Goal: Task Accomplishment & Management: Use online tool/utility

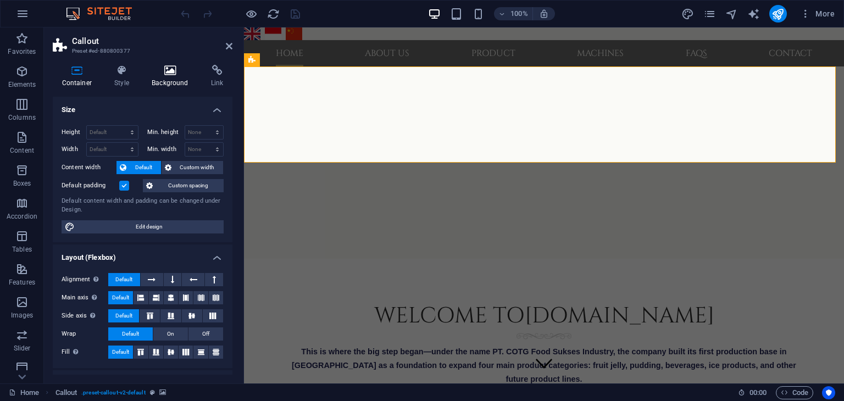
click at [172, 83] on h4 "Background" at bounding box center [172, 76] width 59 height 23
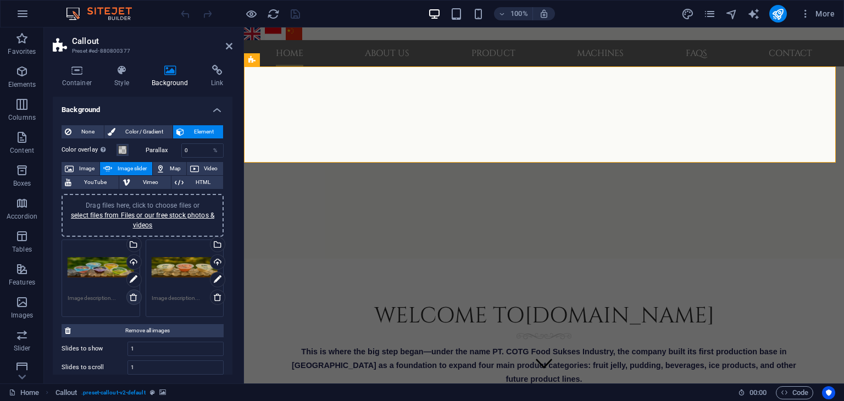
click at [137, 297] on icon at bounding box center [133, 297] width 9 height 9
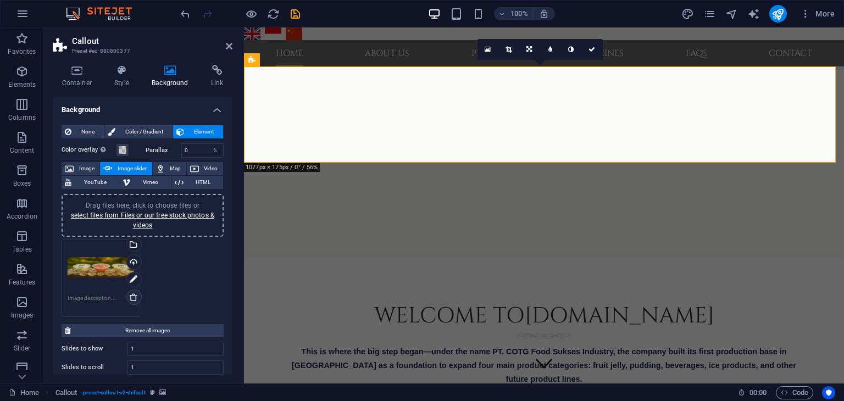
click at [137, 297] on icon at bounding box center [133, 297] width 9 height 9
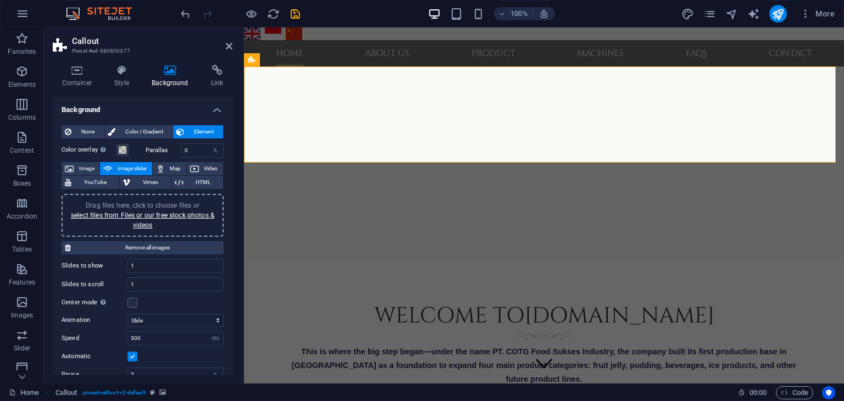
click at [136, 218] on link "select files from Files or our free stock photos & videos" at bounding box center [142, 221] width 143 height 18
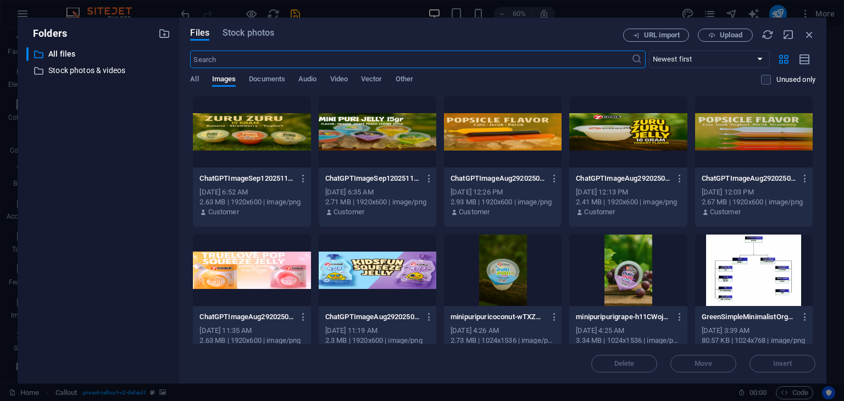
click at [361, 276] on div at bounding box center [378, 270] width 118 height 71
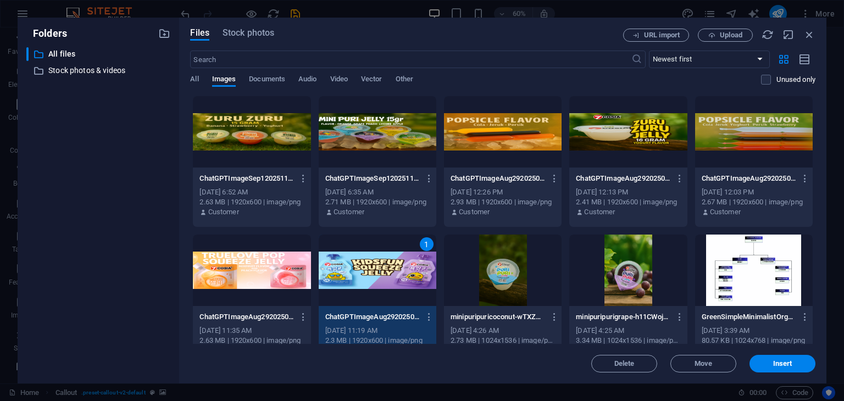
click at [247, 275] on div at bounding box center [252, 270] width 118 height 71
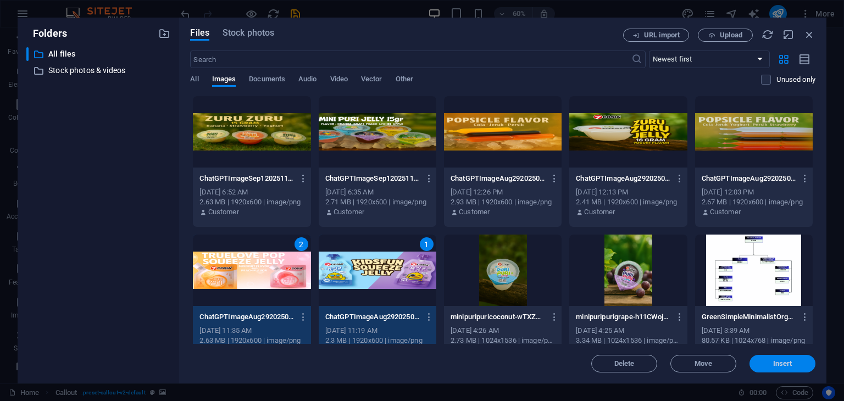
click at [787, 363] on span "Insert" at bounding box center [783, 364] width 19 height 7
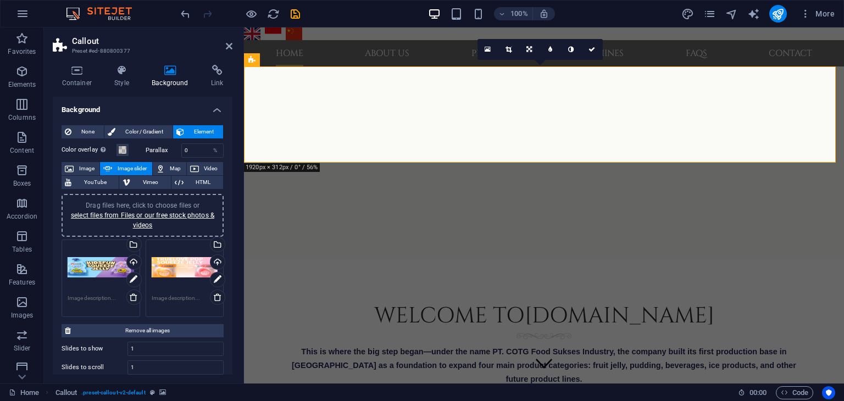
click at [244, 90] on button "button" at bounding box center [244, 90] width 0 height 0
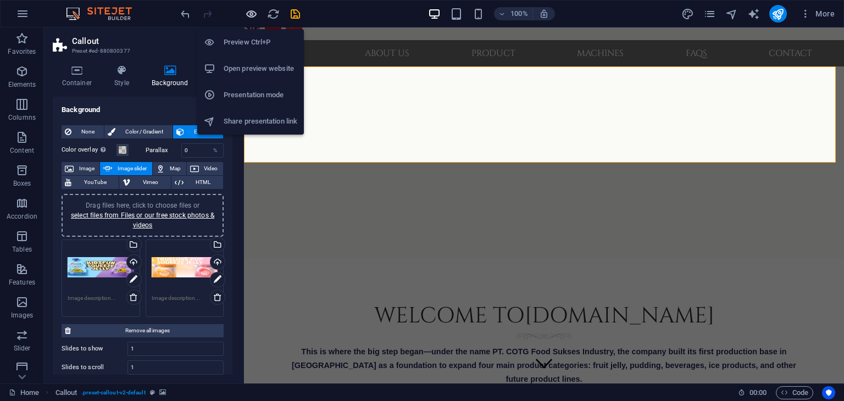
click at [248, 16] on icon "button" at bounding box center [251, 14] width 13 height 13
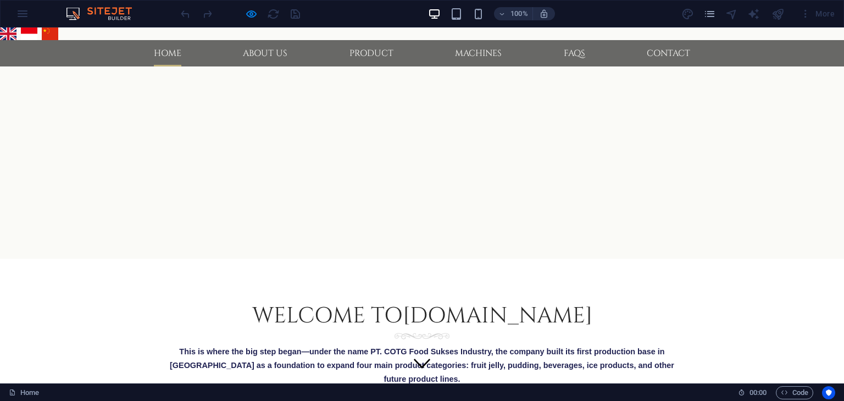
click at [0, 90] on button "button" at bounding box center [0, 90] width 0 height 0
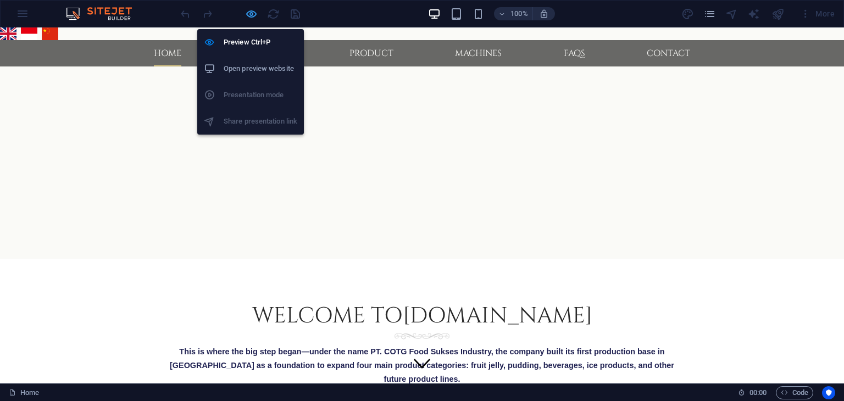
click at [251, 14] on icon "button" at bounding box center [251, 14] width 13 height 13
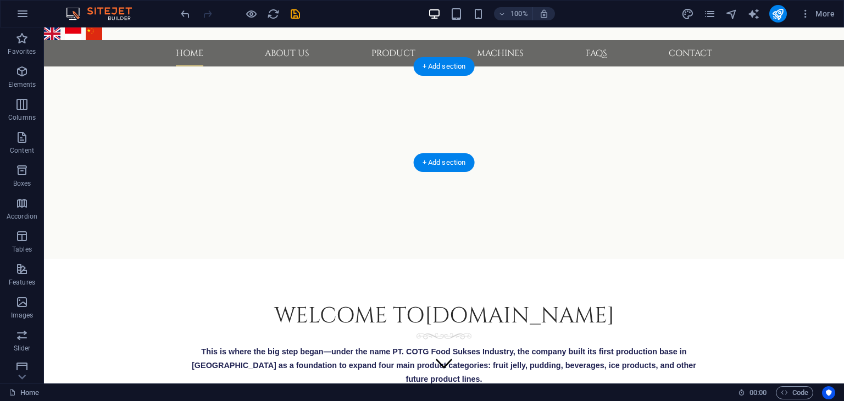
select select "ms"
select select "s"
select select "progressive"
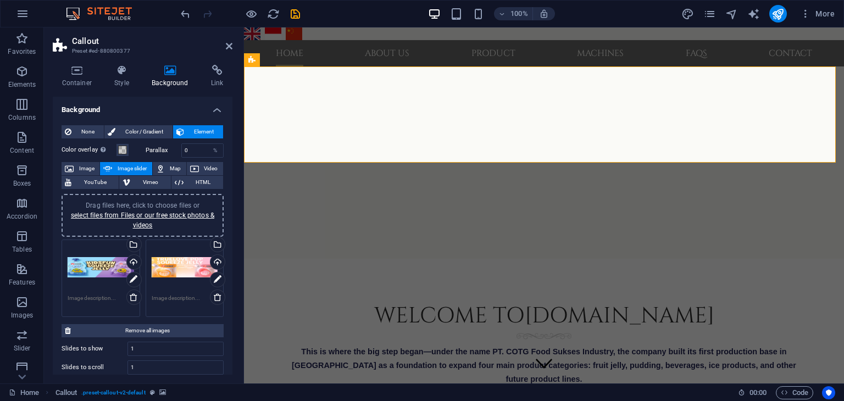
scroll to position [55, 0]
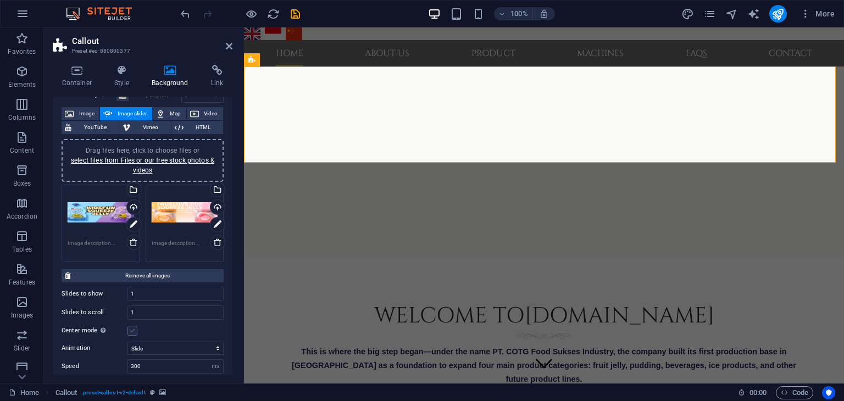
click at [134, 329] on label at bounding box center [133, 331] width 10 height 10
click at [0, 0] on input "Center mode Enables centered view with partial previous/next slide. Use with od…" at bounding box center [0, 0] width 0 height 0
click at [133, 241] on icon at bounding box center [133, 242] width 9 height 9
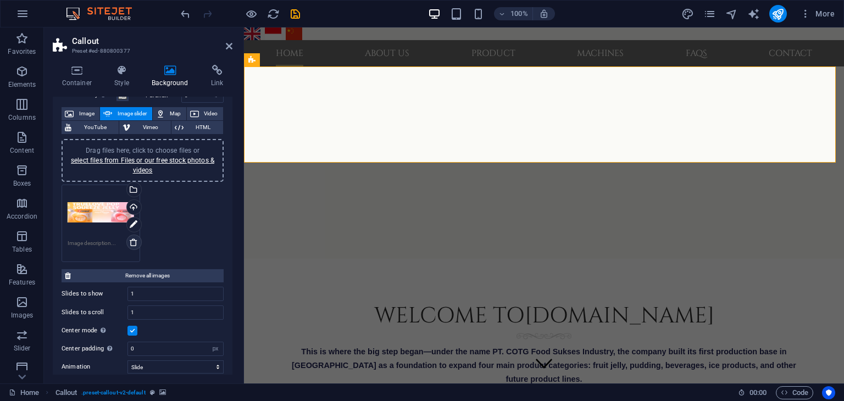
click at [133, 241] on icon at bounding box center [133, 242] width 9 height 9
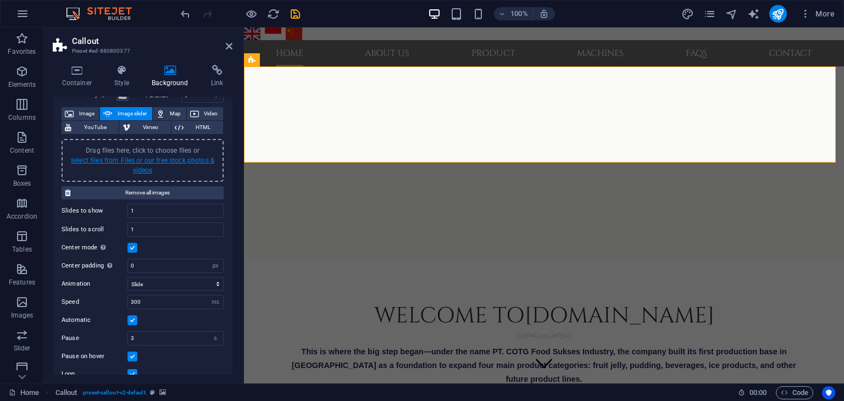
click at [151, 158] on link "select files from Files or our free stock photos & videos" at bounding box center [142, 166] width 143 height 18
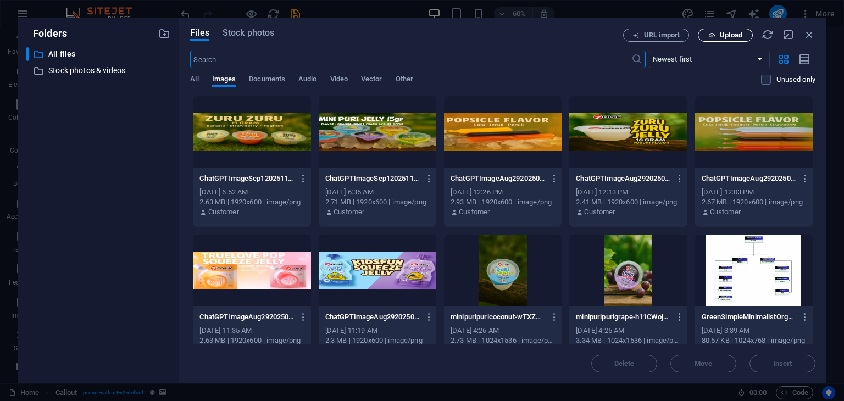
click at [730, 35] on span "Upload" at bounding box center [731, 35] width 23 height 7
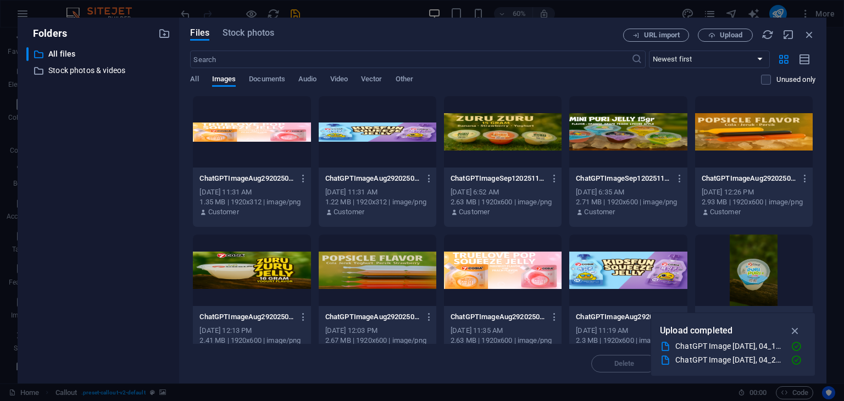
click at [369, 137] on div at bounding box center [378, 131] width 118 height 71
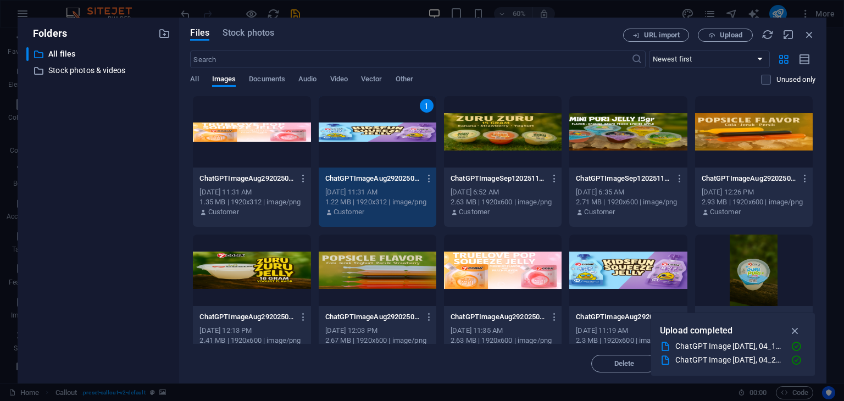
click at [275, 140] on div at bounding box center [252, 131] width 118 height 71
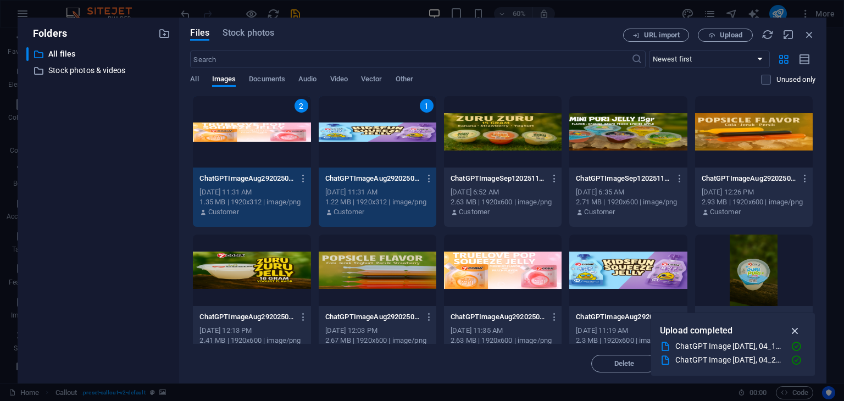
click at [796, 327] on icon "button" at bounding box center [795, 331] width 13 height 12
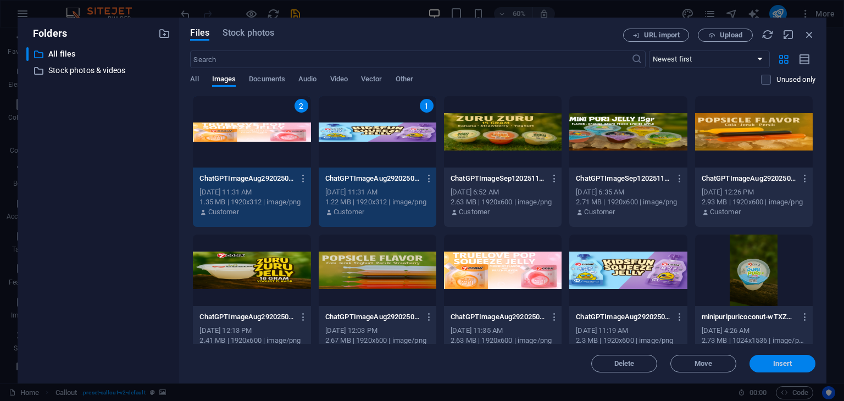
click at [789, 363] on span "Insert" at bounding box center [783, 364] width 19 height 7
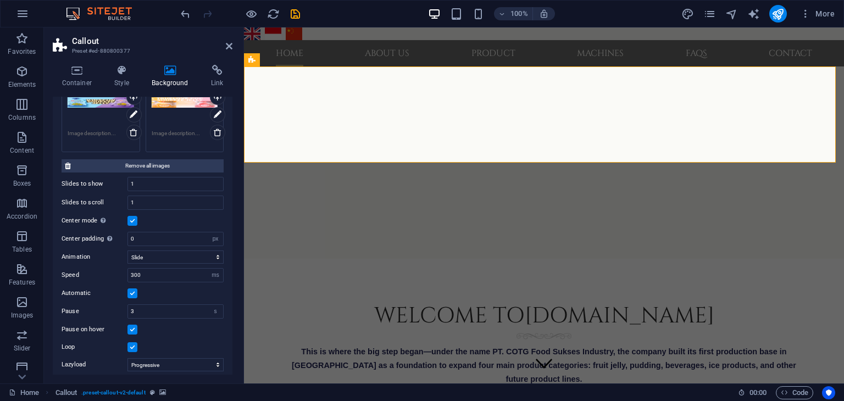
scroll to position [203, 0]
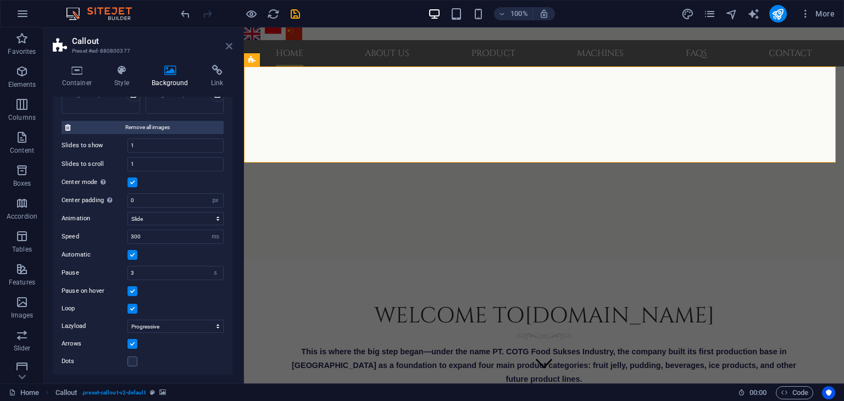
click at [229, 47] on icon at bounding box center [229, 46] width 7 height 9
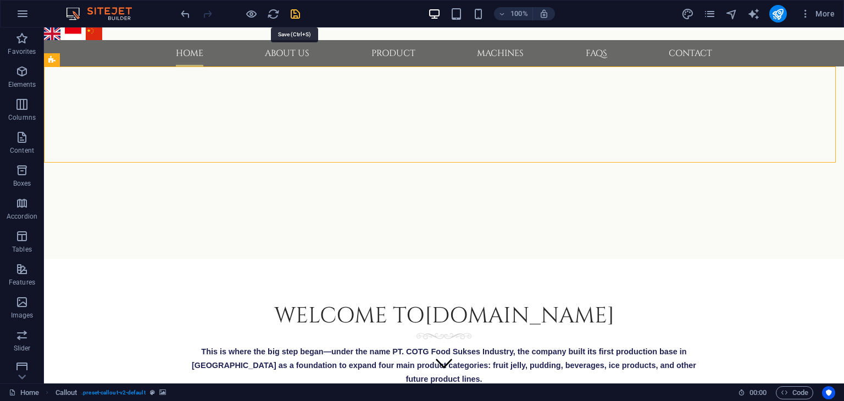
click at [294, 17] on icon "save" at bounding box center [295, 14] width 13 height 13
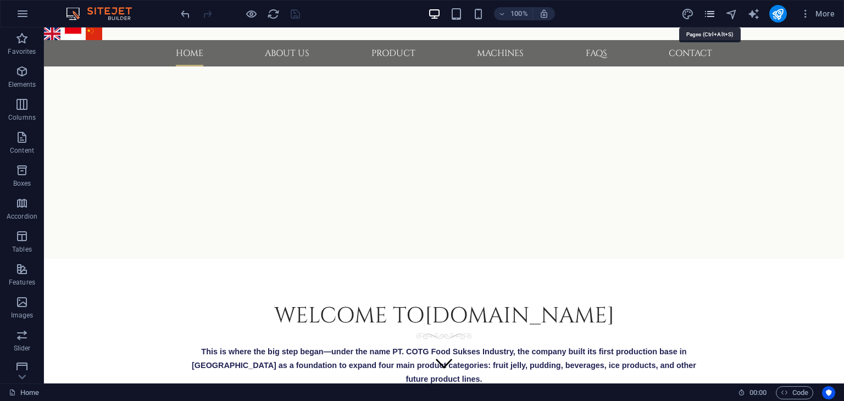
click at [710, 12] on icon "pages" at bounding box center [710, 14] width 13 height 13
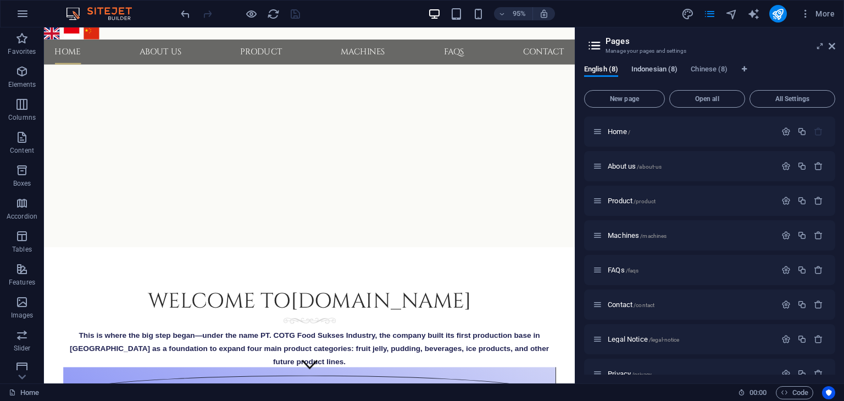
click at [644, 71] on span "Indonesian (8)" at bounding box center [655, 70] width 46 height 15
click at [616, 130] on span "Home /" at bounding box center [619, 132] width 23 height 8
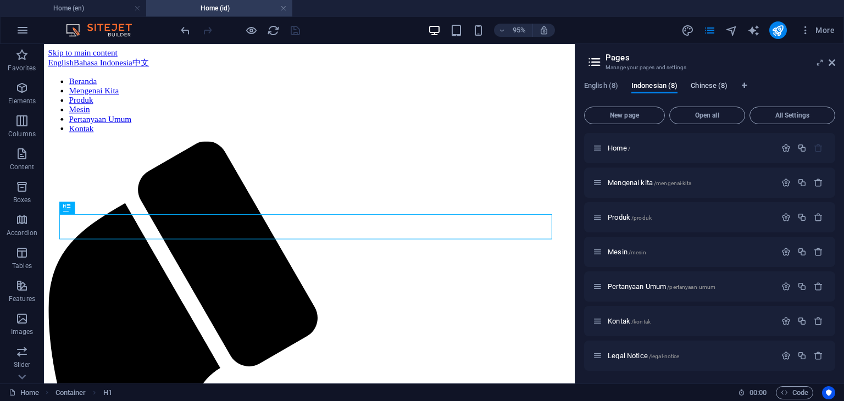
scroll to position [0, 0]
click at [706, 82] on span "Chinese (8)" at bounding box center [709, 86] width 37 height 15
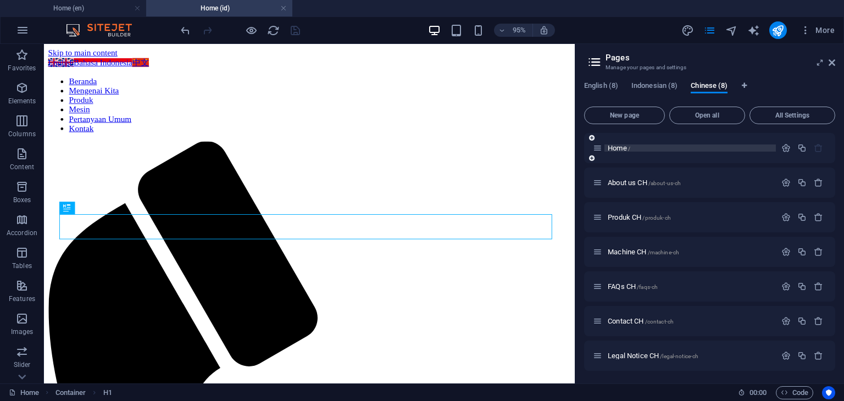
click at [623, 147] on span "Home /" at bounding box center [619, 148] width 23 height 8
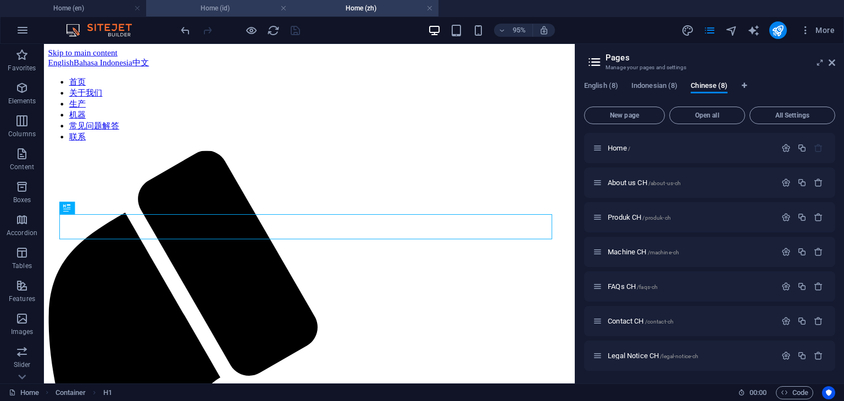
click at [222, 8] on h4 "Home (id)" at bounding box center [219, 8] width 146 height 12
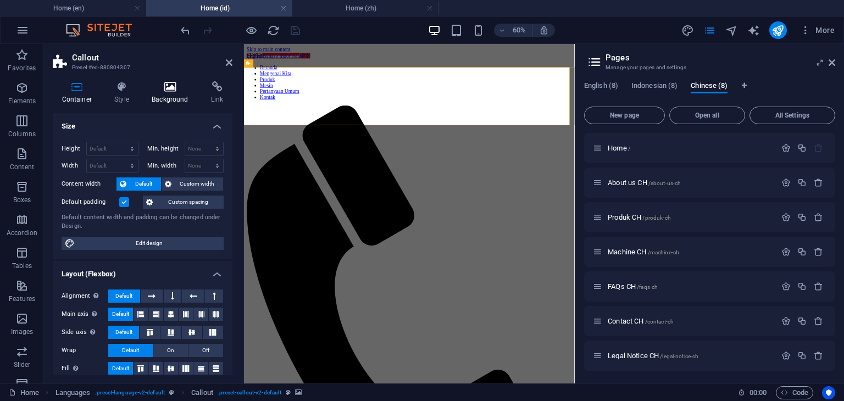
click at [173, 97] on h4 "Background" at bounding box center [172, 92] width 59 height 23
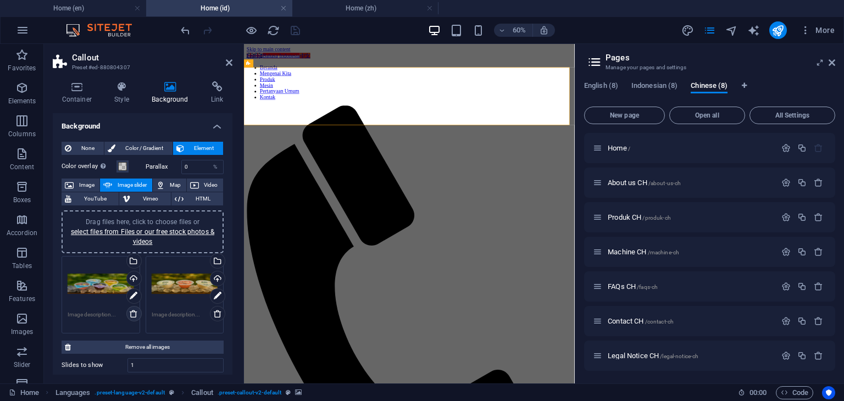
click at [132, 312] on icon at bounding box center [133, 314] width 9 height 9
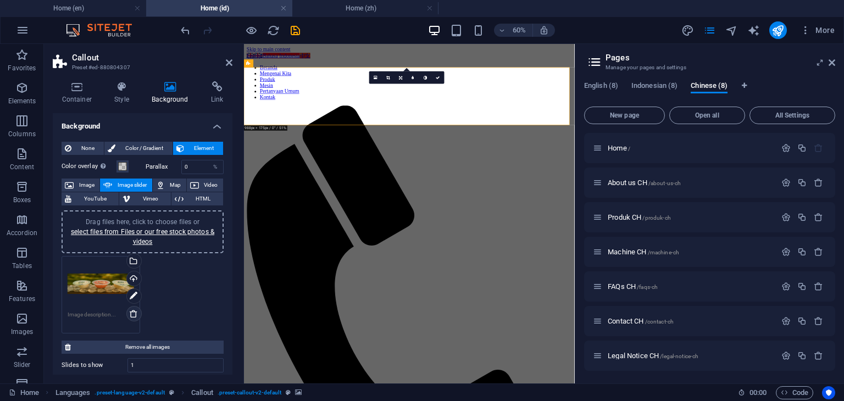
click at [132, 312] on icon at bounding box center [133, 314] width 9 height 9
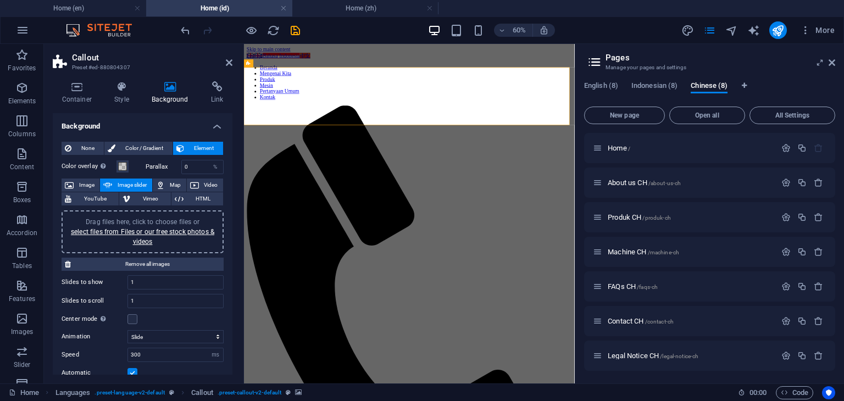
click at [133, 235] on div "Drag files here, click to choose files or select files from Files or our free s…" at bounding box center [142, 232] width 149 height 30
click at [137, 235] on div "Drag files here, click to choose files or select files from Files or our free s…" at bounding box center [142, 232] width 149 height 30
click at [152, 231] on link "select files from Files or our free stock photos & videos" at bounding box center [142, 237] width 143 height 18
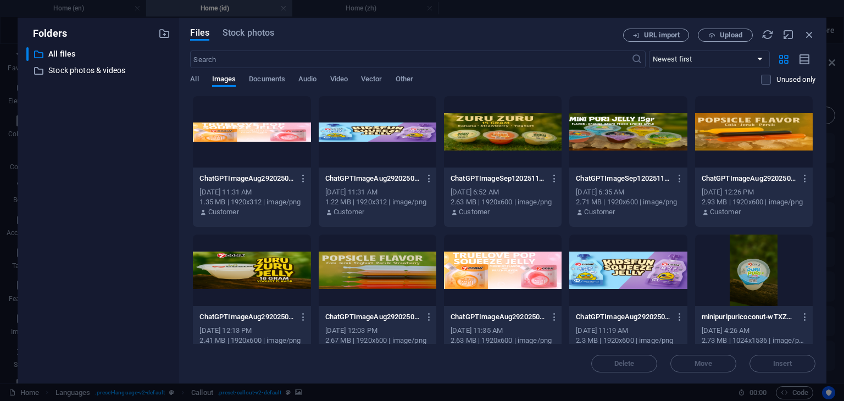
click at [364, 153] on div at bounding box center [378, 131] width 118 height 71
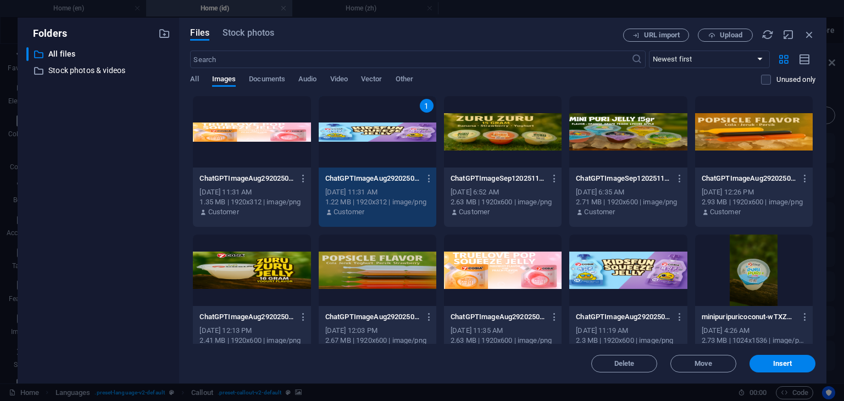
click at [281, 142] on div at bounding box center [252, 131] width 118 height 71
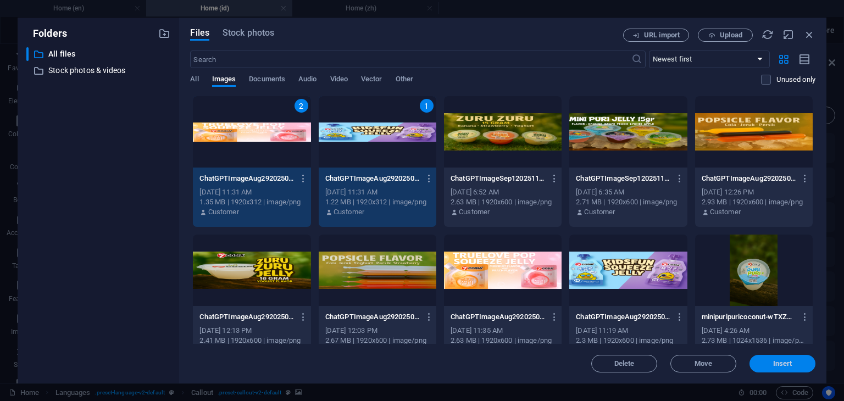
click at [784, 363] on span "Insert" at bounding box center [783, 364] width 19 height 7
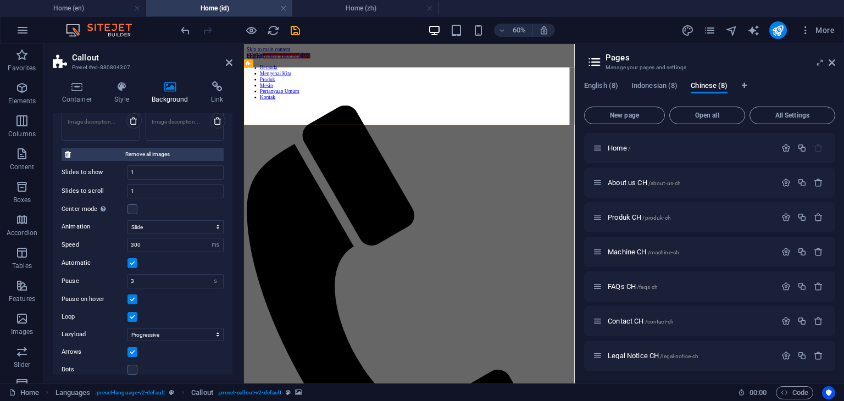
scroll to position [202, 0]
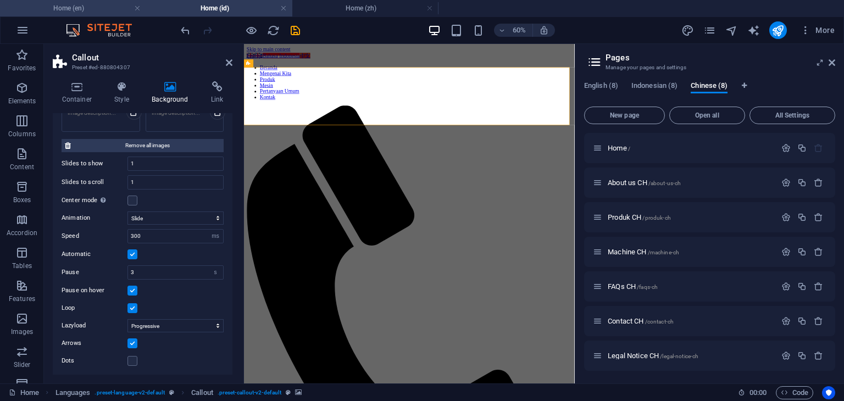
click at [85, 11] on h4 "Home (en)" at bounding box center [73, 8] width 146 height 12
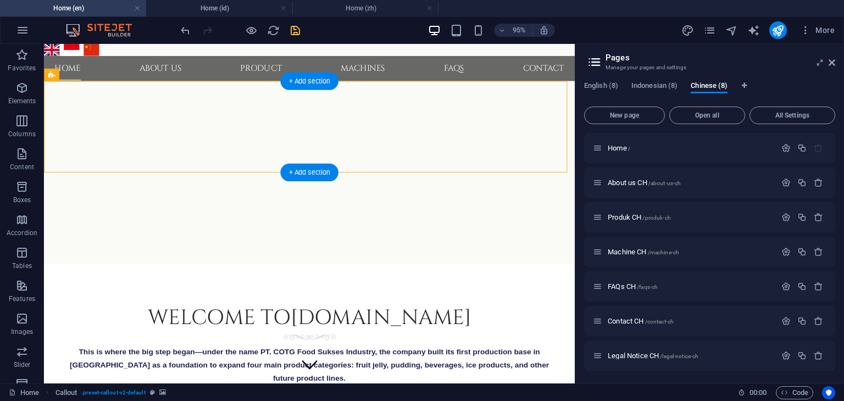
select select "px"
select select "ms"
select select "s"
select select "progressive"
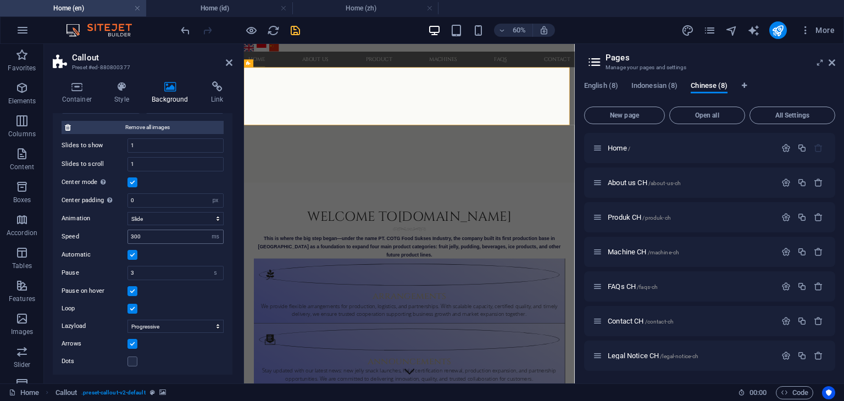
scroll to position [220, 0]
click at [217, 10] on h4 "Home (id)" at bounding box center [219, 8] width 146 height 12
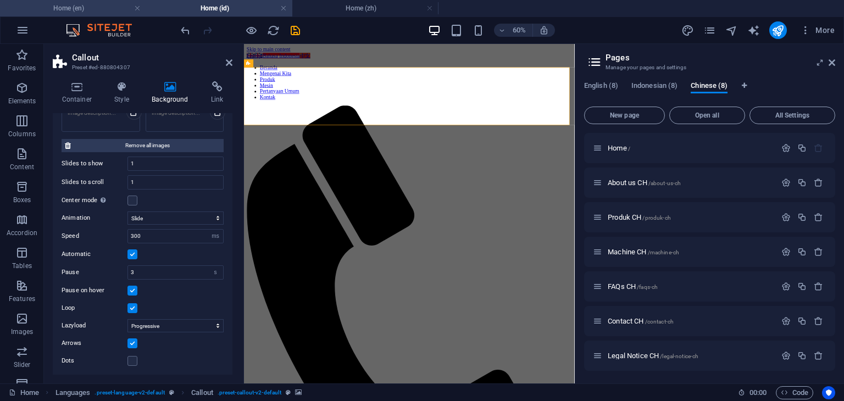
click at [98, 16] on li "Home (en)" at bounding box center [73, 8] width 146 height 16
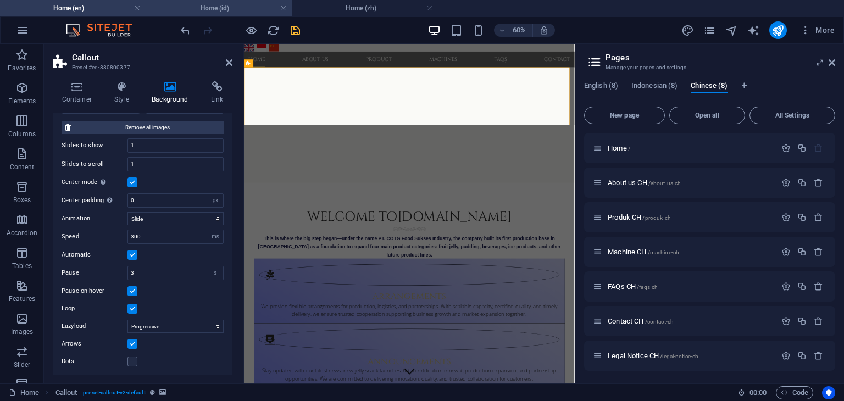
click at [239, 14] on h4 "Home (id)" at bounding box center [219, 8] width 146 height 12
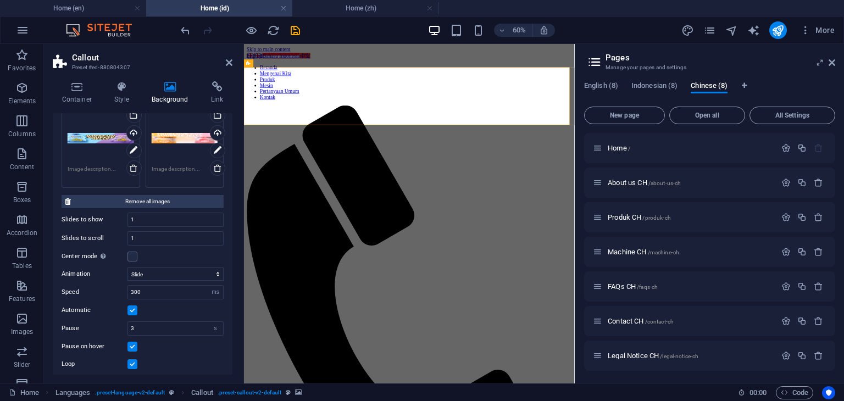
scroll to position [92, 0]
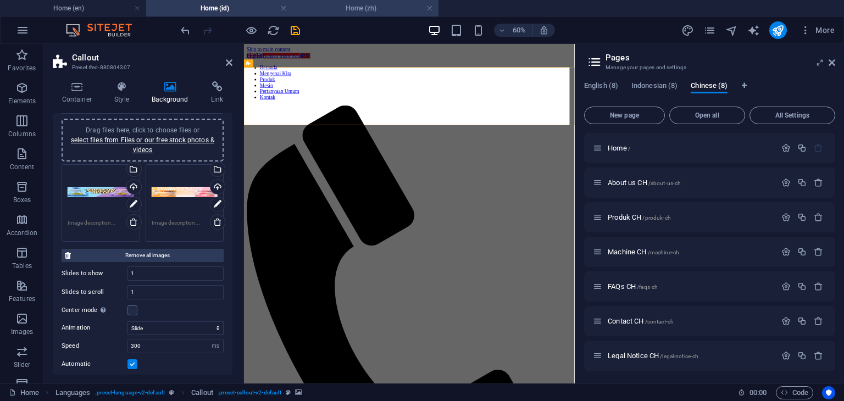
click at [360, 9] on h4 "Home (zh)" at bounding box center [365, 8] width 146 height 12
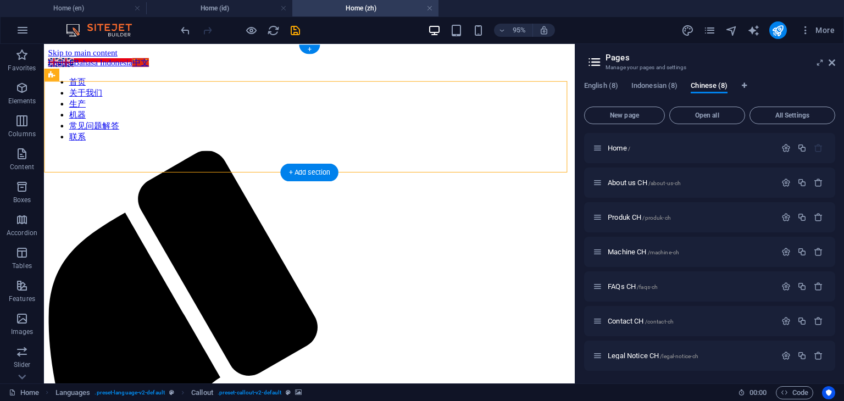
select select "ms"
select select "s"
select select "progressive"
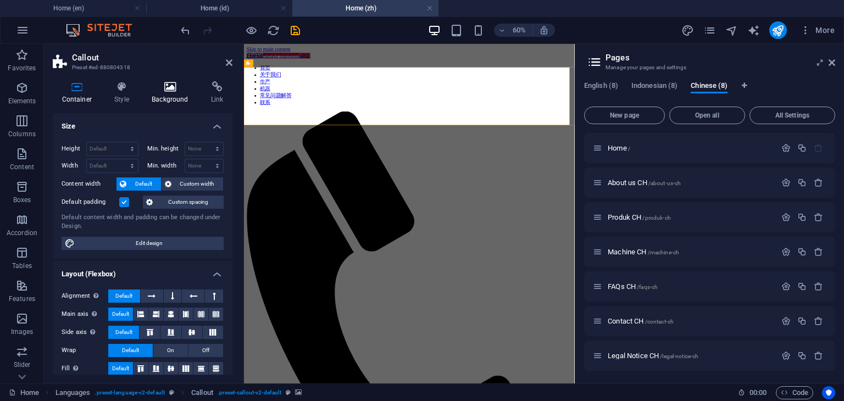
click at [178, 95] on h4 "Background" at bounding box center [172, 92] width 59 height 23
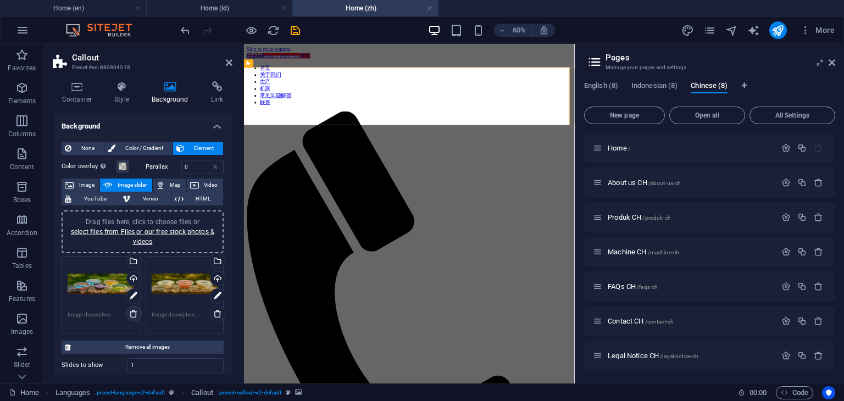
click at [132, 313] on icon at bounding box center [133, 314] width 9 height 9
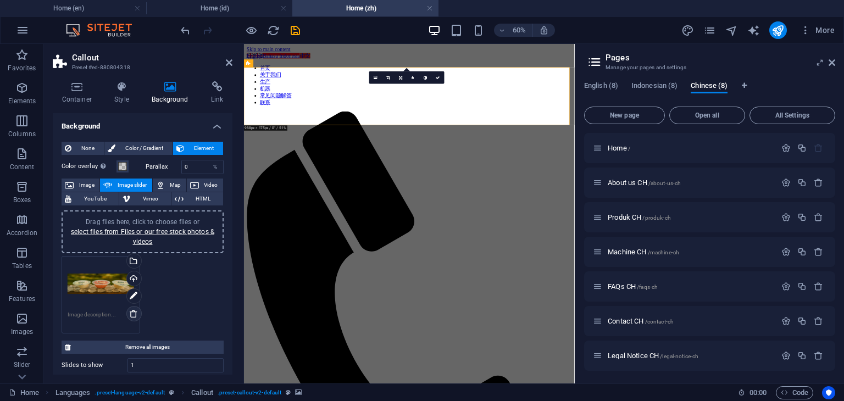
click at [132, 313] on icon at bounding box center [133, 314] width 9 height 9
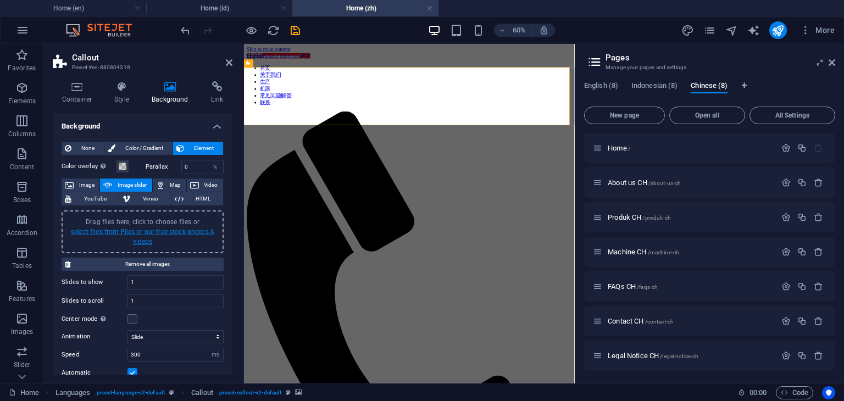
click at [138, 241] on link "select files from Files or our free stock photos & videos" at bounding box center [142, 237] width 143 height 18
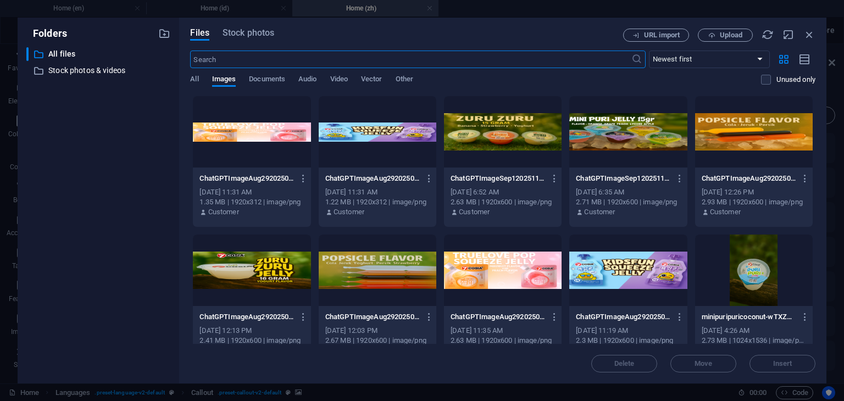
click at [379, 139] on div at bounding box center [378, 131] width 118 height 71
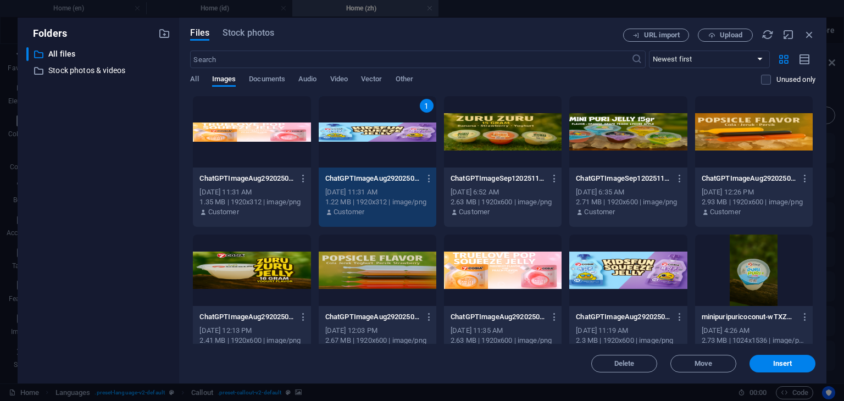
click at [259, 150] on div at bounding box center [252, 131] width 118 height 71
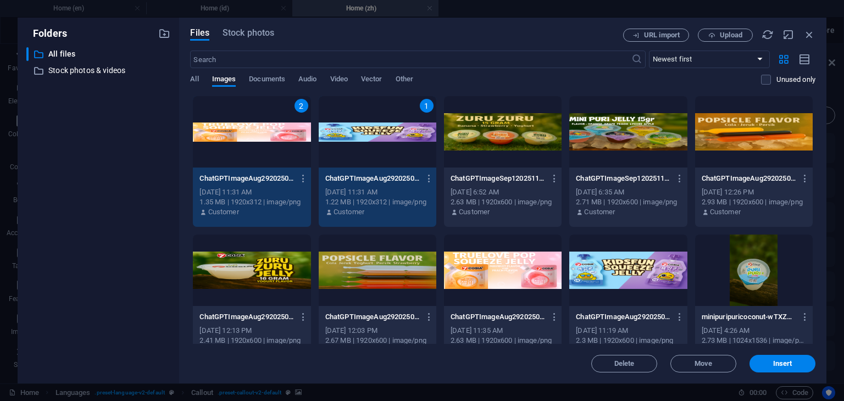
click at [780, 364] on span "Insert" at bounding box center [783, 364] width 19 height 7
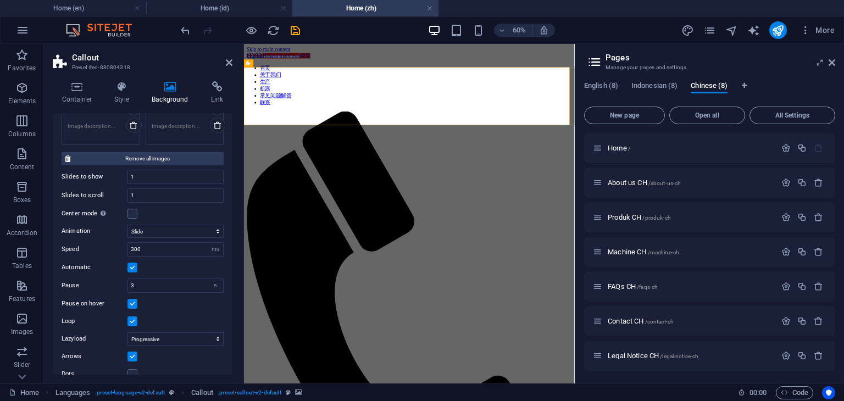
scroll to position [202, 0]
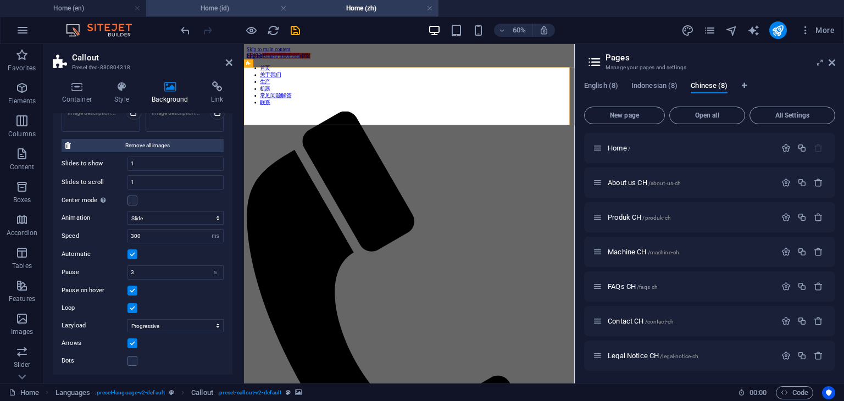
click at [222, 10] on h4 "Home (id)" at bounding box center [219, 8] width 146 height 12
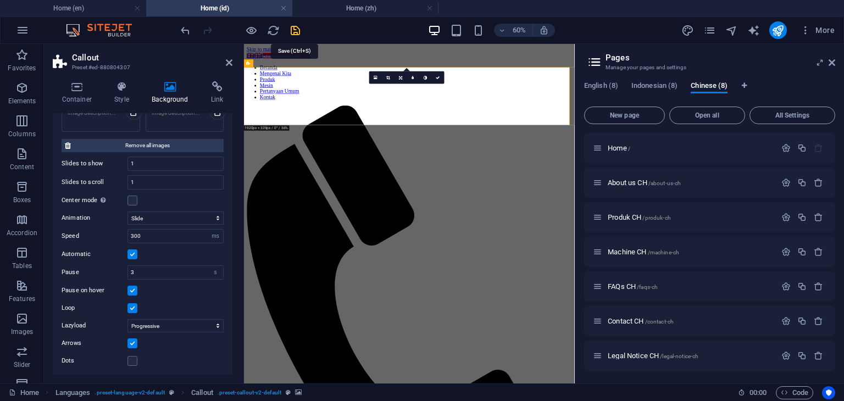
click at [295, 30] on icon "save" at bounding box center [295, 30] width 13 height 13
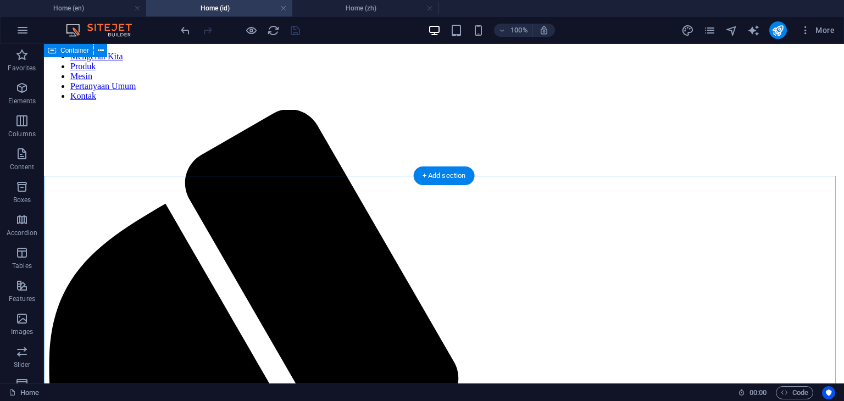
scroll to position [0, 0]
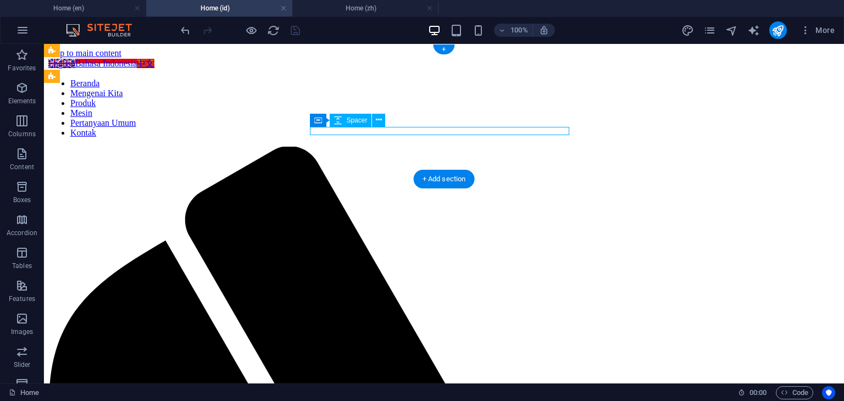
select select "px"
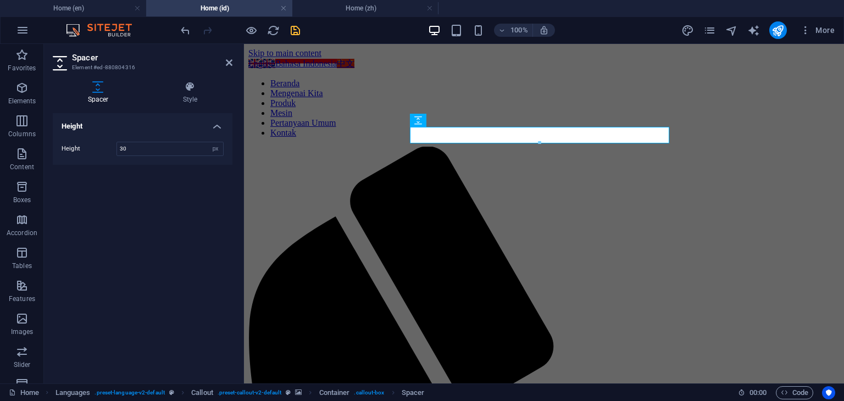
type input "3"
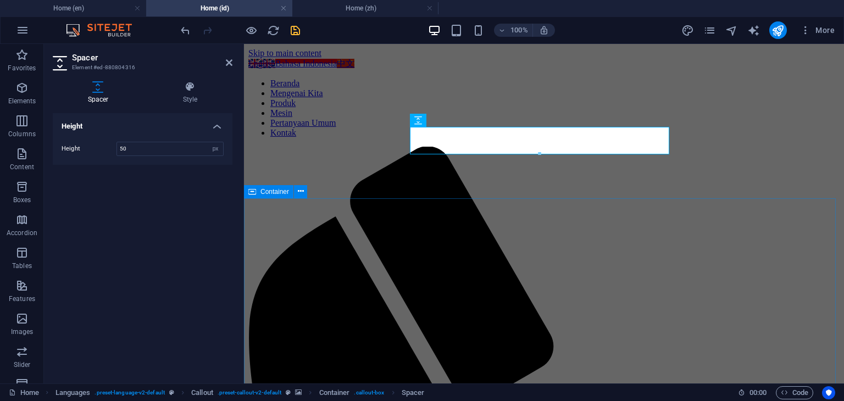
type input "50"
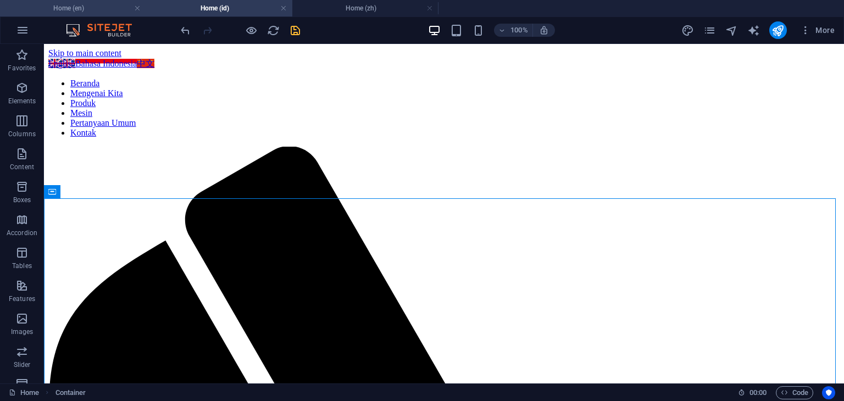
click at [77, 6] on h4 "Home (en)" at bounding box center [73, 8] width 146 height 12
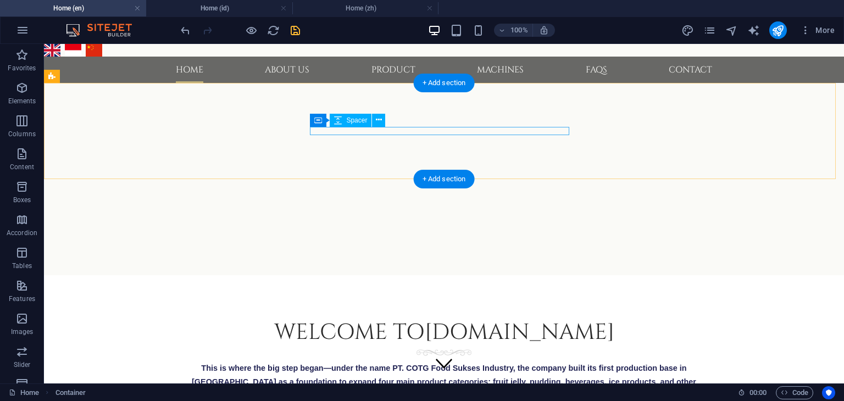
click at [357, 223] on div at bounding box center [314, 227] width 259 height 8
select select "px"
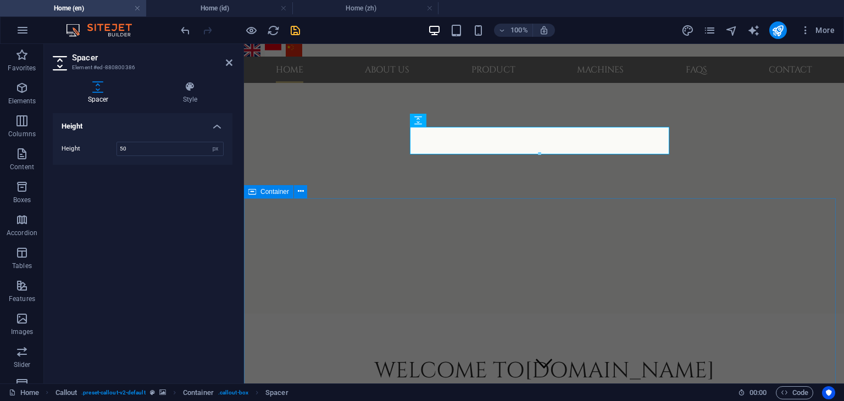
type input "50"
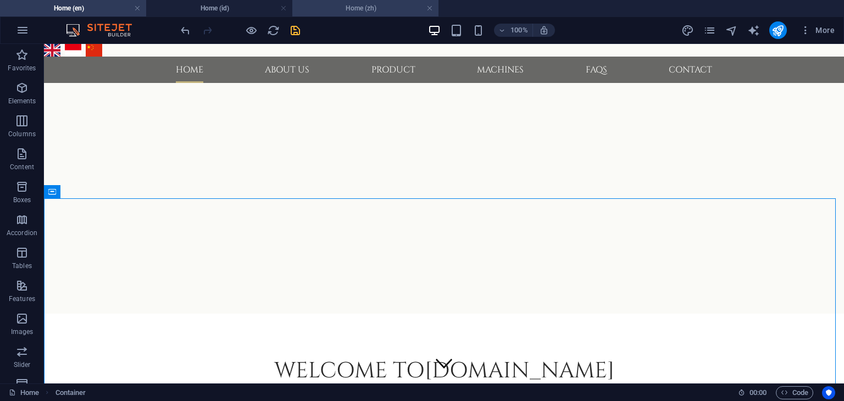
click at [363, 9] on h4 "Home (zh)" at bounding box center [365, 8] width 146 height 12
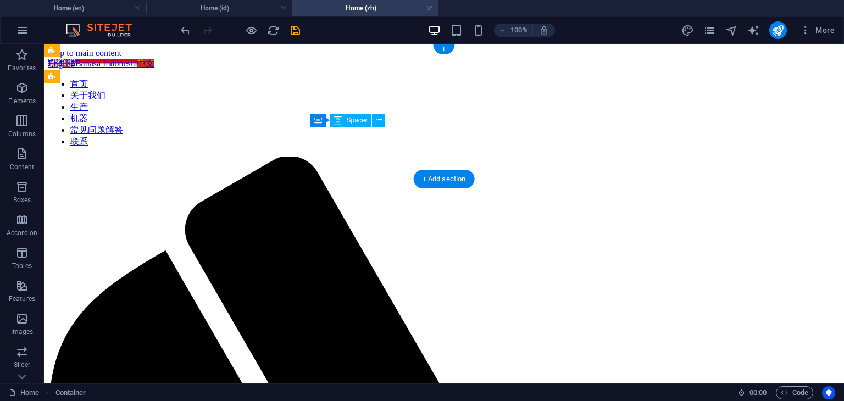
select select "px"
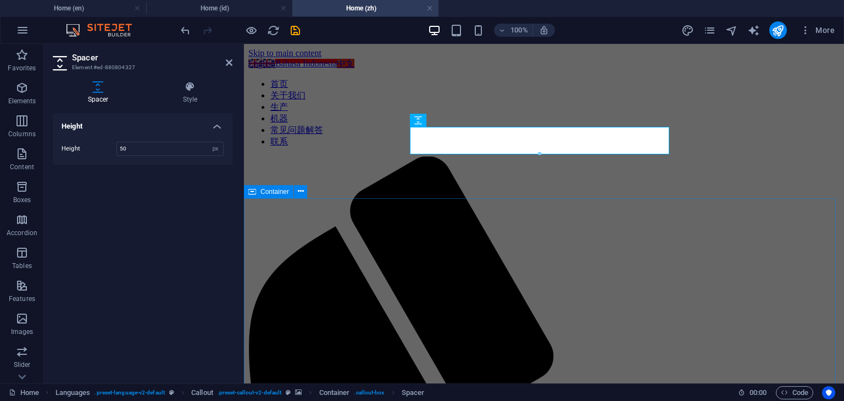
type input "50"
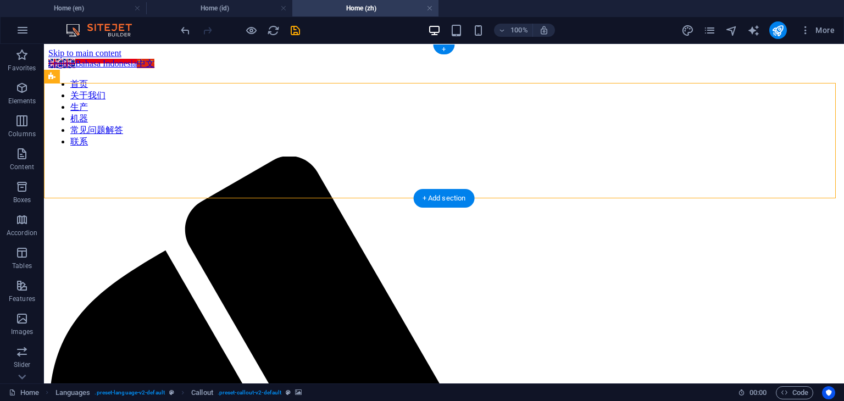
select select "ms"
select select "s"
select select "progressive"
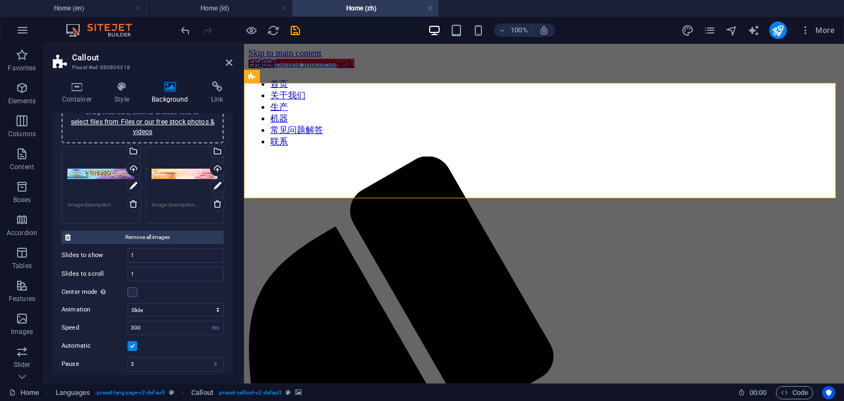
scroll to position [165, 0]
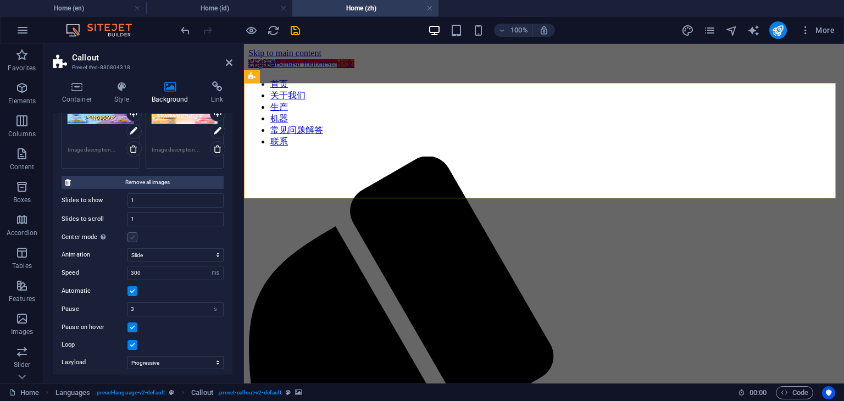
click at [134, 239] on label at bounding box center [133, 238] width 10 height 10
click at [0, 0] on input "Center mode Enables centered view with partial previous/next slide. Use with od…" at bounding box center [0, 0] width 0 height 0
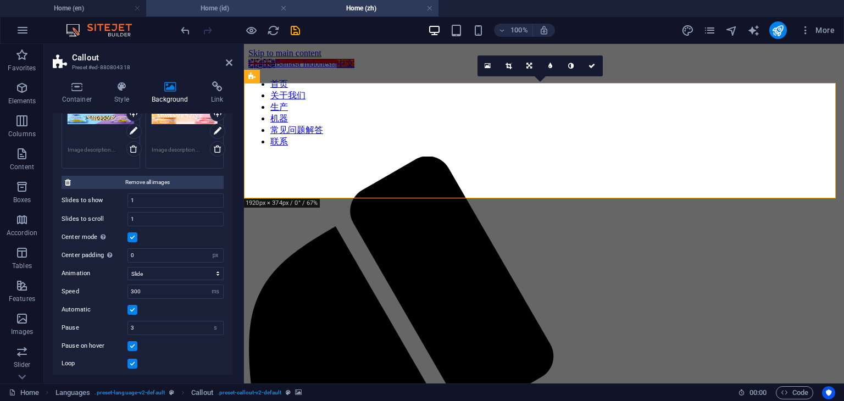
click at [235, 9] on h4 "Home (id)" at bounding box center [219, 8] width 146 height 12
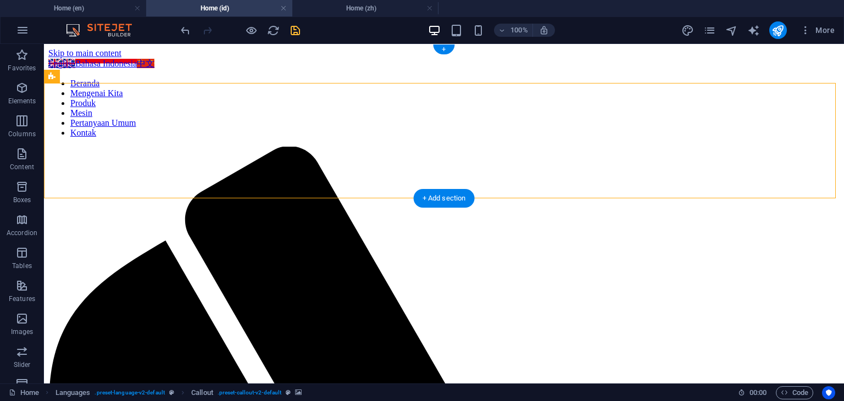
select select "px"
select select "ms"
select select "s"
select select "progressive"
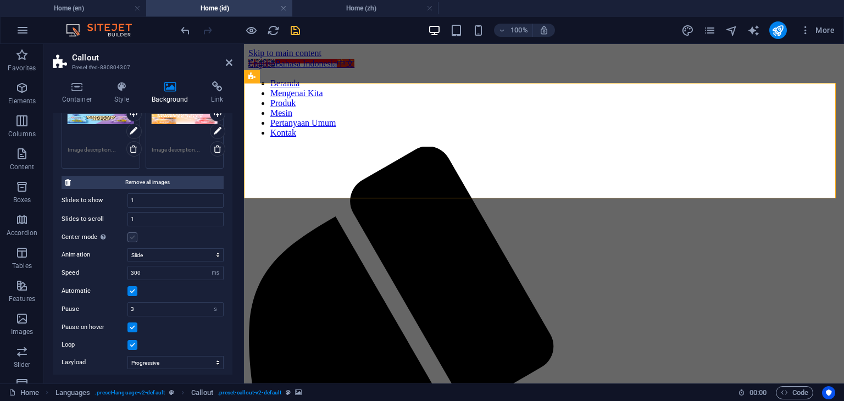
click at [134, 234] on label at bounding box center [133, 238] width 10 height 10
click at [0, 0] on input "Center mode Enables centered view with partial previous/next slide. Use with od…" at bounding box center [0, 0] width 0 height 0
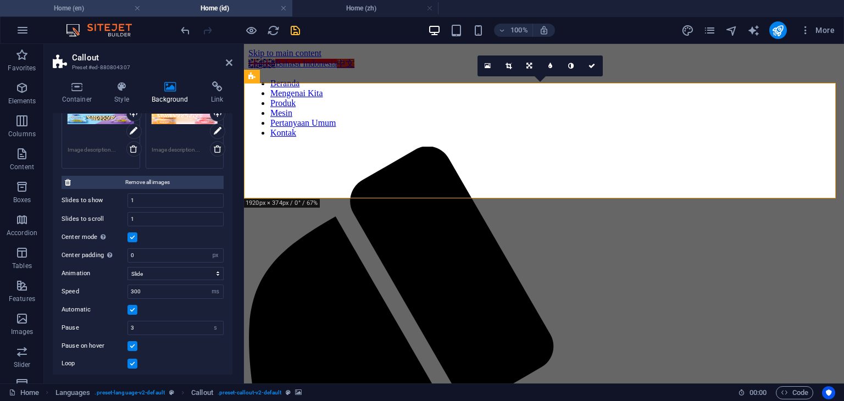
click at [89, 11] on h4 "Home (en)" at bounding box center [73, 8] width 146 height 12
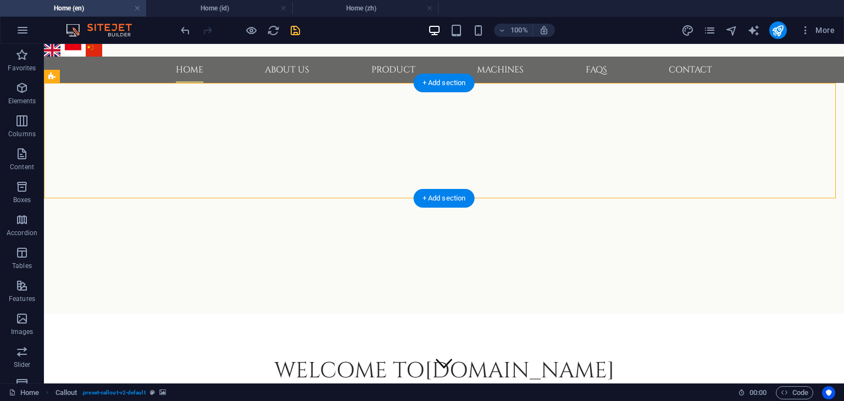
select select "px"
select select "ms"
select select "s"
select select "progressive"
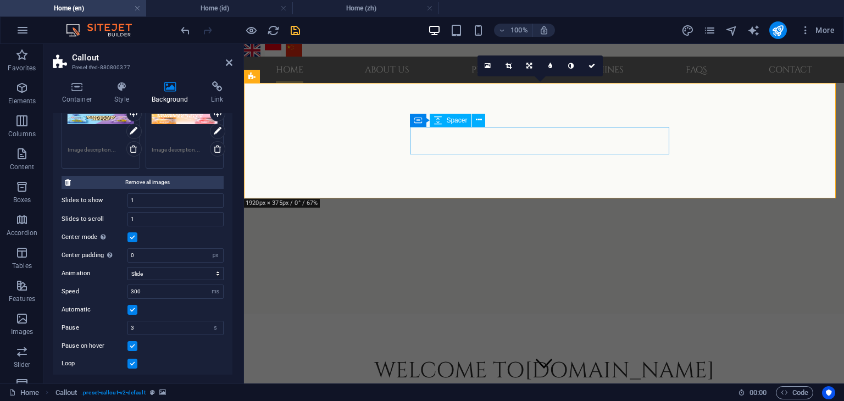
click at [435, 242] on div at bounding box center [414, 255] width 259 height 27
select select "px"
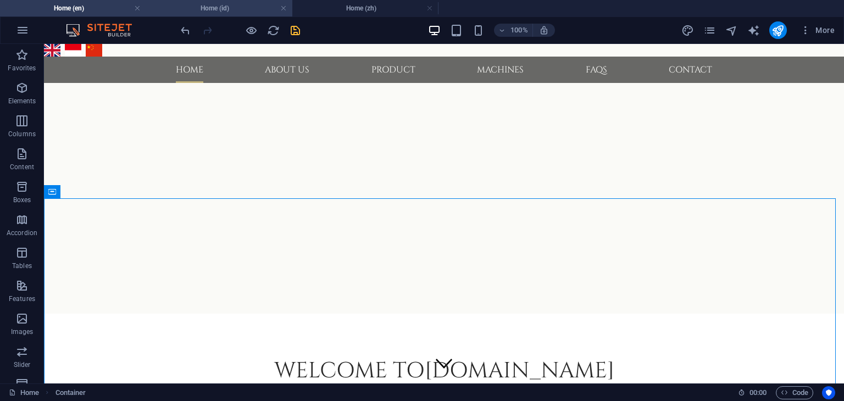
click at [228, 7] on h4 "Home (id)" at bounding box center [219, 8] width 146 height 12
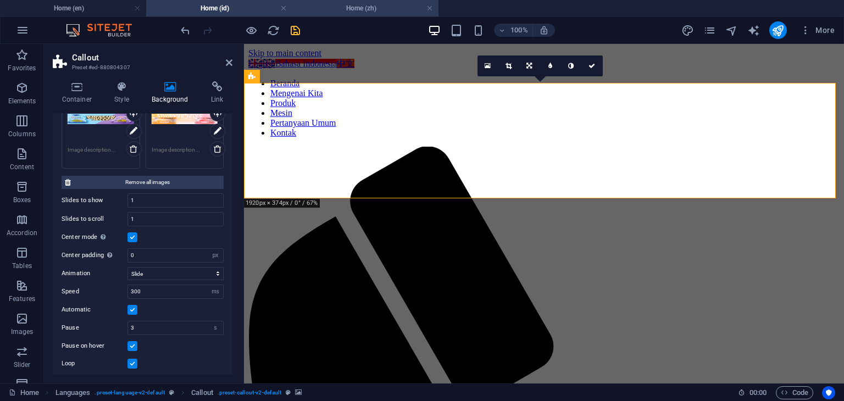
click at [343, 11] on h4 "Home (zh)" at bounding box center [365, 8] width 146 height 12
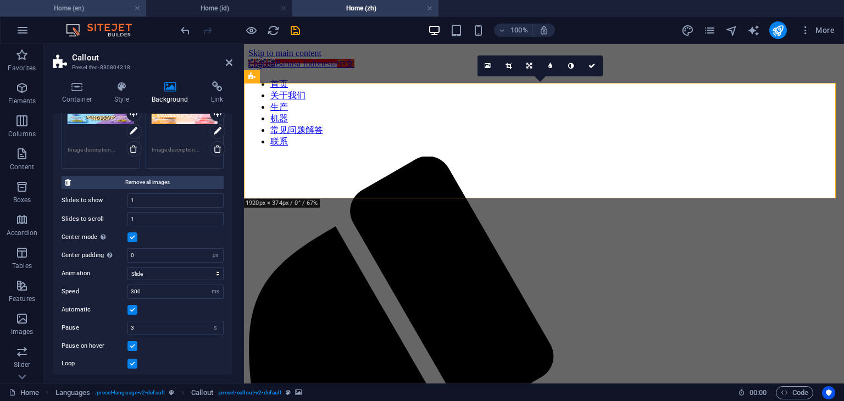
click at [119, 7] on h4 "Home (en)" at bounding box center [73, 8] width 146 height 12
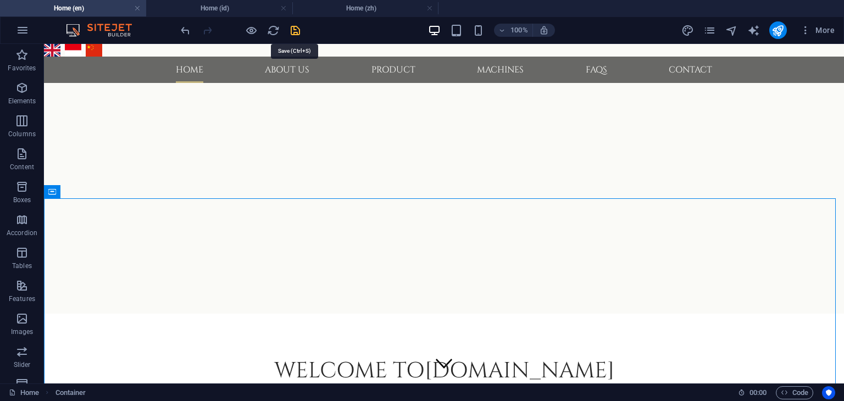
click at [294, 27] on icon "save" at bounding box center [295, 30] width 13 height 13
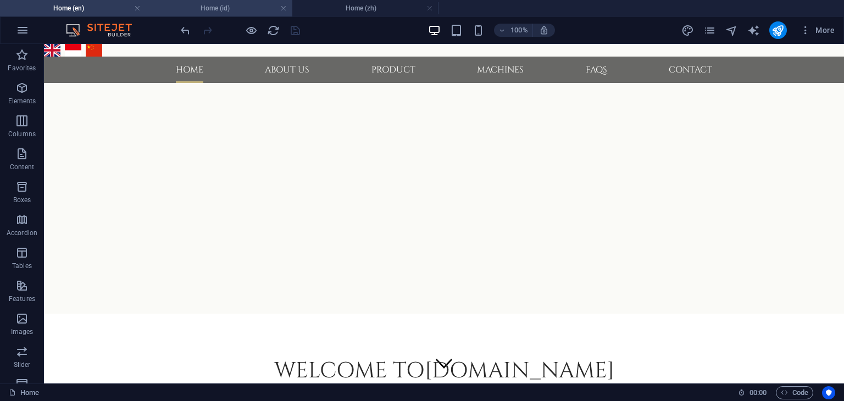
click at [218, 5] on h4 "Home (id)" at bounding box center [219, 8] width 146 height 12
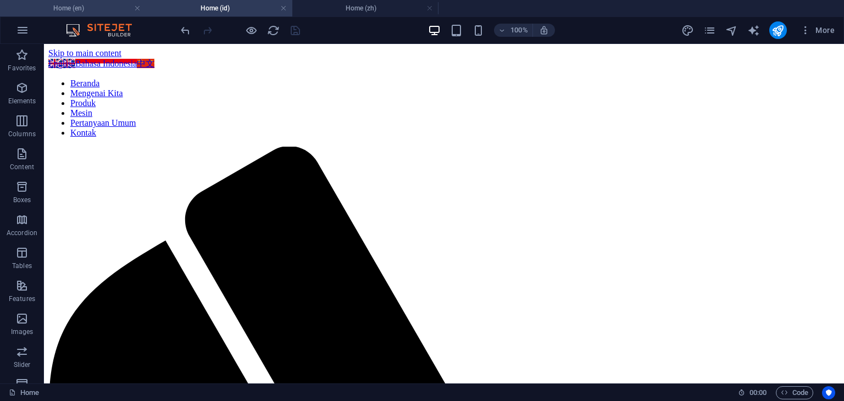
click at [104, 10] on h4 "Home (en)" at bounding box center [73, 8] width 146 height 12
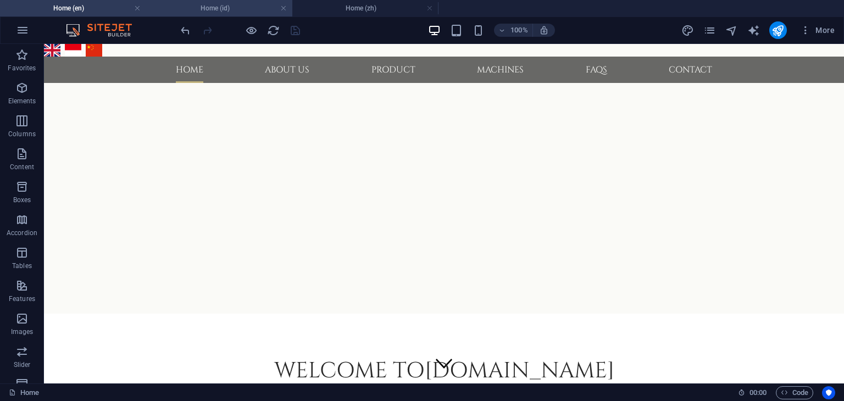
click at [222, 11] on h4 "Home (id)" at bounding box center [219, 8] width 146 height 12
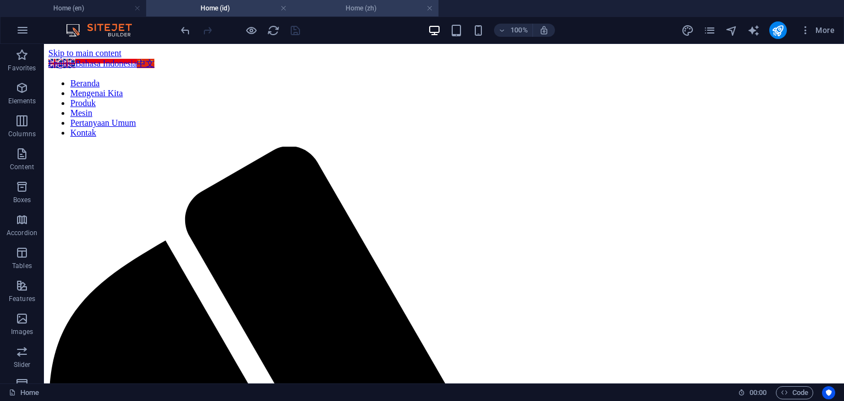
click at [367, 10] on h4 "Home (zh)" at bounding box center [365, 8] width 146 height 12
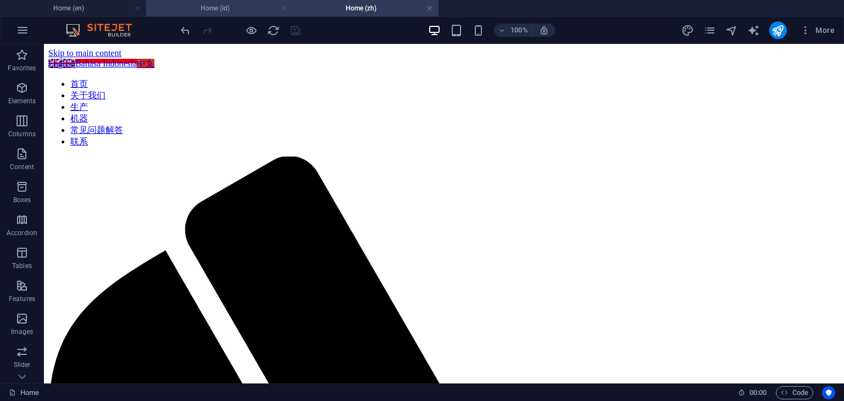
click at [283, 8] on link at bounding box center [283, 8] width 7 height 10
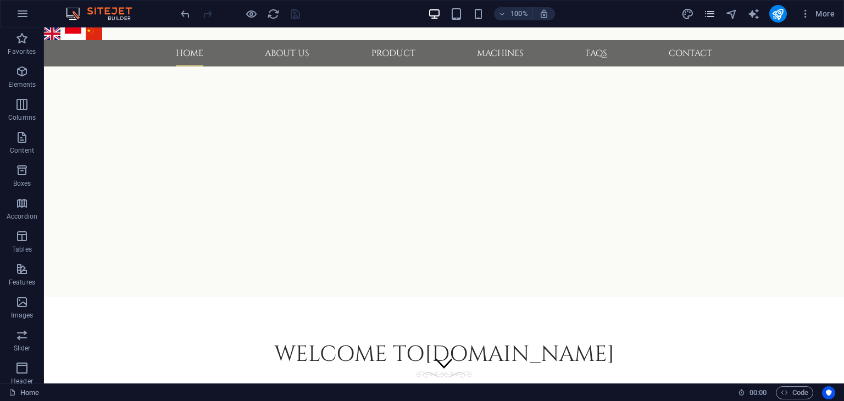
click at [710, 19] on icon "pages" at bounding box center [710, 14] width 13 height 13
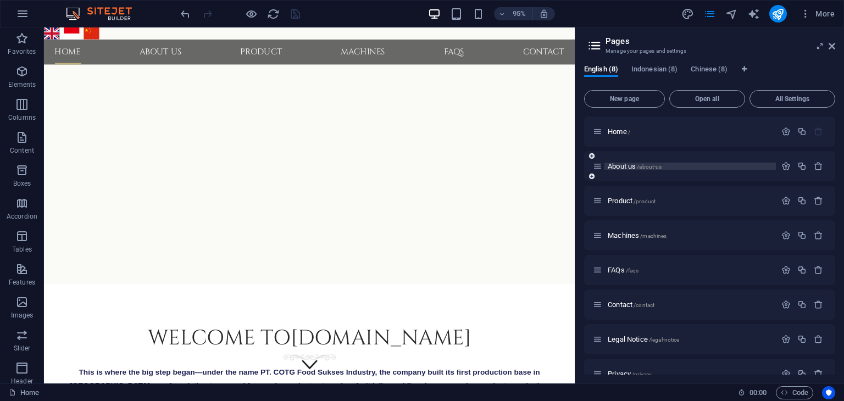
click at [625, 166] on span "About us /about-us" at bounding box center [635, 166] width 54 height 8
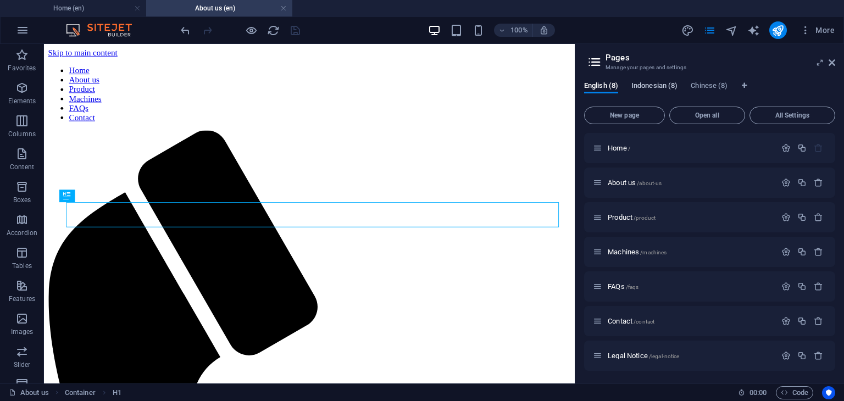
scroll to position [0, 0]
click at [648, 87] on span "Indonesian (8)" at bounding box center [655, 86] width 46 height 15
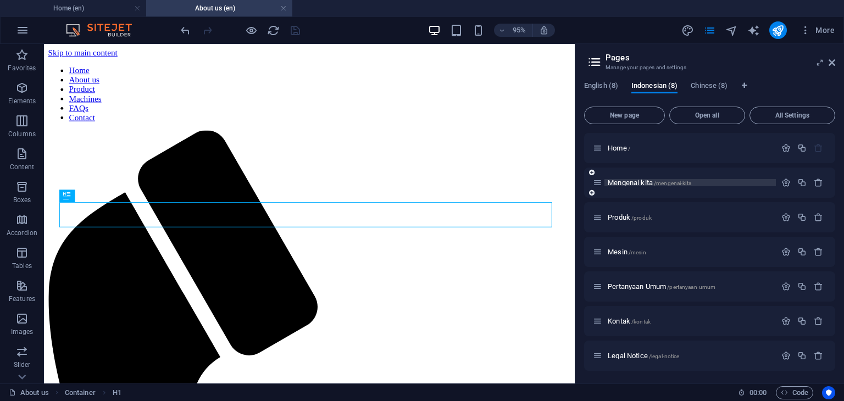
click at [629, 184] on span "Mengenai kita /mengenai-kita" at bounding box center [650, 183] width 84 height 8
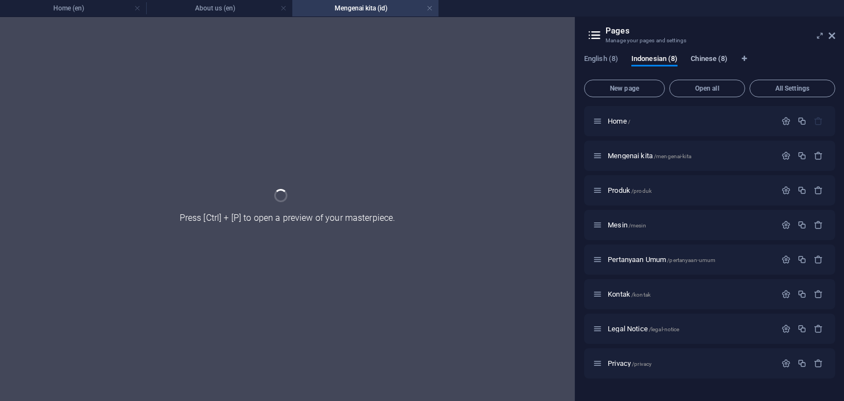
click at [708, 36] on h2 "Pages" at bounding box center [721, 31] width 230 height 10
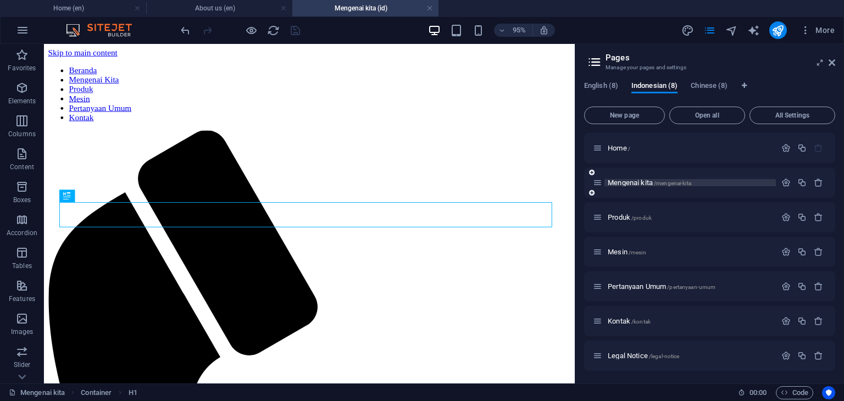
click at [628, 183] on span "Mengenai kita /mengenai-kita" at bounding box center [650, 183] width 84 height 8
click at [704, 87] on span "Chinese (8)" at bounding box center [709, 86] width 37 height 15
click at [635, 181] on span "About us CH /about-us-ch" at bounding box center [644, 183] width 73 height 8
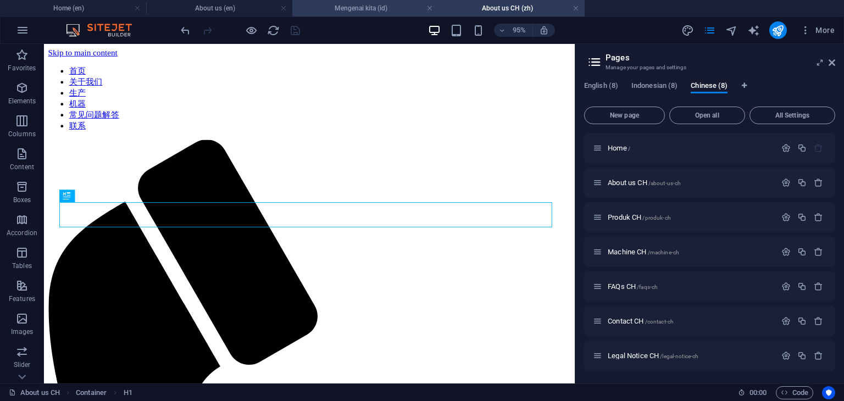
click at [369, 13] on h4 "Mengenai kita (id)" at bounding box center [365, 8] width 146 height 12
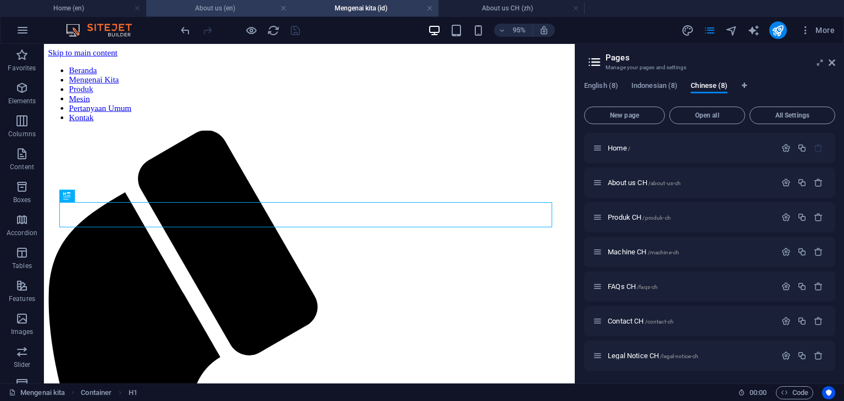
click at [223, 13] on h4 "About us (en)" at bounding box center [219, 8] width 146 height 12
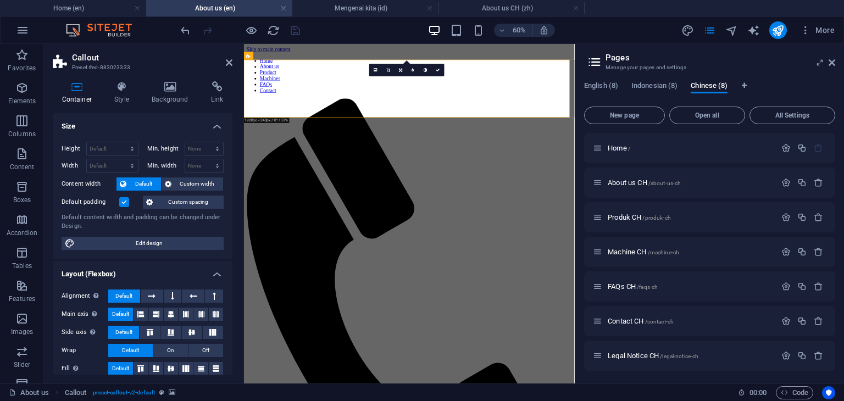
click at [175, 97] on h4 "Background" at bounding box center [172, 92] width 59 height 23
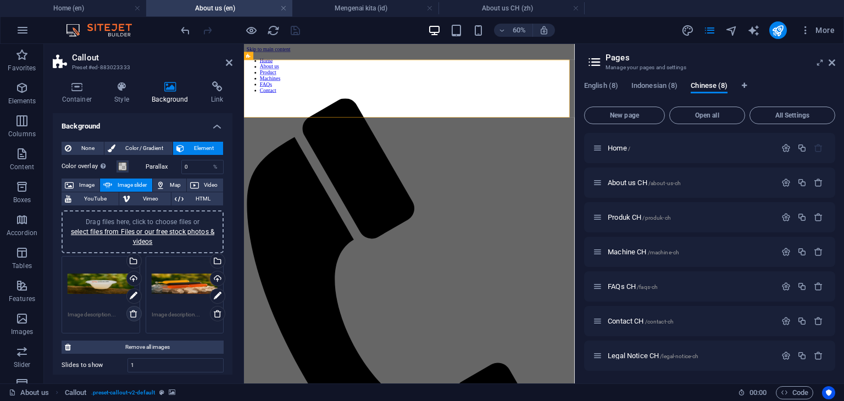
click at [131, 316] on icon at bounding box center [133, 314] width 9 height 9
click at [132, 313] on icon at bounding box center [133, 314] width 9 height 9
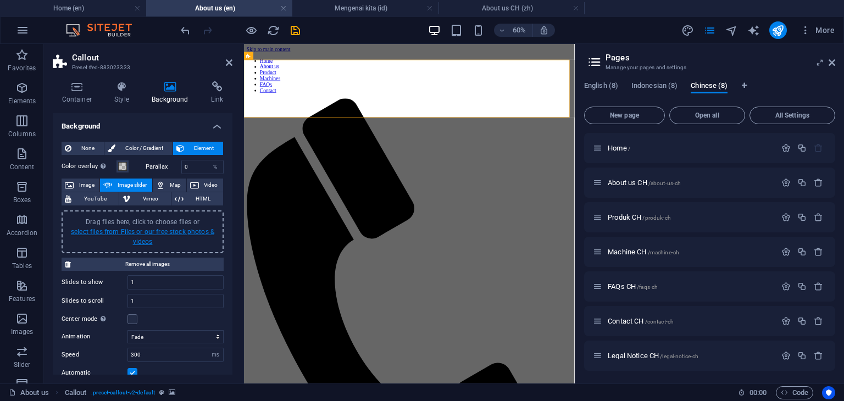
click at [150, 231] on link "select files from Files or our free stock photos & videos" at bounding box center [142, 237] width 143 height 18
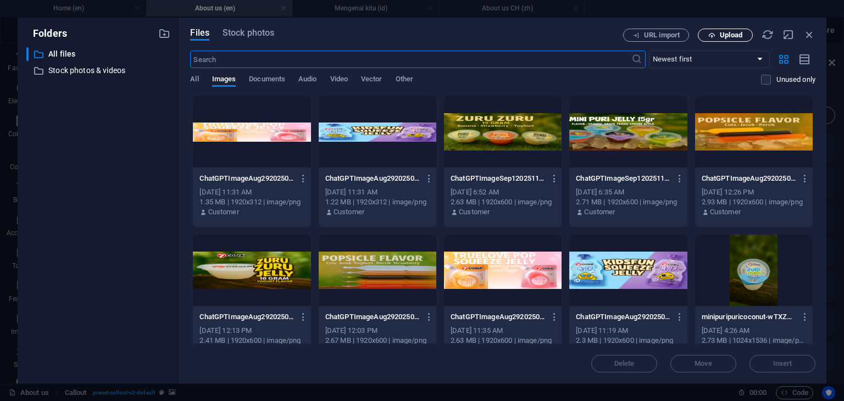
click at [730, 40] on button "Upload" at bounding box center [725, 35] width 55 height 13
click at [714, 38] on icon "button" at bounding box center [712, 35] width 7 height 7
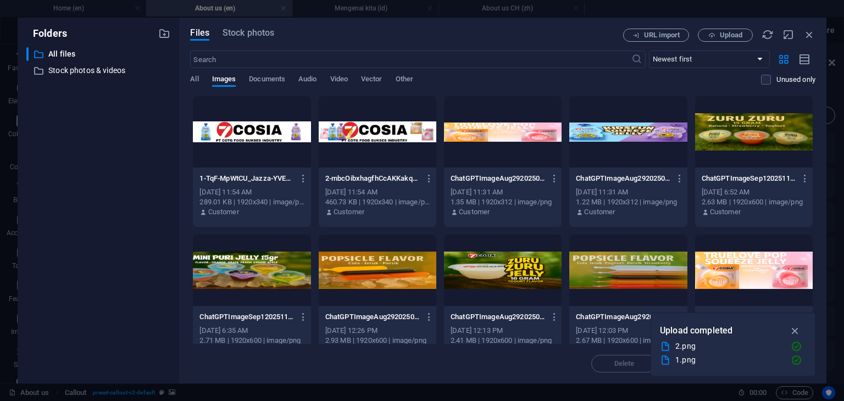
click at [383, 133] on div at bounding box center [378, 131] width 118 height 71
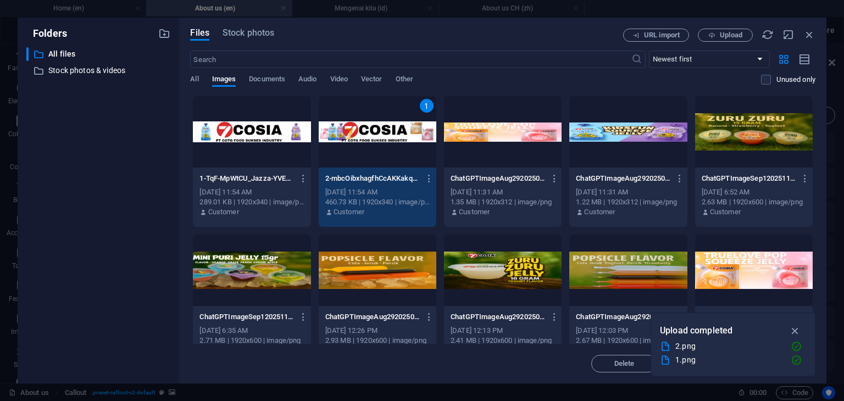
click at [250, 138] on div at bounding box center [252, 131] width 118 height 71
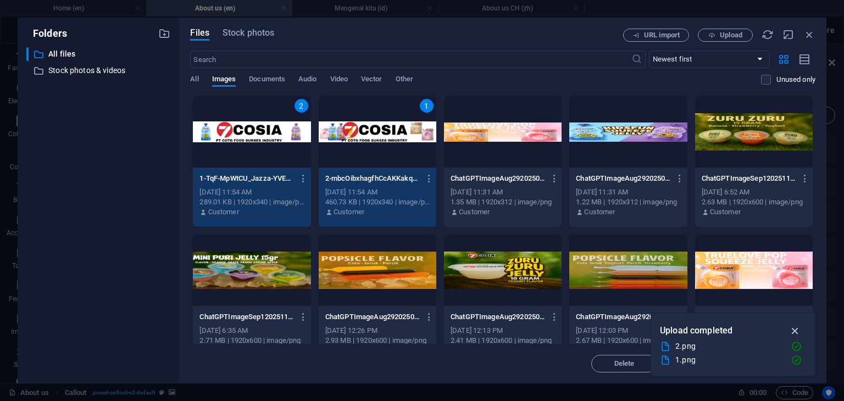
click at [794, 331] on icon "button" at bounding box center [795, 331] width 13 height 12
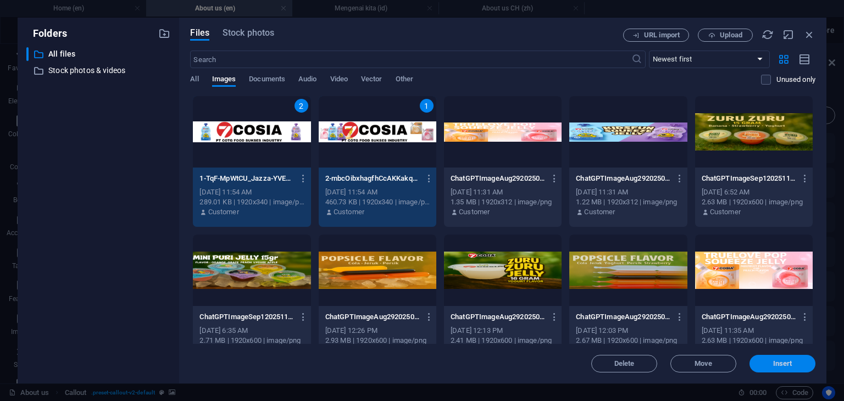
click at [782, 363] on span "Insert" at bounding box center [783, 364] width 19 height 7
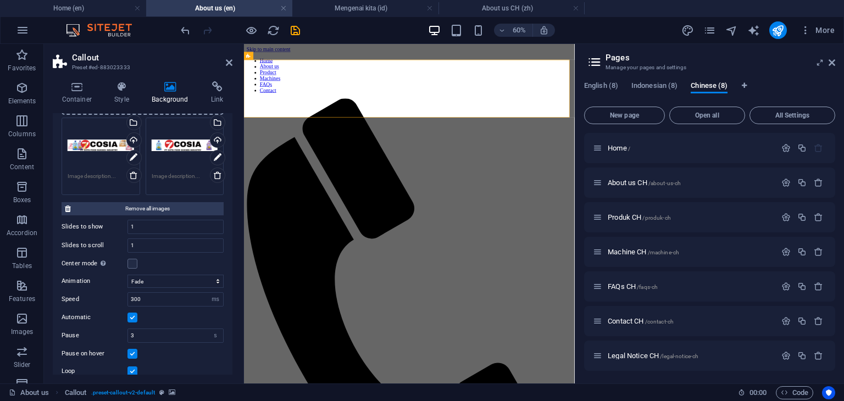
scroll to position [165, 0]
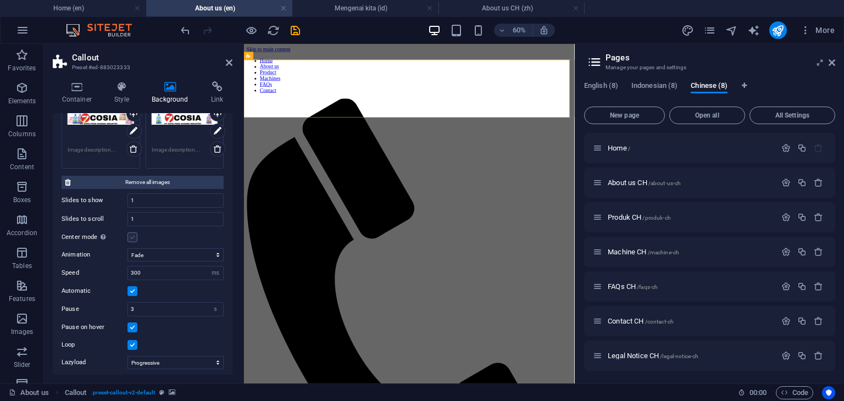
click at [136, 238] on label at bounding box center [133, 238] width 10 height 10
click at [0, 0] on input "Center mode Enables centered view with partial previous/next slide. Use with od…" at bounding box center [0, 0] width 0 height 0
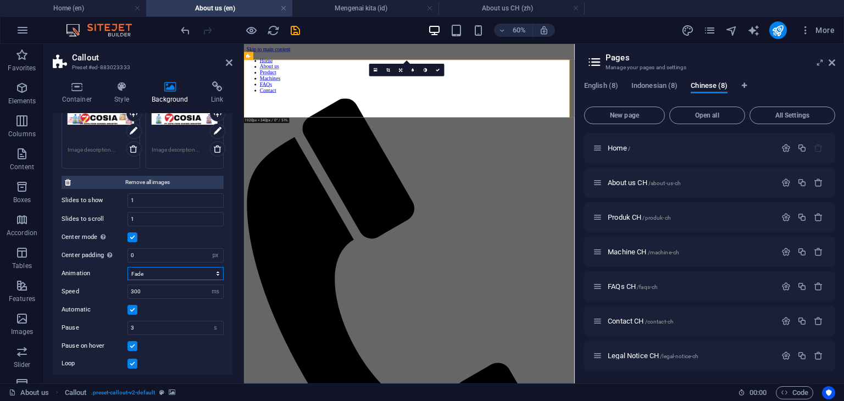
click at [172, 275] on select "Slide Fade" at bounding box center [176, 273] width 96 height 13
select select "slide"
click at [128, 267] on select "Slide Fade" at bounding box center [176, 273] width 96 height 13
click at [168, 311] on div "Automatic" at bounding box center [143, 309] width 162 height 13
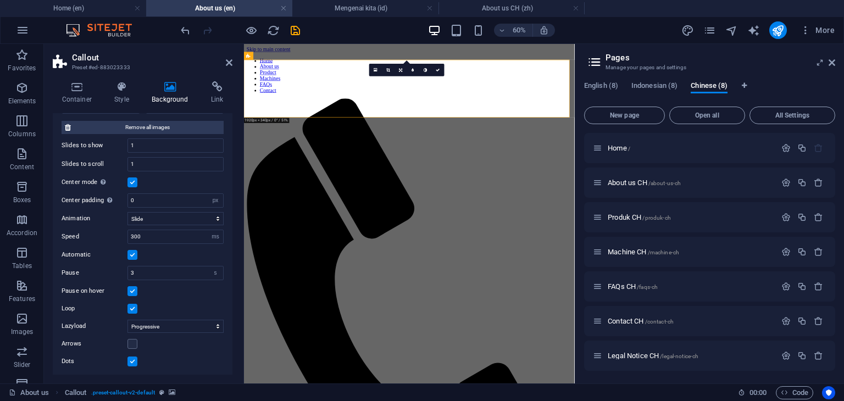
scroll to position [220, 0]
click at [134, 343] on label at bounding box center [133, 344] width 10 height 10
click at [0, 0] on input "Arrows" at bounding box center [0, 0] width 0 height 0
click at [131, 360] on label at bounding box center [133, 362] width 10 height 10
click at [0, 0] on input "Dots" at bounding box center [0, 0] width 0 height 0
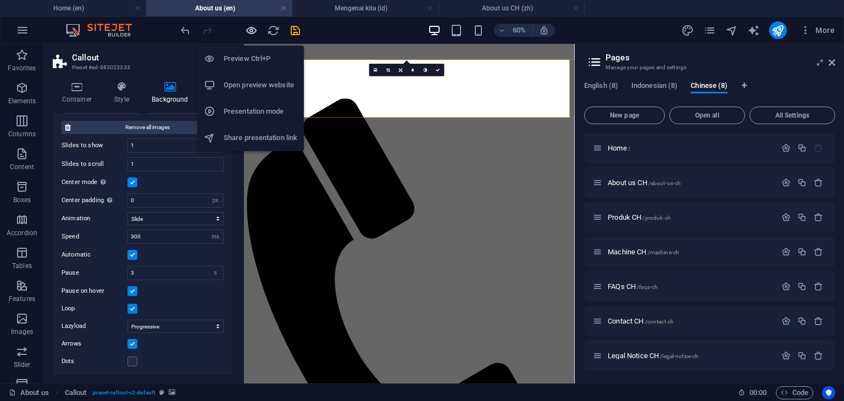
click at [250, 30] on icon "button" at bounding box center [251, 30] width 13 height 13
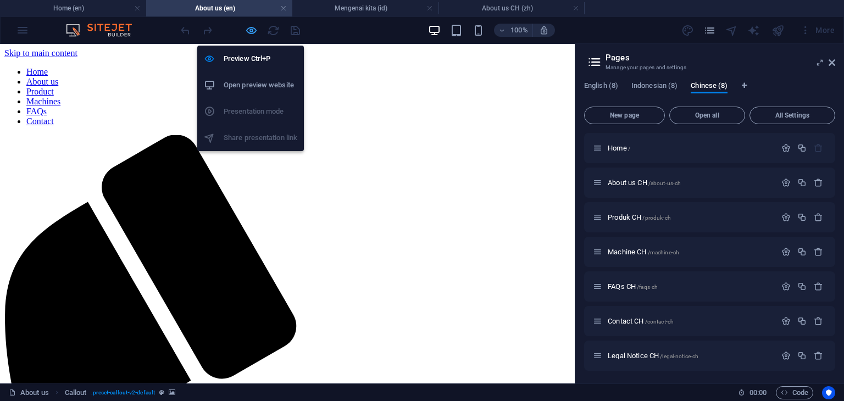
click at [251, 32] on icon "button" at bounding box center [251, 30] width 13 height 13
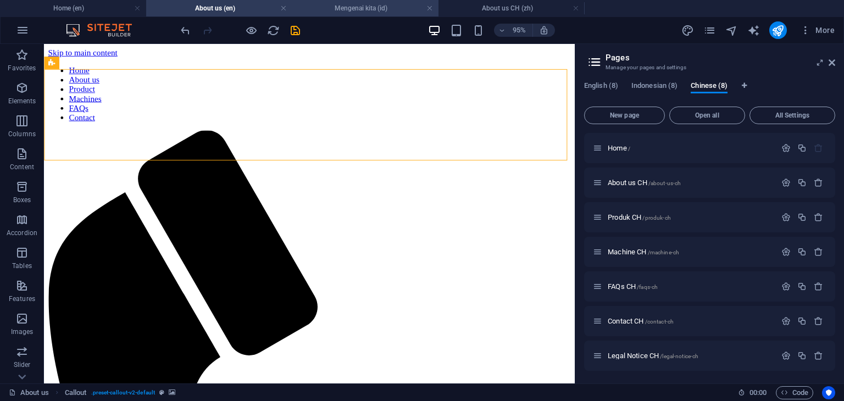
click at [347, 9] on h4 "Mengenai kita (id)" at bounding box center [365, 8] width 146 height 12
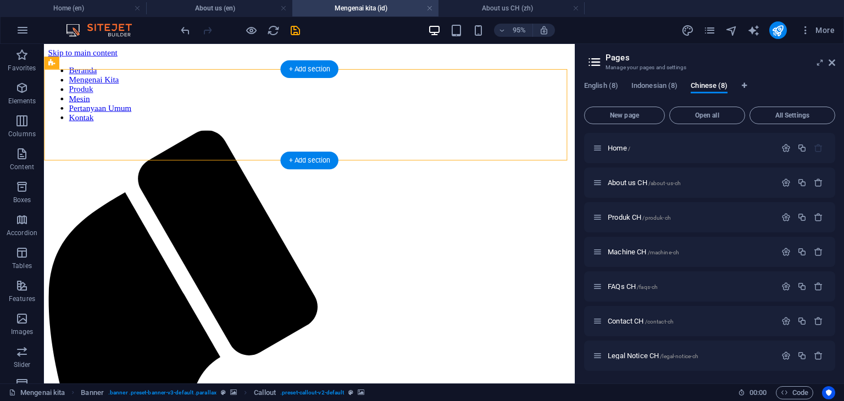
select select "fade"
select select "ms"
select select "s"
select select "progressive"
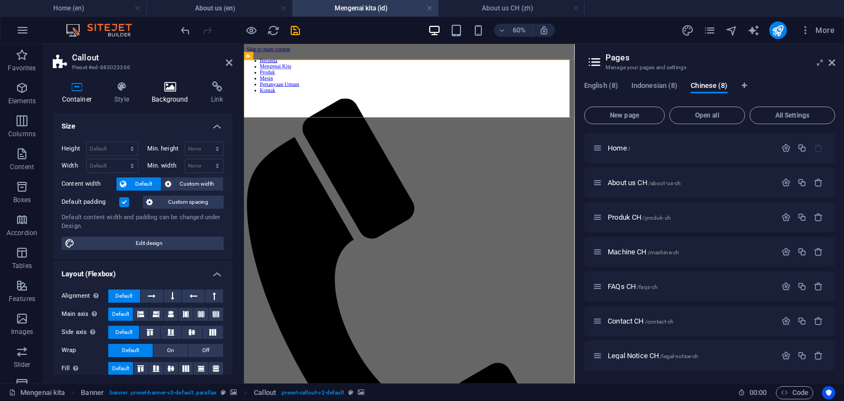
click at [172, 97] on h4 "Background" at bounding box center [172, 92] width 59 height 23
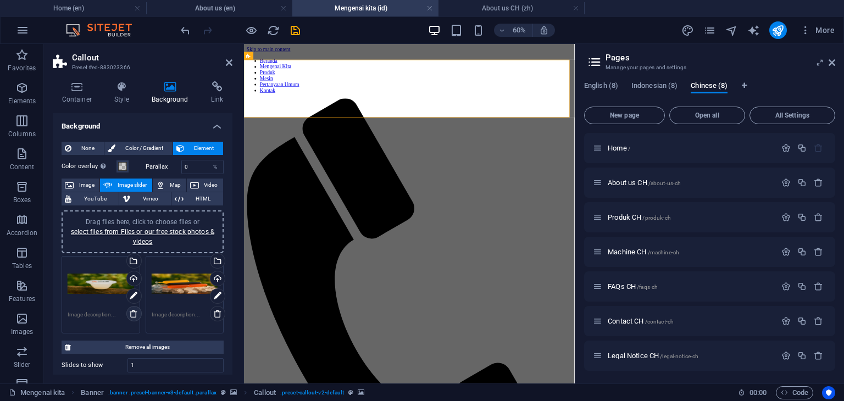
click at [134, 315] on icon at bounding box center [133, 314] width 9 height 9
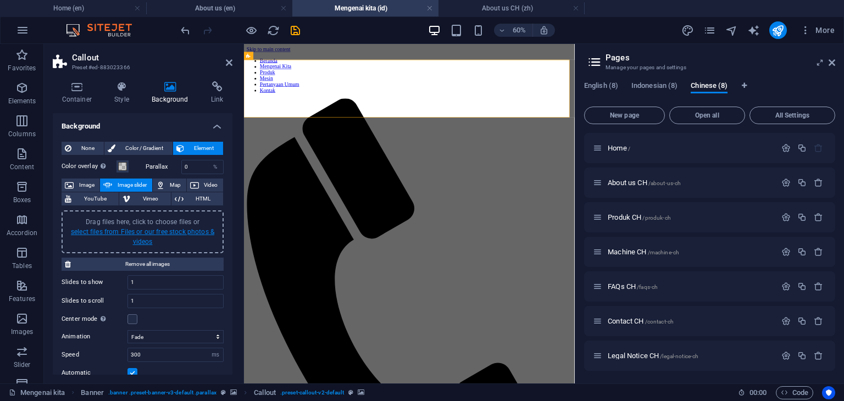
click at [141, 234] on link "select files from Files or our free stock photos & videos" at bounding box center [142, 237] width 143 height 18
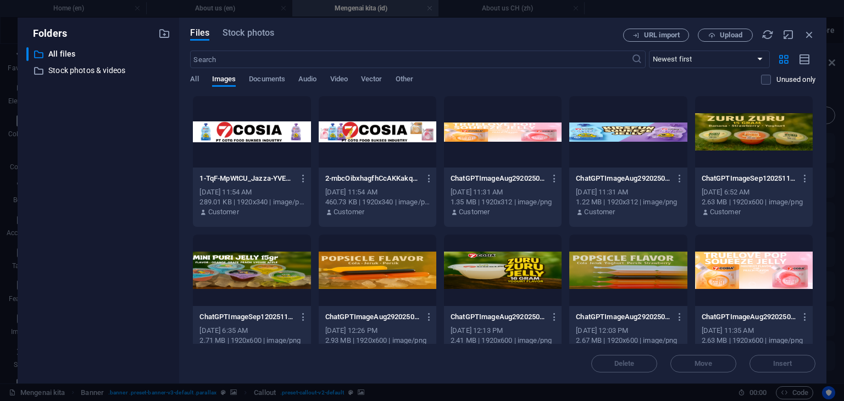
click at [353, 132] on div at bounding box center [378, 131] width 118 height 71
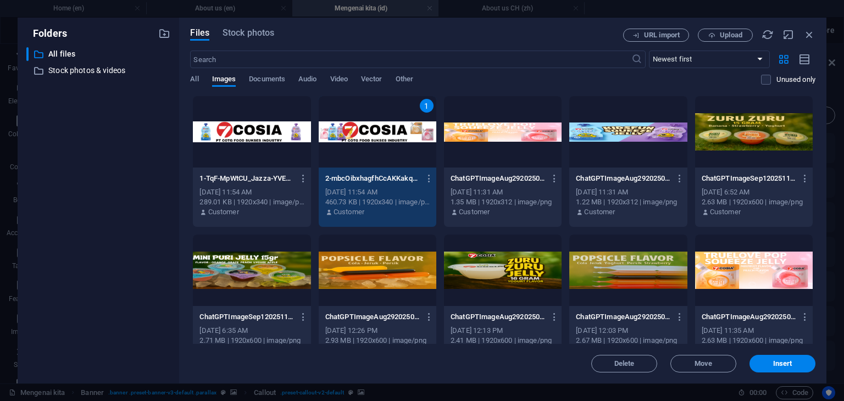
click at [253, 132] on div at bounding box center [252, 131] width 118 height 71
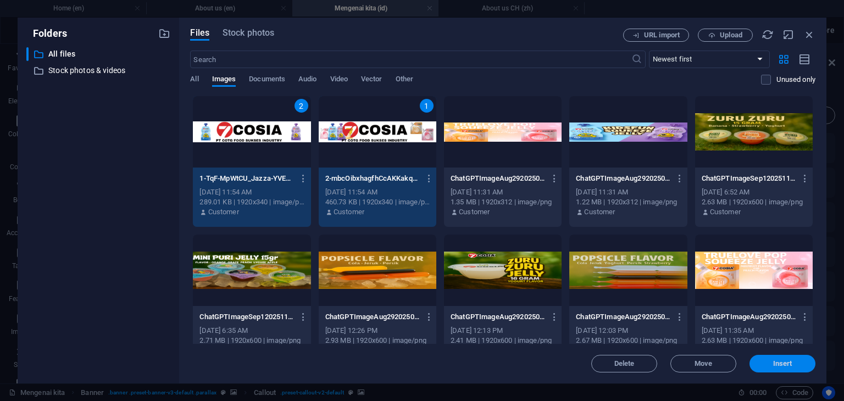
click at [772, 363] on span "Insert" at bounding box center [782, 364] width 57 height 7
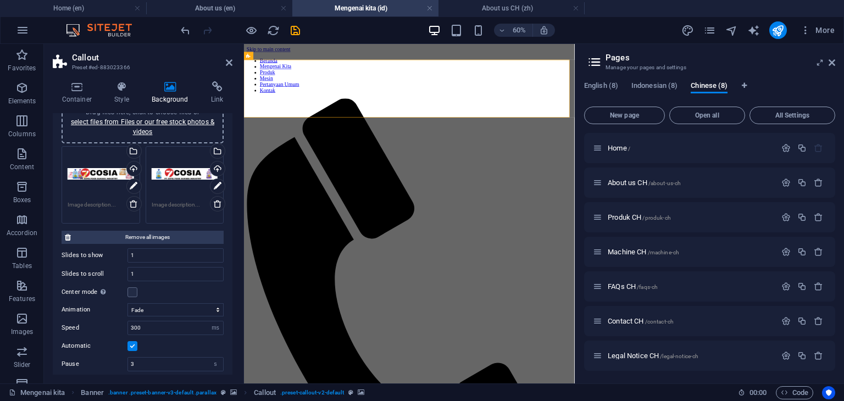
scroll to position [165, 0]
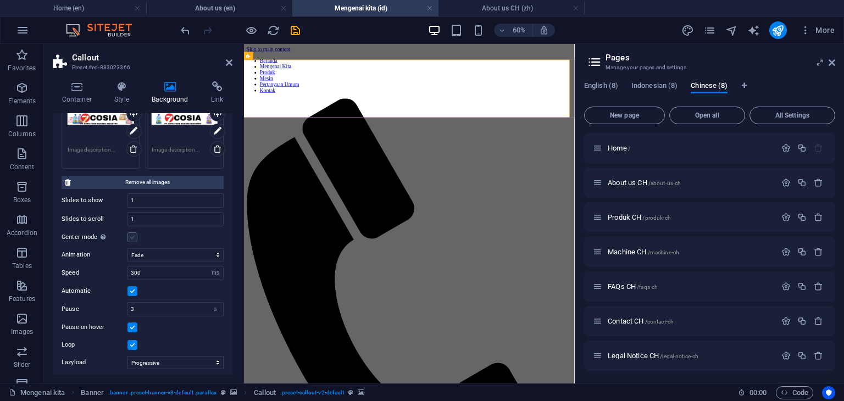
click at [134, 238] on label at bounding box center [133, 238] width 10 height 10
click at [0, 0] on input "Center mode Enables centered view with partial previous/next slide. Use with od…" at bounding box center [0, 0] width 0 height 0
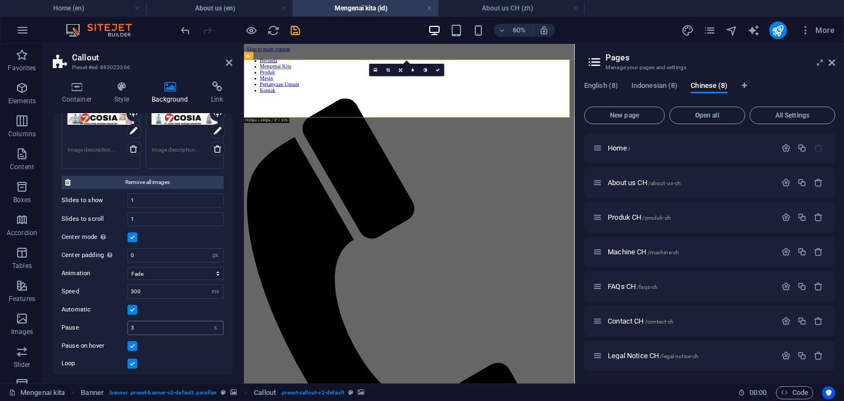
scroll to position [220, 0]
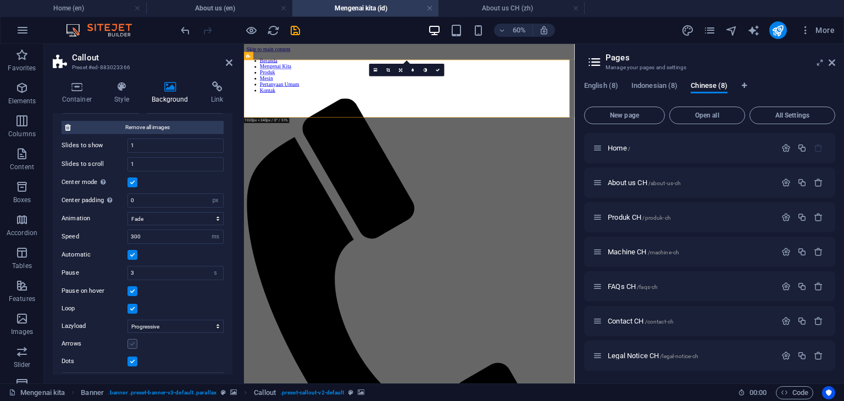
click at [134, 339] on label at bounding box center [133, 344] width 10 height 10
click at [0, 0] on input "Arrows" at bounding box center [0, 0] width 0 height 0
click at [136, 361] on label at bounding box center [133, 362] width 10 height 10
click at [0, 0] on input "Dots" at bounding box center [0, 0] width 0 height 0
click at [240, 9] on h4 "About us (en)" at bounding box center [219, 8] width 146 height 12
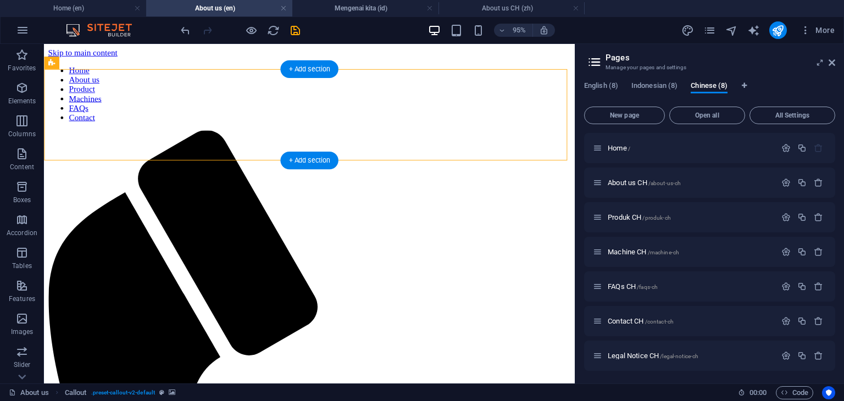
select select "px"
select select "ms"
select select "s"
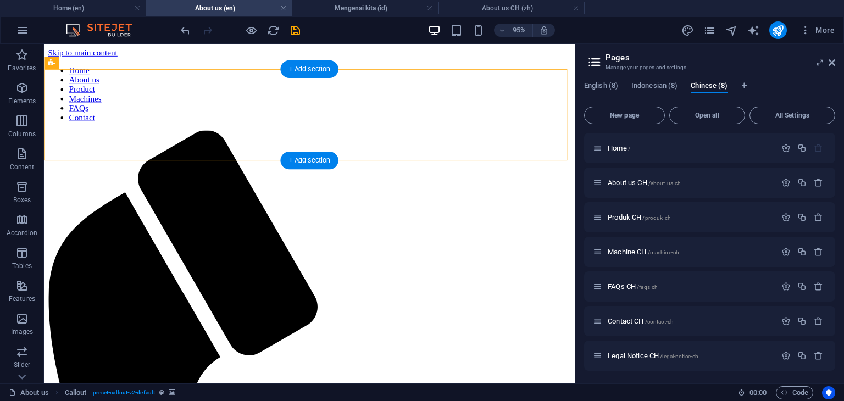
select select "progressive"
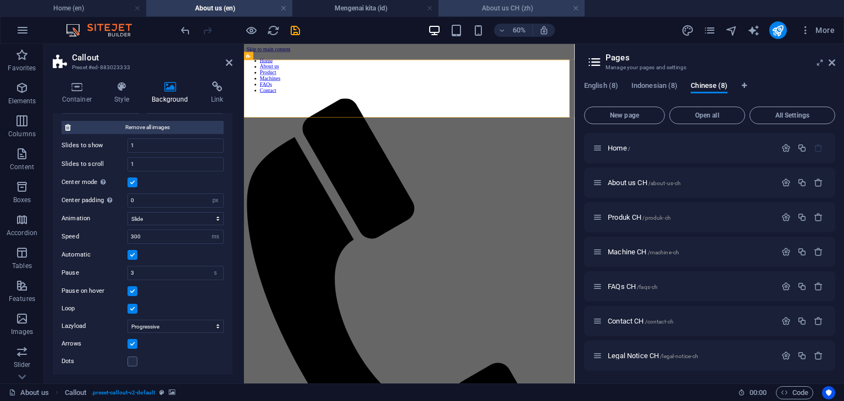
click at [519, 9] on h4 "About us CH (zh)" at bounding box center [512, 8] width 146 height 12
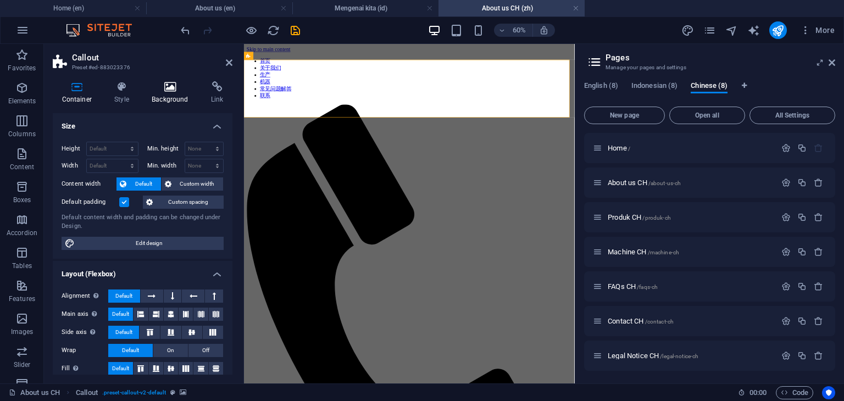
click at [168, 91] on icon at bounding box center [170, 86] width 55 height 11
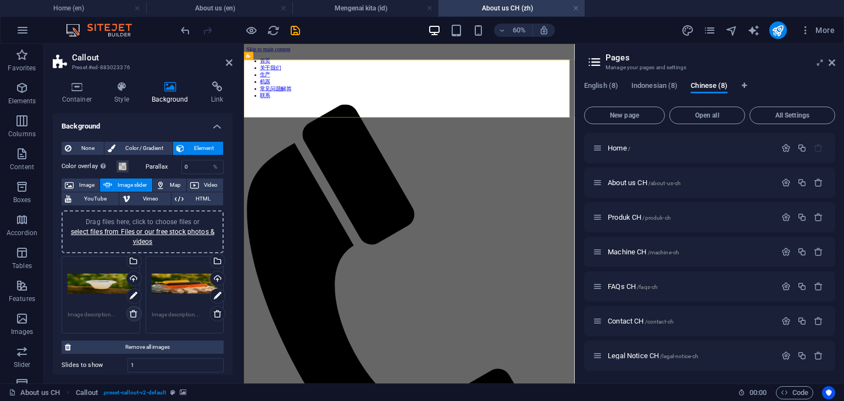
click at [132, 317] on icon at bounding box center [133, 314] width 9 height 9
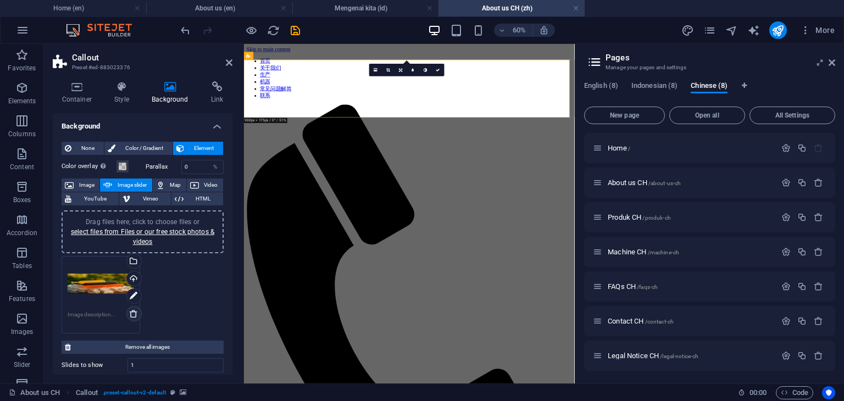
click at [132, 317] on icon at bounding box center [133, 314] width 9 height 9
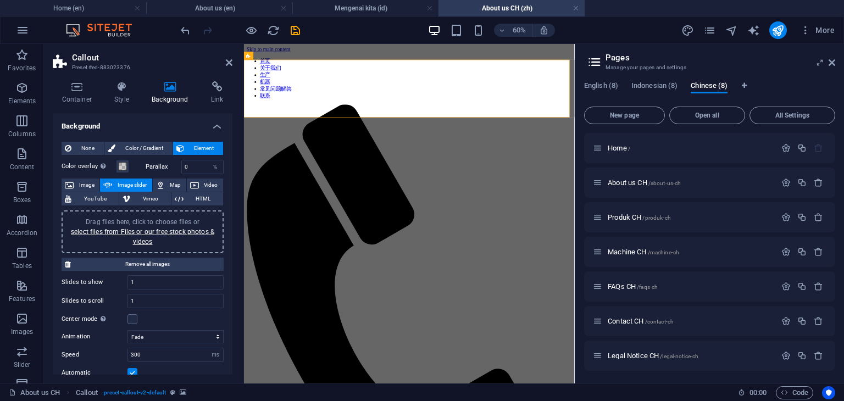
click at [137, 236] on div "Drag files here, click to choose files or select files from Files or our free s…" at bounding box center [142, 232] width 149 height 30
click at [183, 233] on link "select files from Files or our free stock photos & videos" at bounding box center [142, 237] width 143 height 18
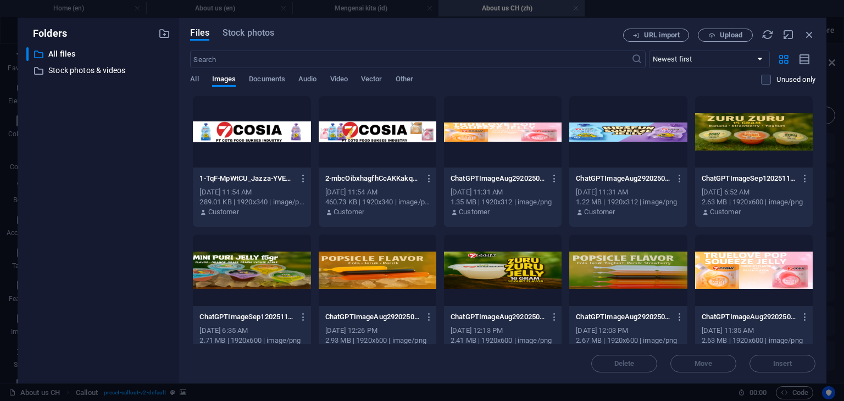
click at [352, 137] on div at bounding box center [378, 131] width 118 height 71
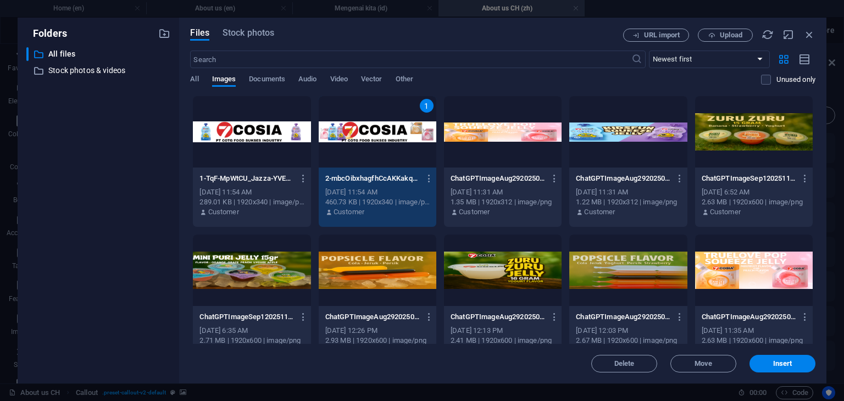
click at [266, 139] on div at bounding box center [252, 131] width 118 height 71
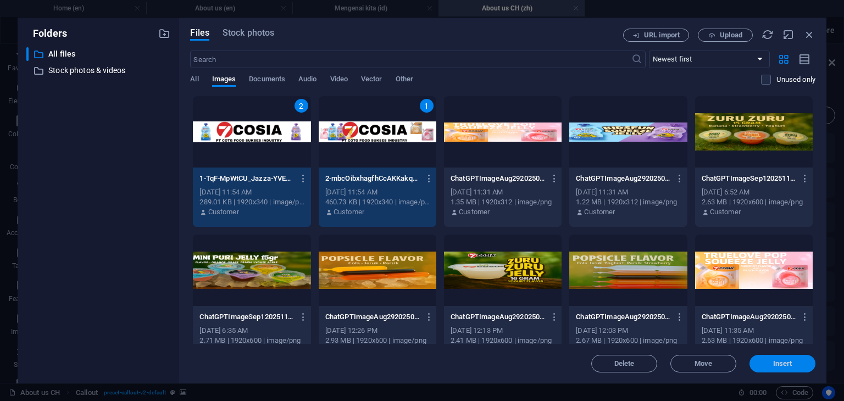
click at [778, 366] on span "Insert" at bounding box center [783, 364] width 19 height 7
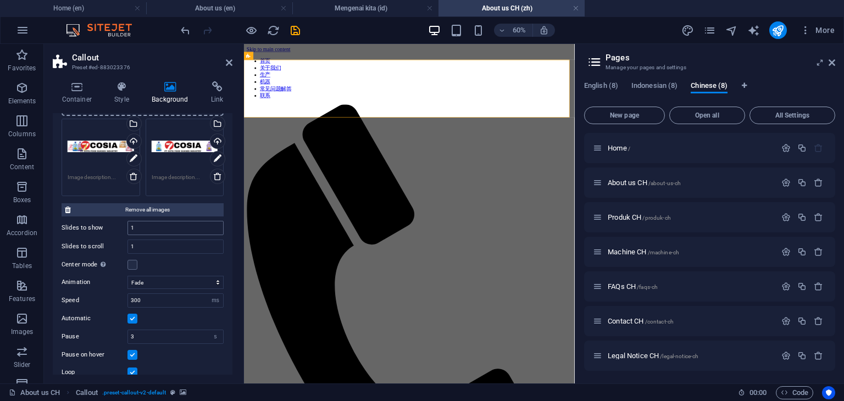
scroll to position [165, 0]
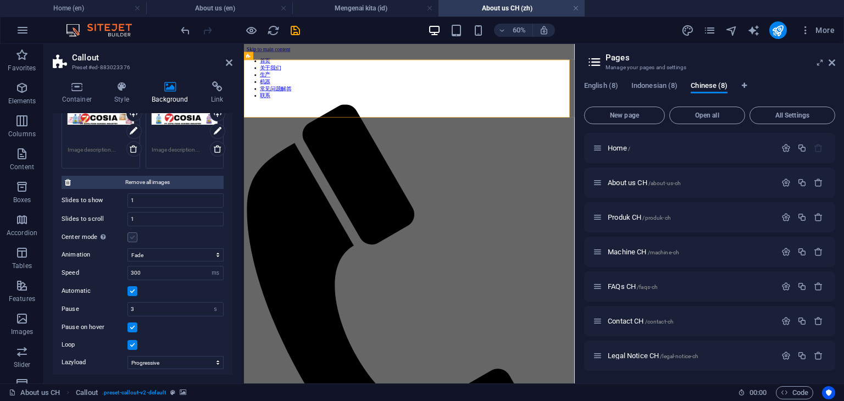
click at [130, 239] on label at bounding box center [133, 238] width 10 height 10
click at [0, 0] on input "Center mode Enables centered view with partial previous/next slide. Use with od…" at bounding box center [0, 0] width 0 height 0
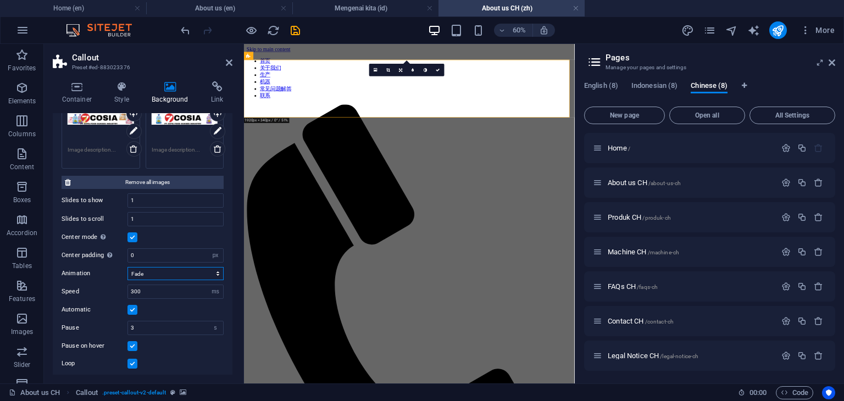
click at [185, 268] on select "Slide Fade" at bounding box center [176, 273] width 96 height 13
select select "slide"
click at [128, 267] on select "Slide Fade" at bounding box center [176, 273] width 96 height 13
click at [172, 310] on div "Automatic" at bounding box center [143, 309] width 162 height 13
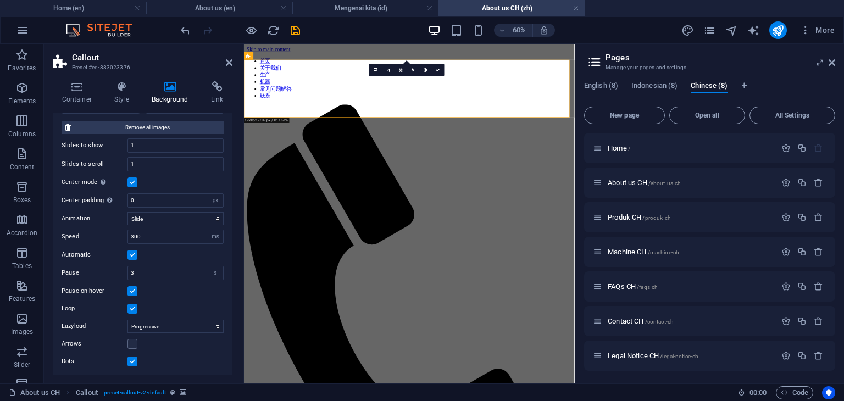
scroll to position [220, 0]
click at [136, 342] on label at bounding box center [133, 344] width 10 height 10
click at [0, 0] on input "Arrows" at bounding box center [0, 0] width 0 height 0
click at [134, 361] on label at bounding box center [133, 362] width 10 height 10
click at [0, 0] on input "Dots" at bounding box center [0, 0] width 0 height 0
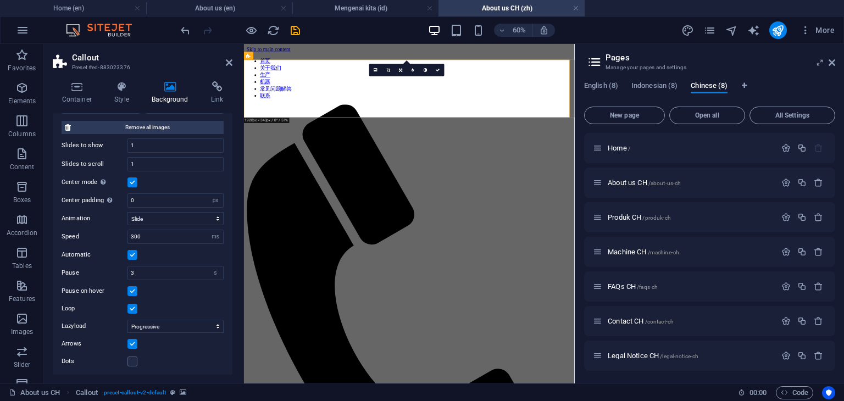
click at [168, 356] on div "Dots" at bounding box center [143, 361] width 162 height 13
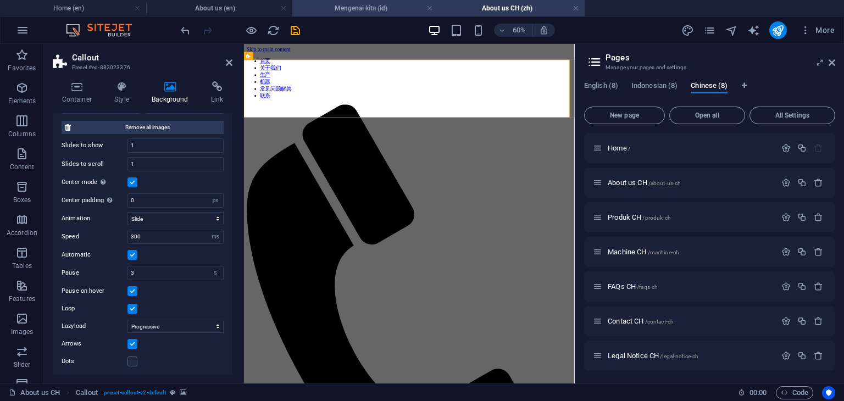
click at [374, 6] on h4 "Mengenai kita (id)" at bounding box center [365, 8] width 146 height 12
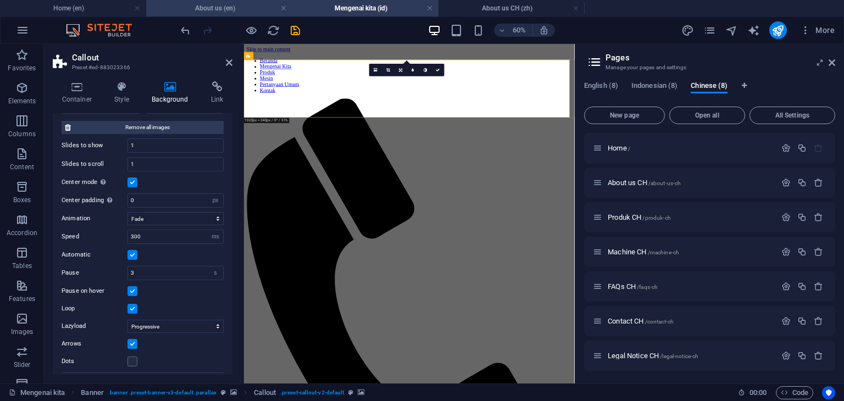
click at [219, 10] on h4 "About us (en)" at bounding box center [219, 8] width 146 height 12
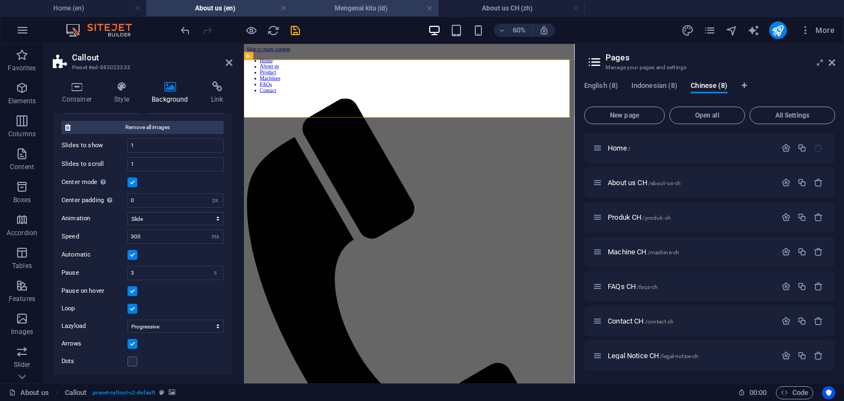
click at [349, 11] on h4 "Mengenai kita (id)" at bounding box center [365, 8] width 146 height 12
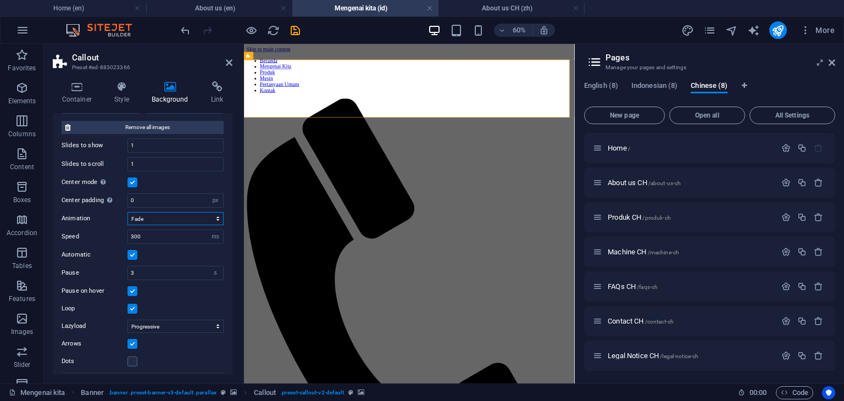
click at [180, 220] on select "Slide Fade" at bounding box center [176, 218] width 96 height 13
select select "slide"
click at [128, 212] on select "Slide Fade" at bounding box center [176, 218] width 96 height 13
click at [181, 256] on div "Automatic" at bounding box center [143, 254] width 162 height 13
click at [491, 5] on h4 "About us CH (zh)" at bounding box center [512, 8] width 146 height 12
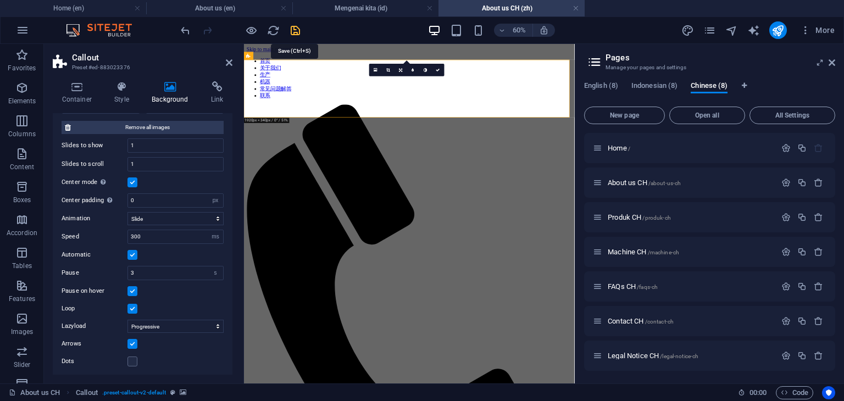
click at [299, 32] on icon "save" at bounding box center [295, 30] width 13 height 13
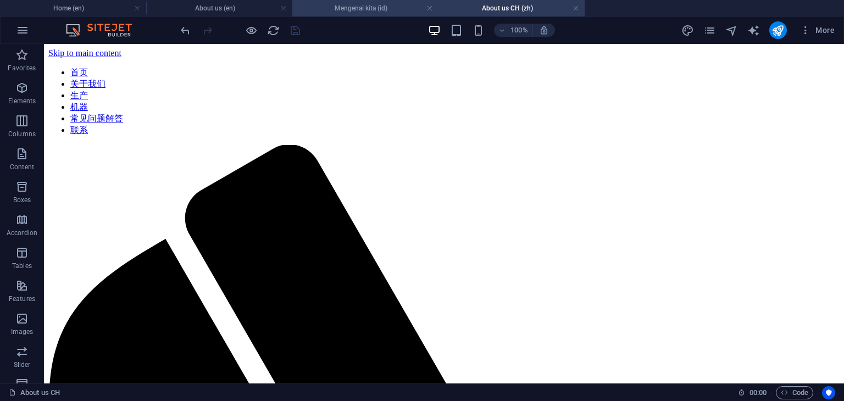
click at [350, 7] on h4 "Mengenai kita (id)" at bounding box center [365, 8] width 146 height 12
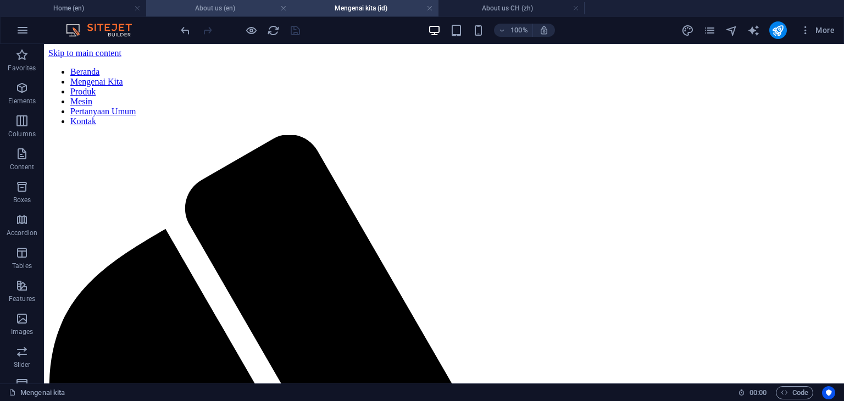
click at [218, 12] on h4 "About us (en)" at bounding box center [219, 8] width 146 height 12
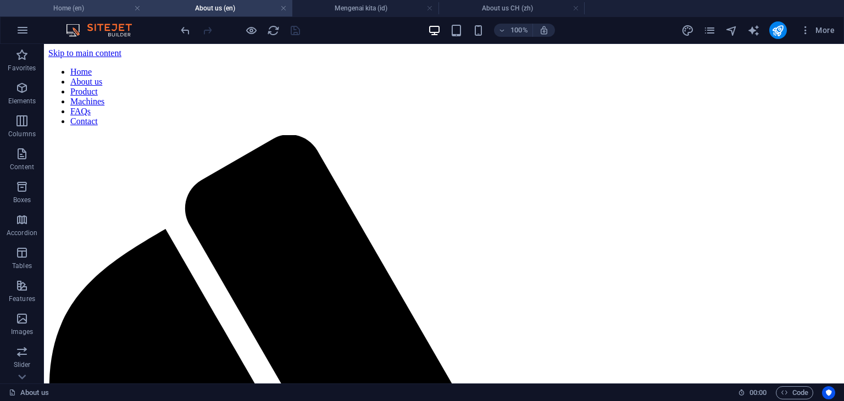
click at [90, 7] on h4 "Home (en)" at bounding box center [73, 8] width 146 height 12
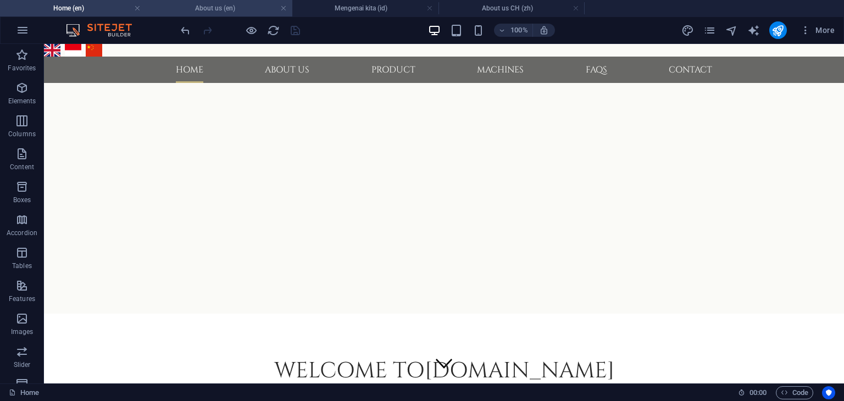
click at [214, 10] on h4 "About us (en)" at bounding box center [219, 8] width 146 height 12
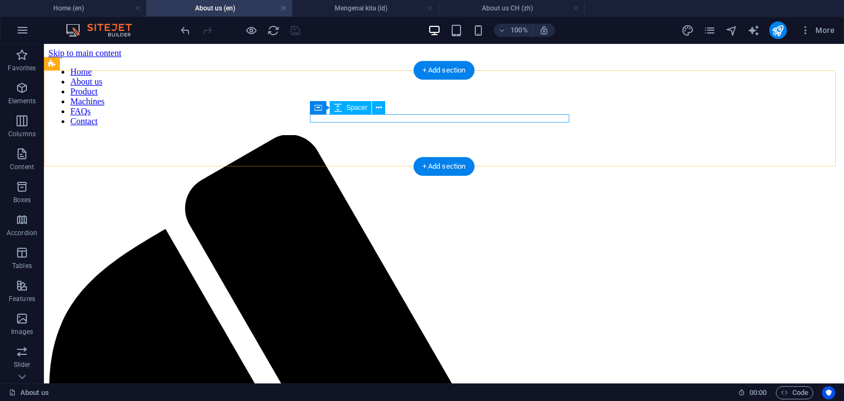
select select "px"
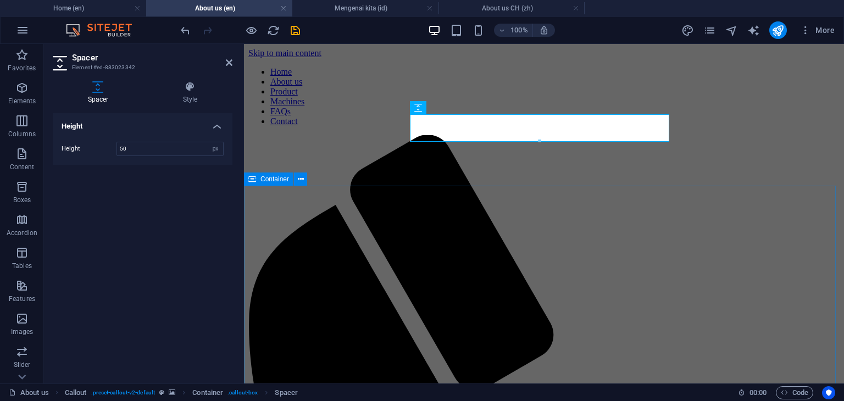
type input "50"
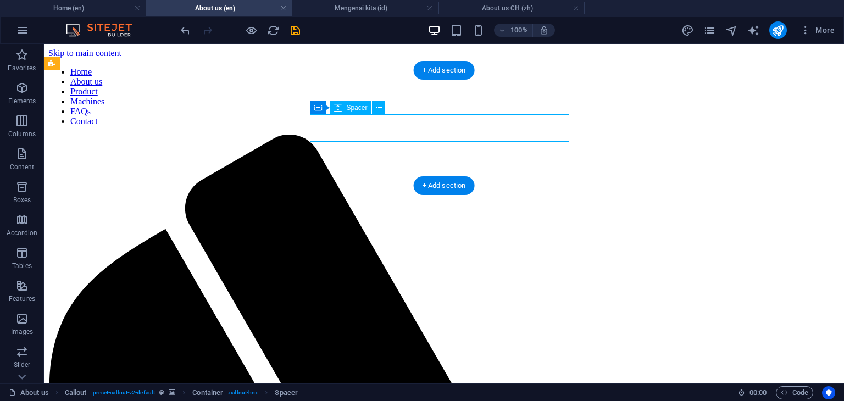
drag, startPoint x: 421, startPoint y: 138, endPoint x: 221, endPoint y: 138, distance: 199.6
select select "px"
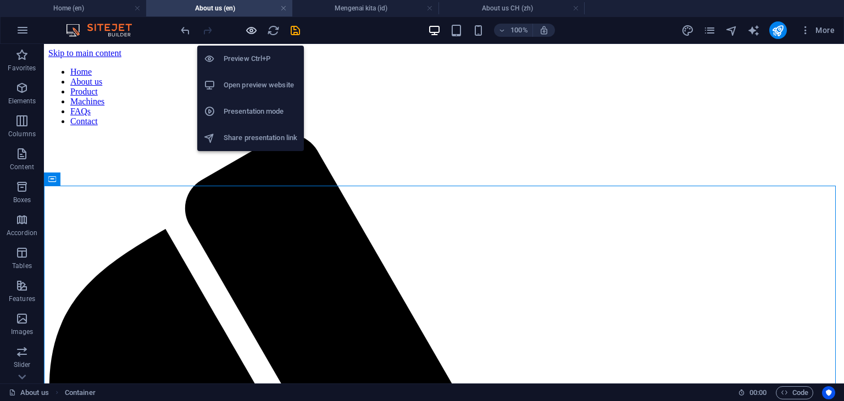
click at [251, 33] on icon "button" at bounding box center [251, 30] width 13 height 13
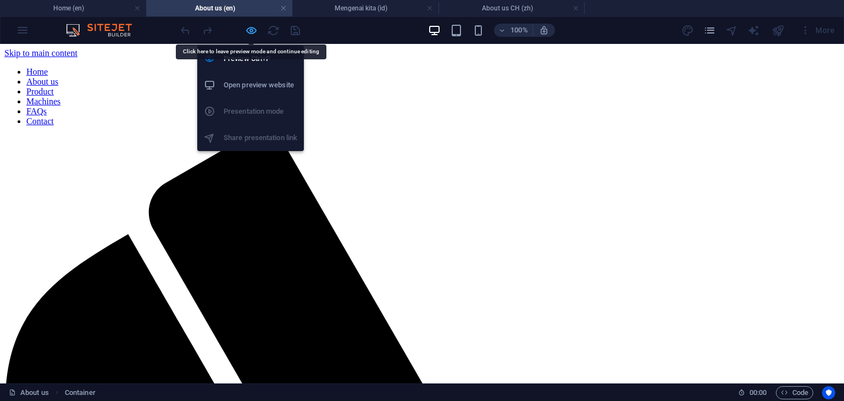
click at [250, 33] on icon "button" at bounding box center [251, 30] width 13 height 13
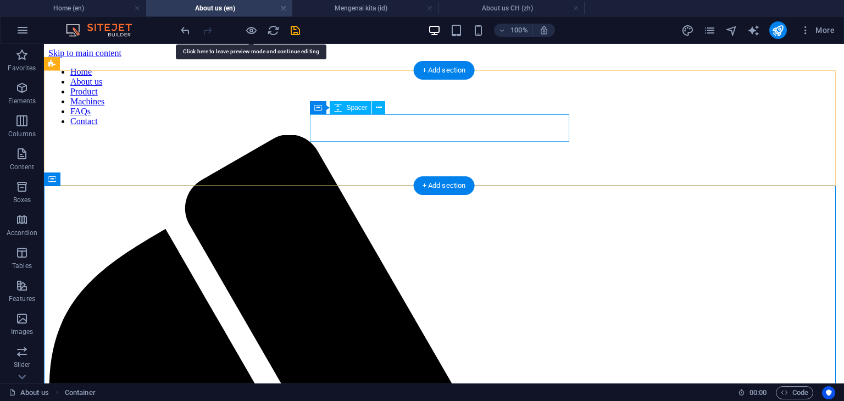
select select "px"
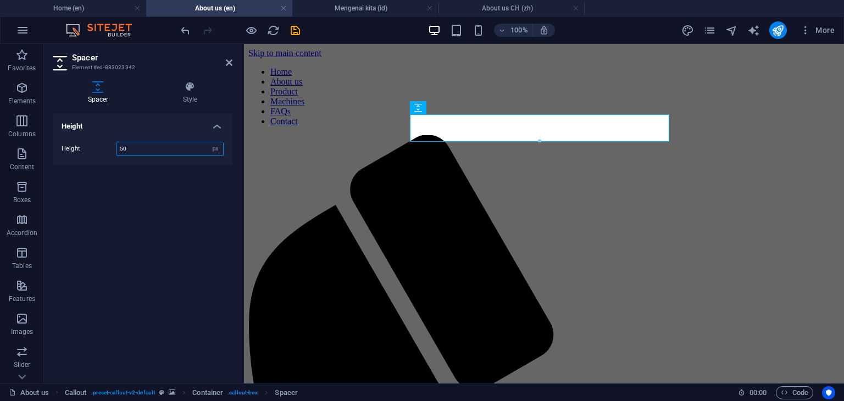
drag, startPoint x: 163, startPoint y: 152, endPoint x: 112, endPoint y: 152, distance: 50.6
click at [112, 152] on div "Height 50 px rem vh vw" at bounding box center [143, 149] width 162 height 14
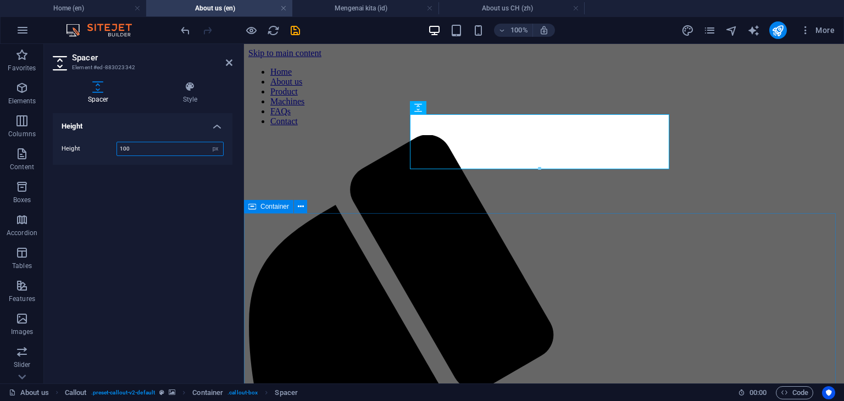
type input "100"
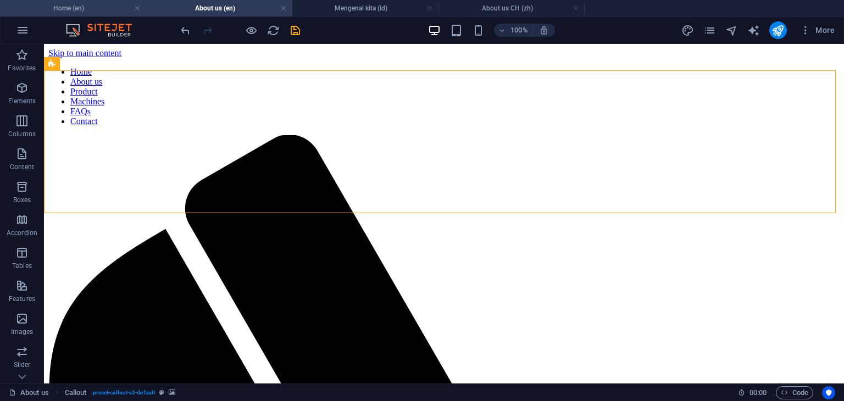
click at [95, 8] on h4 "Home (en)" at bounding box center [73, 8] width 146 height 12
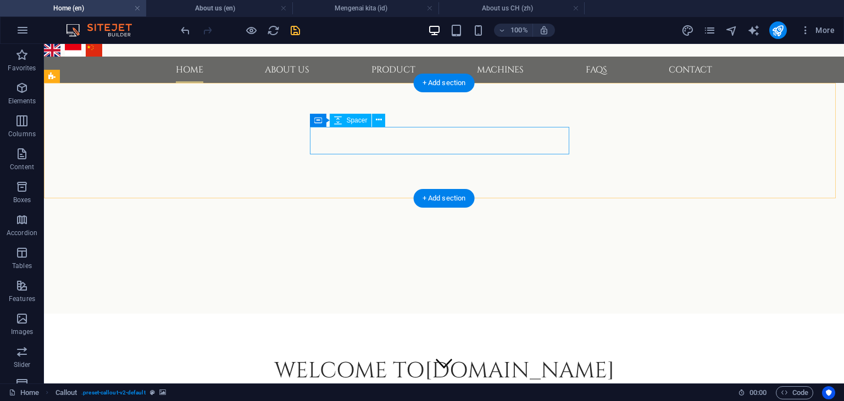
click at [346, 242] on div at bounding box center [314, 255] width 259 height 27
select select "px"
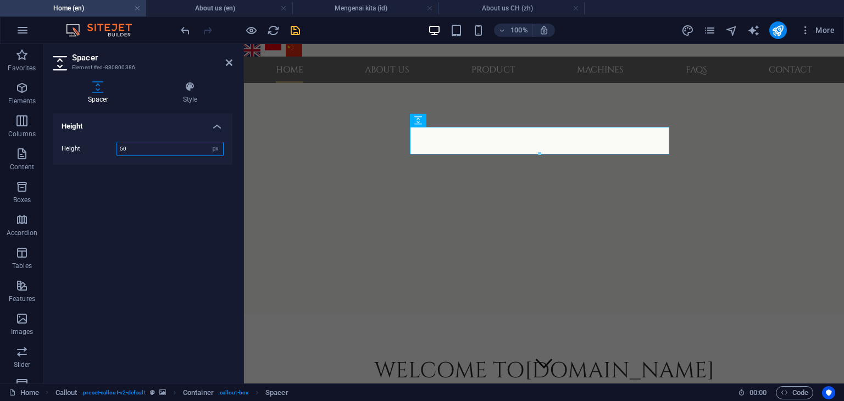
drag, startPoint x: 156, startPoint y: 150, endPoint x: 119, endPoint y: 150, distance: 36.8
click at [119, 150] on input "50" at bounding box center [170, 148] width 106 height 13
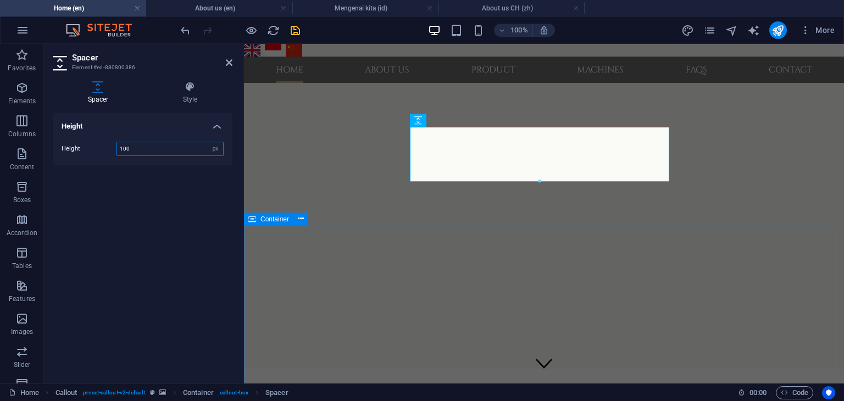
type input "100"
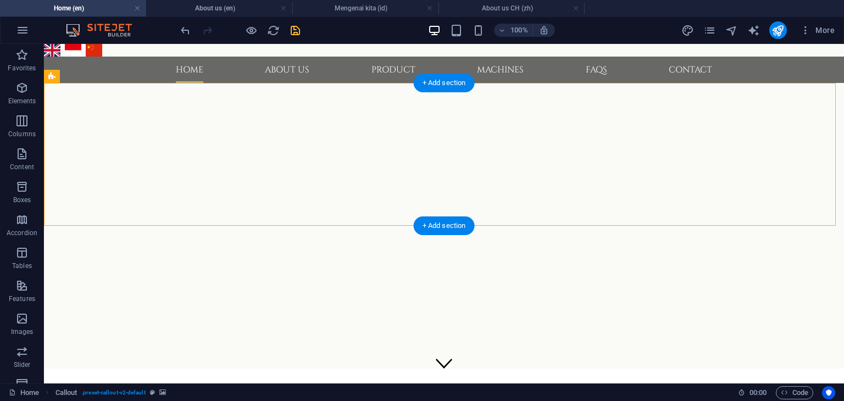
select select "px"
select select "ms"
select select "s"
select select "progressive"
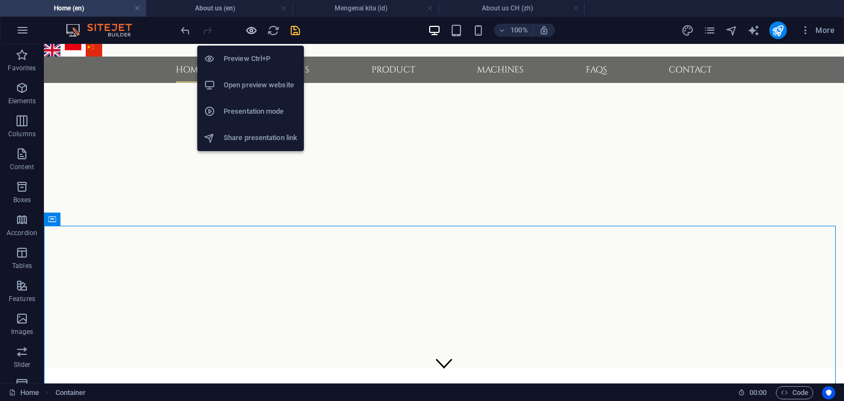
click at [246, 30] on icon "button" at bounding box center [251, 30] width 13 height 13
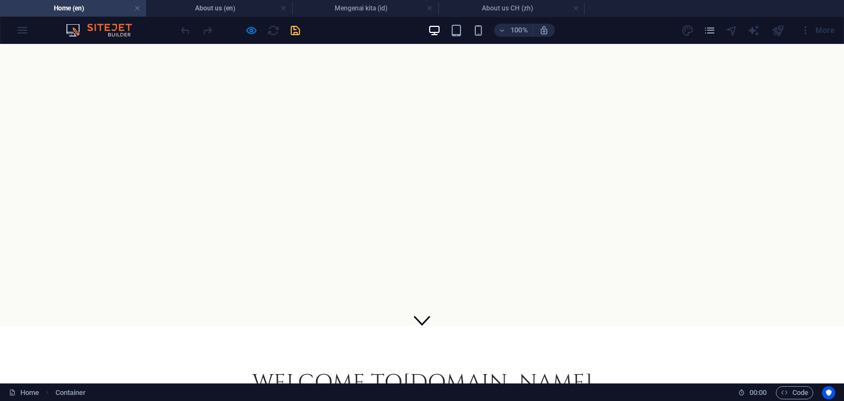
scroll to position [0, 0]
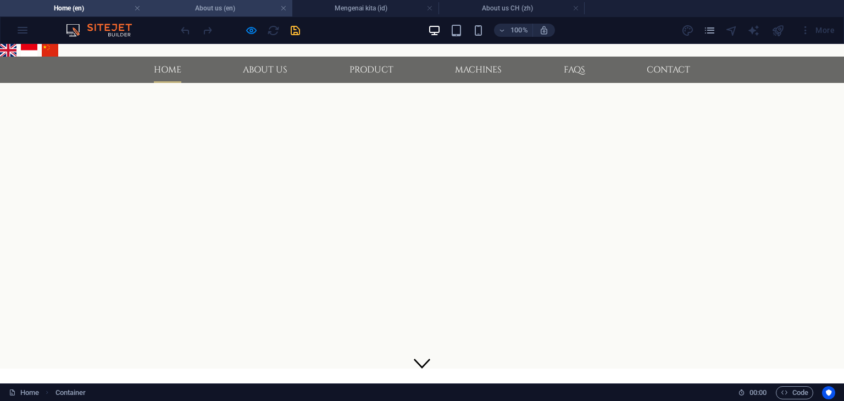
click at [222, 7] on h4 "About us (en)" at bounding box center [219, 8] width 146 height 12
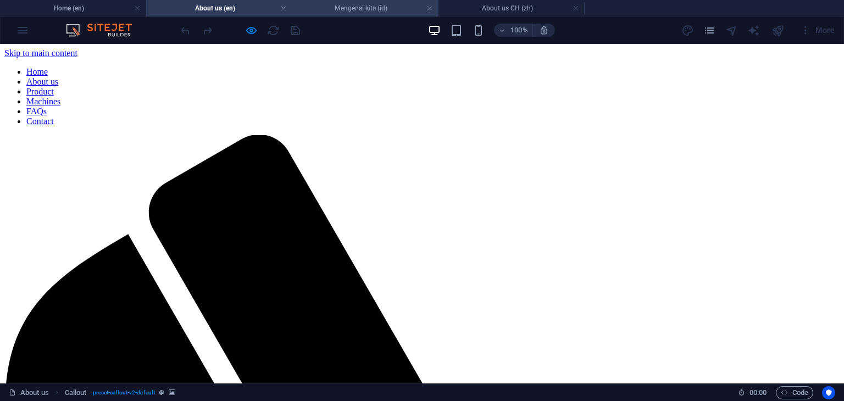
click at [363, 11] on h4 "Mengenai kita (id)" at bounding box center [365, 8] width 146 height 12
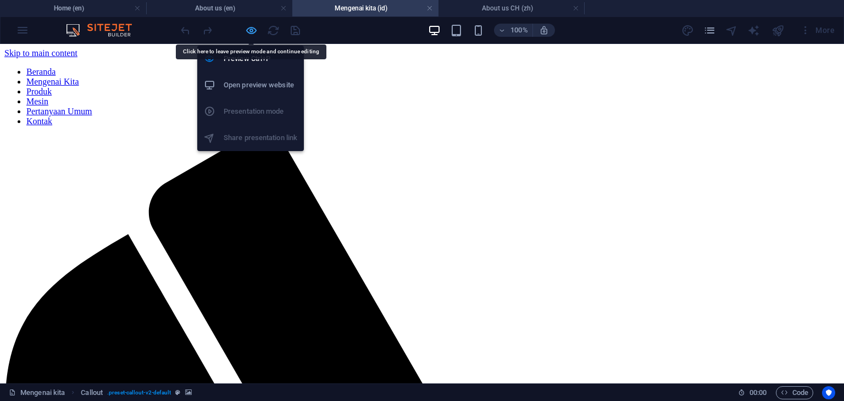
click at [251, 30] on icon "button" at bounding box center [251, 30] width 13 height 13
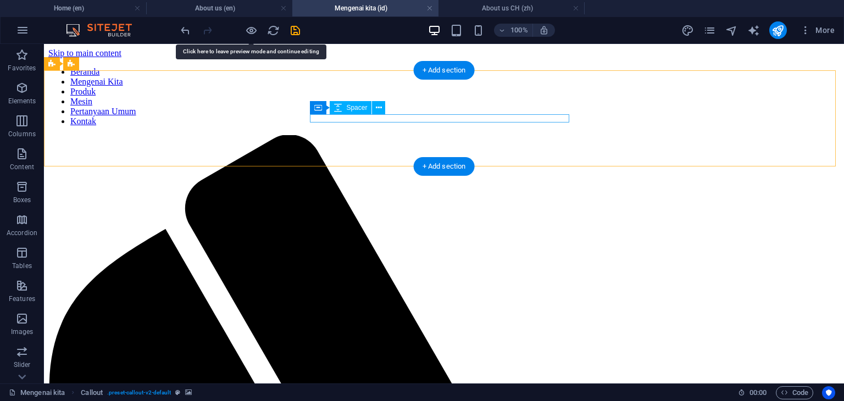
select select "px"
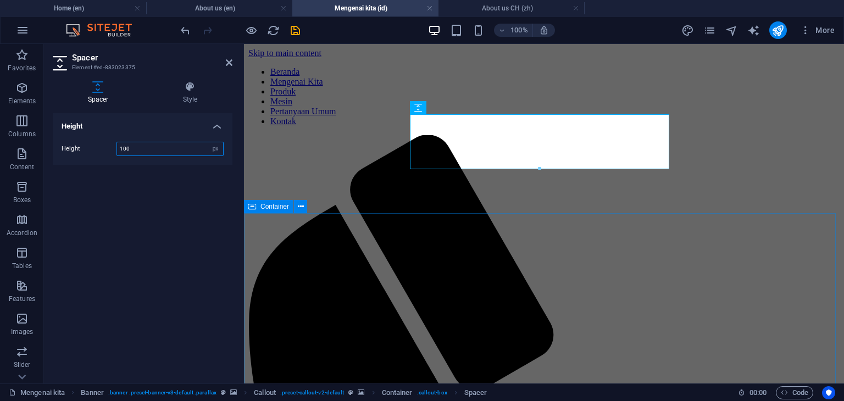
type input "100"
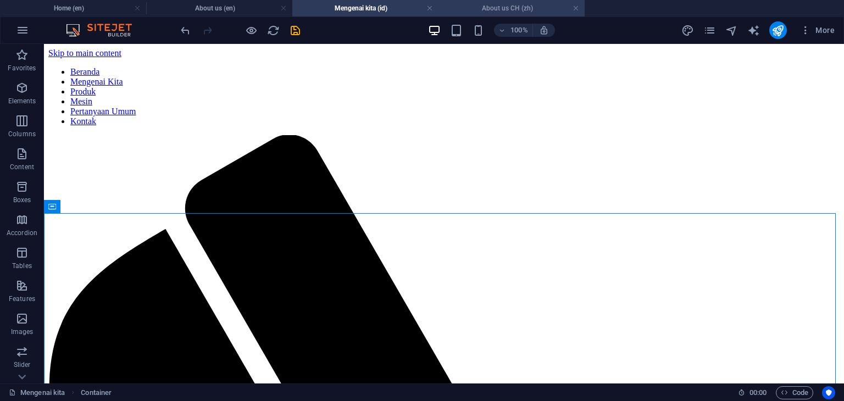
click at [495, 10] on h4 "About us CH (zh)" at bounding box center [512, 8] width 146 height 12
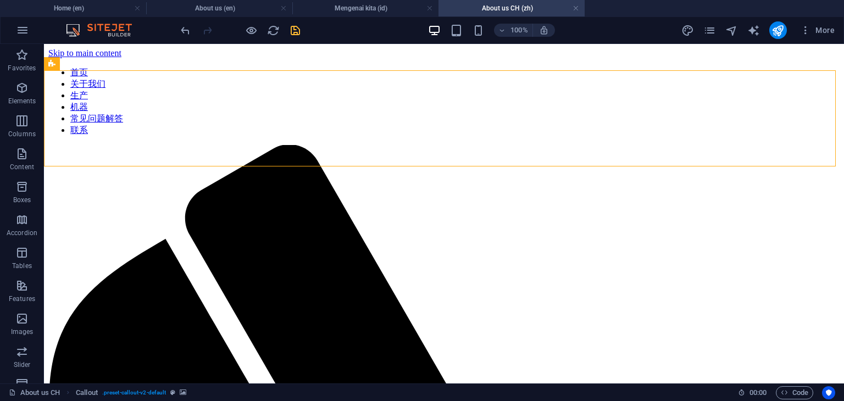
select select "px"
select select "ms"
select select "s"
select select "progressive"
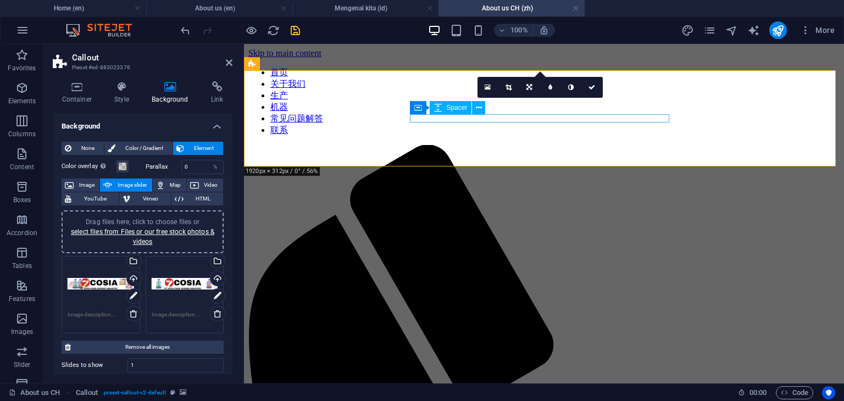
click at [490, 114] on div "Container Spacer" at bounding box center [451, 108] width 82 height 14
type textarea "15"
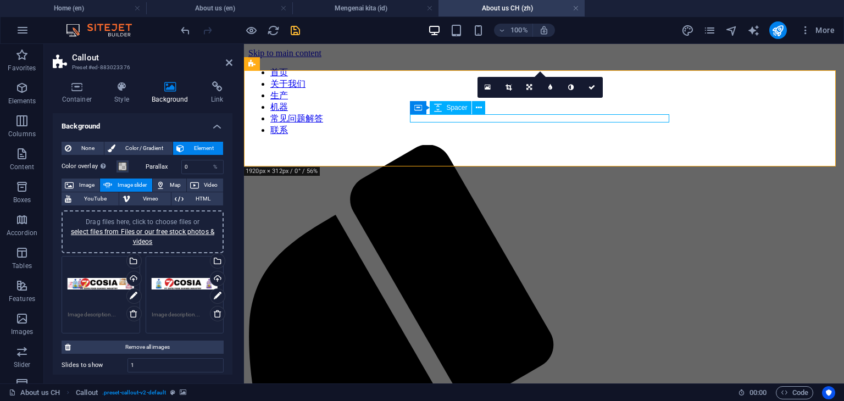
select select "px"
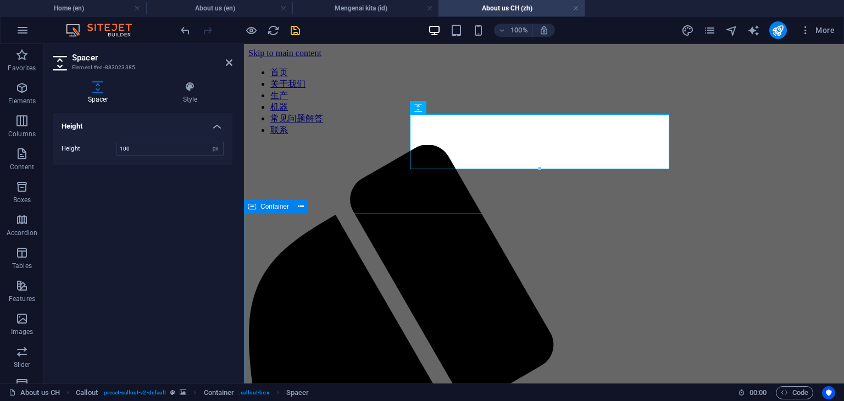
type input "100"
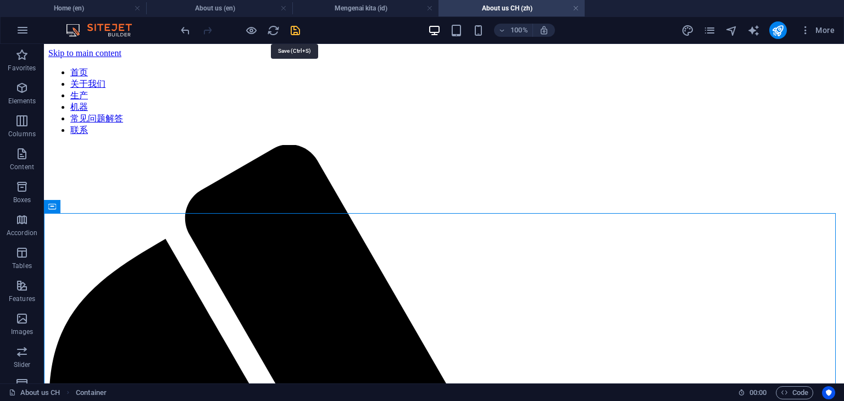
click at [295, 34] on icon "save" at bounding box center [295, 30] width 13 height 13
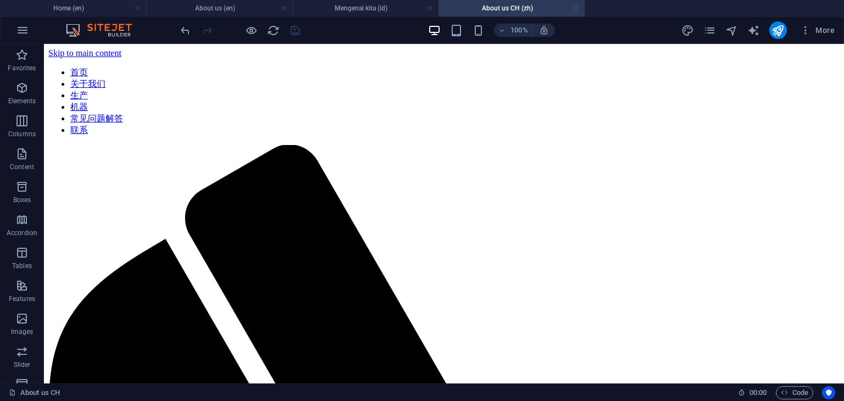
click at [577, 9] on link at bounding box center [576, 8] width 7 height 10
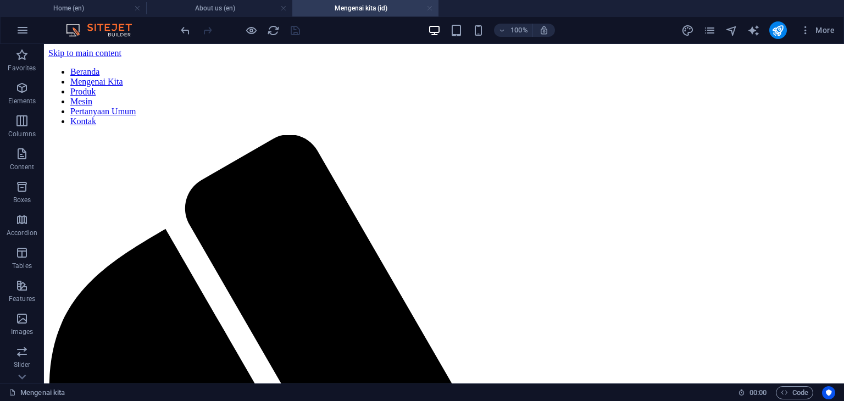
click at [431, 9] on link at bounding box center [430, 8] width 7 height 10
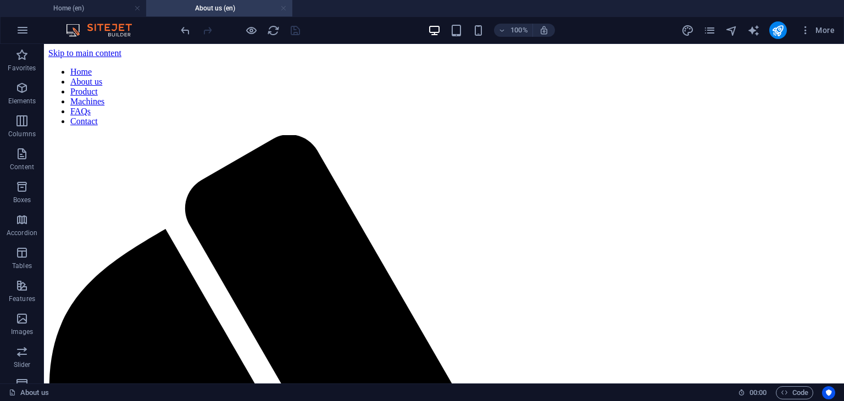
click at [284, 10] on link at bounding box center [283, 8] width 7 height 10
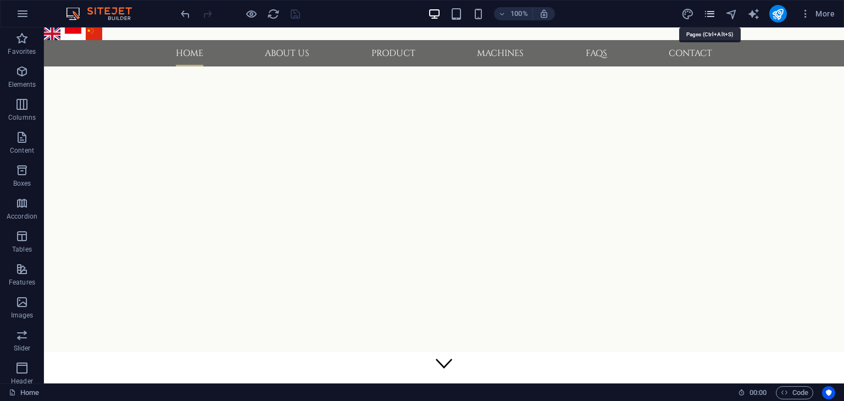
click at [712, 19] on icon "pages" at bounding box center [710, 14] width 13 height 13
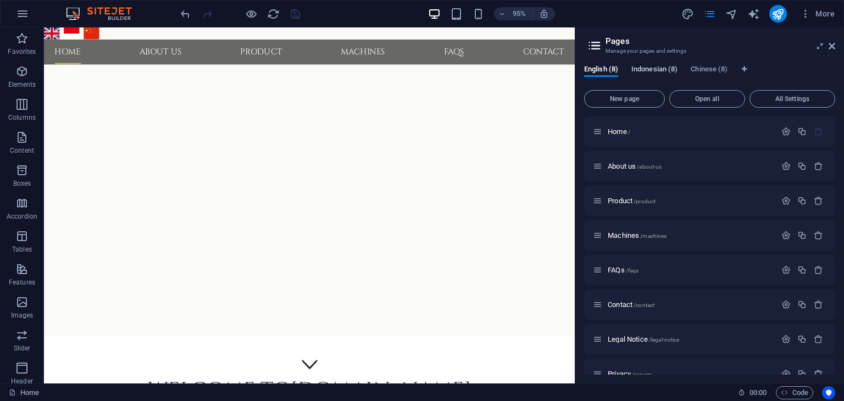
click at [645, 73] on span "Indonesian (8)" at bounding box center [655, 70] width 46 height 15
click at [625, 130] on span "Home /" at bounding box center [619, 132] width 23 height 8
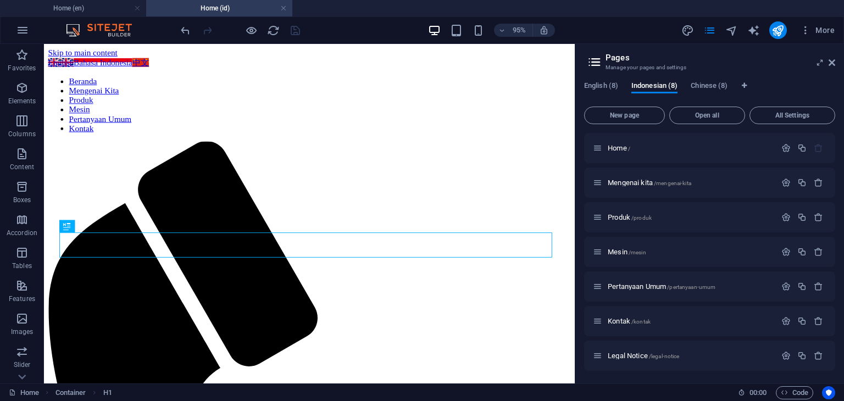
click at [711, 59] on h2 "Pages" at bounding box center [721, 58] width 230 height 10
click at [714, 86] on span "Chinese (8)" at bounding box center [709, 86] width 37 height 15
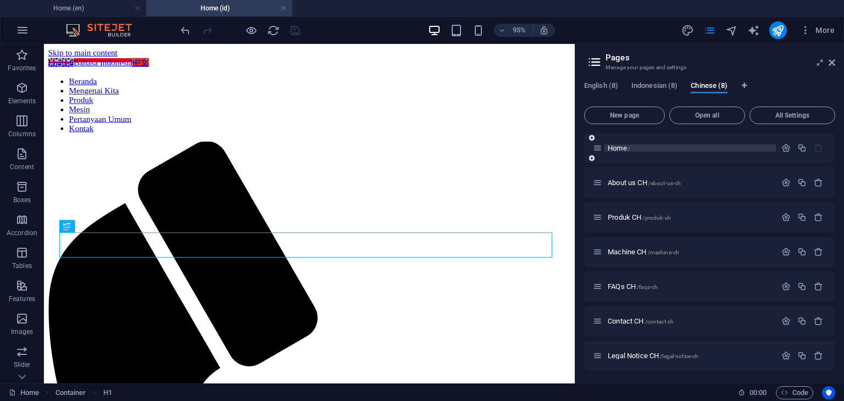
click at [625, 148] on span "Home /" at bounding box center [619, 148] width 23 height 8
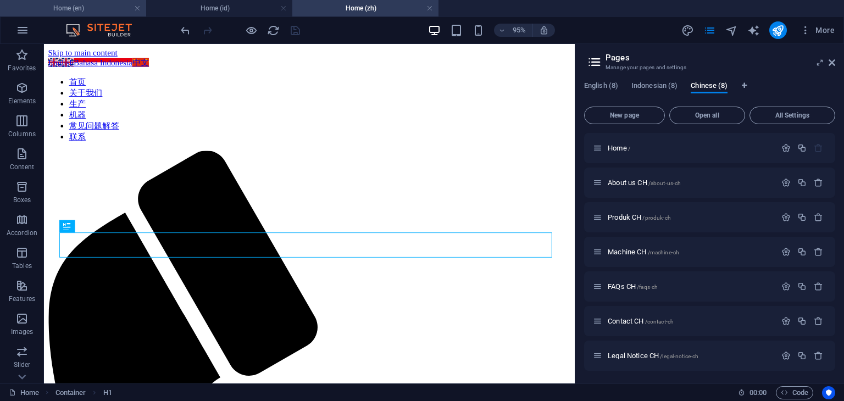
click at [84, 14] on h4 "Home (en)" at bounding box center [73, 8] width 146 height 12
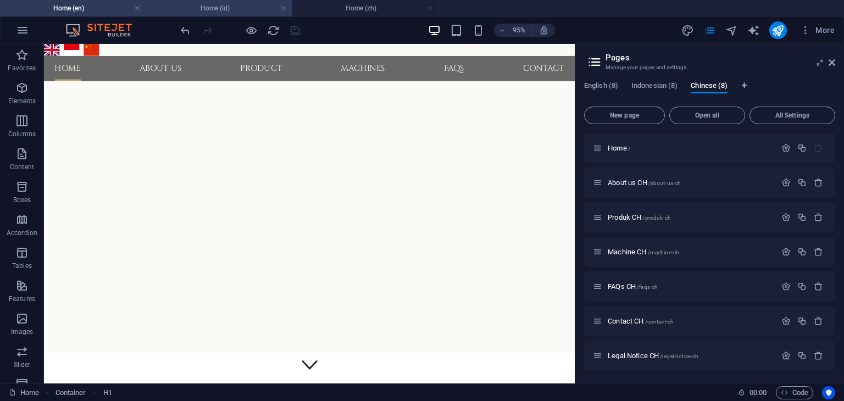
click at [218, 9] on h4 "Home (id)" at bounding box center [219, 8] width 146 height 12
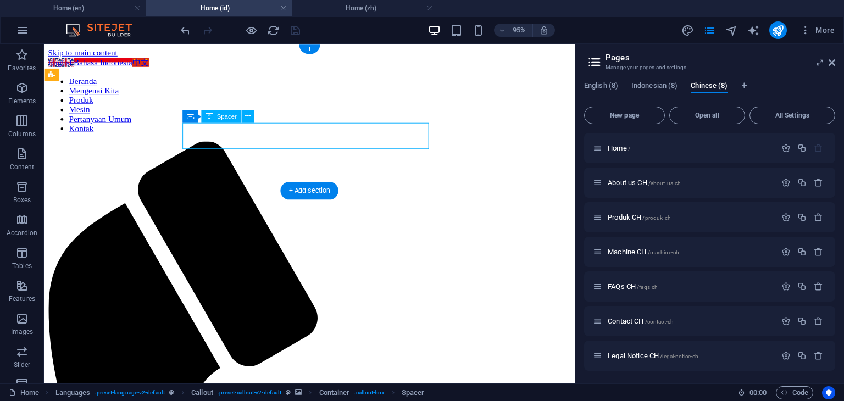
select select "px"
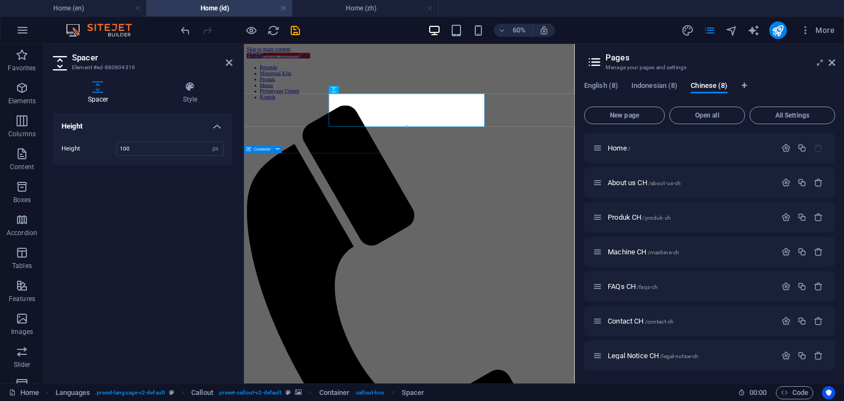
type input "100"
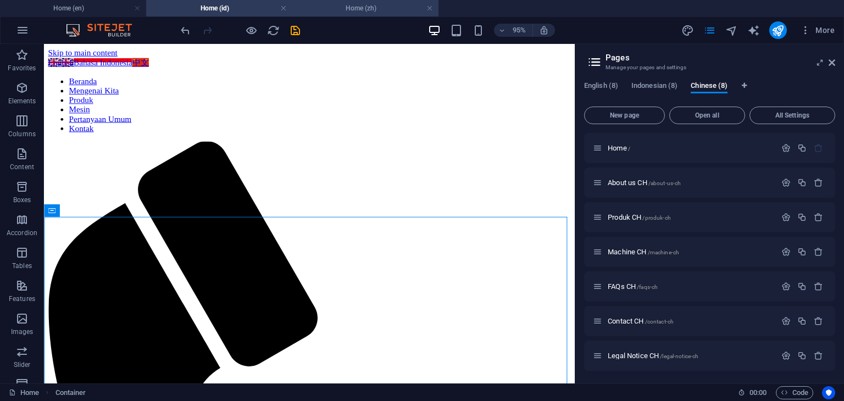
click at [341, 7] on h4 "Home (zh)" at bounding box center [365, 8] width 146 height 12
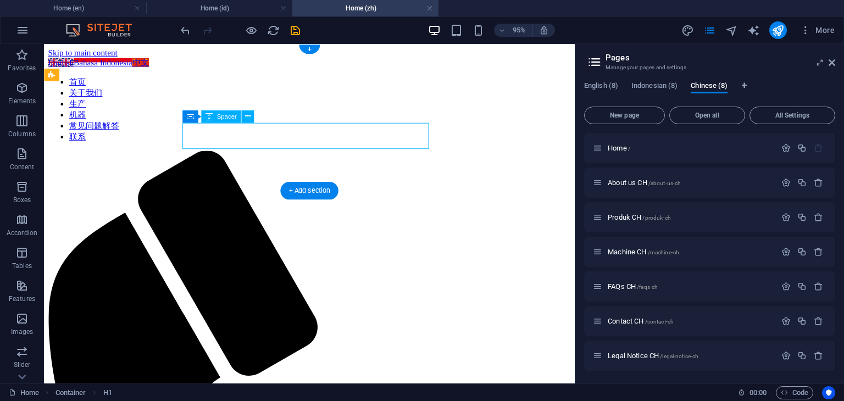
select select "px"
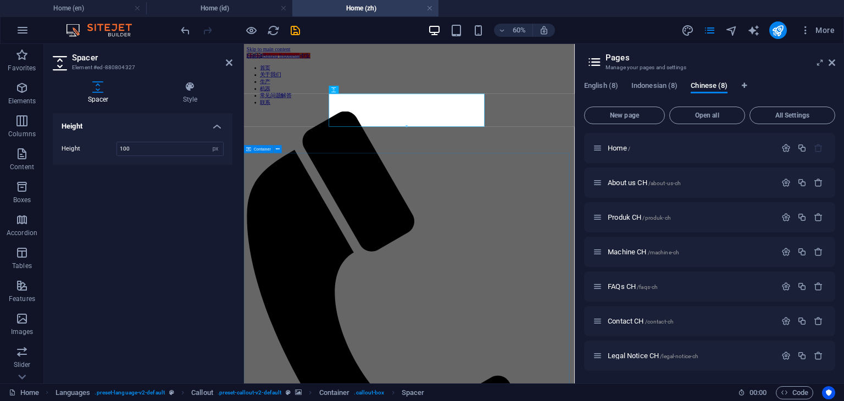
type input "100"
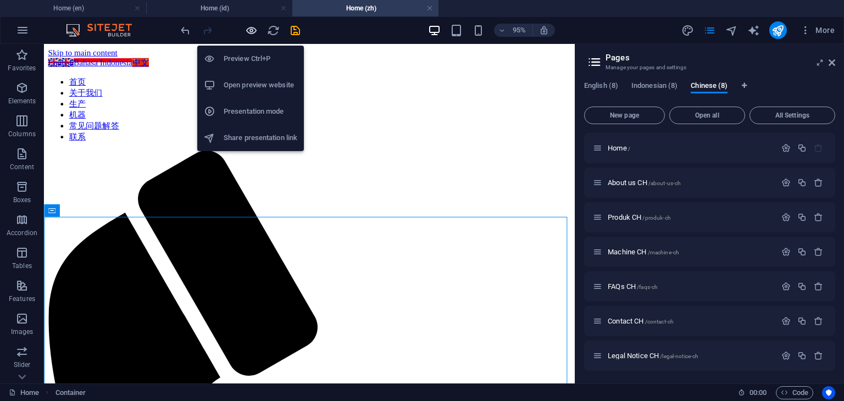
click at [250, 32] on icon "button" at bounding box center [251, 30] width 13 height 13
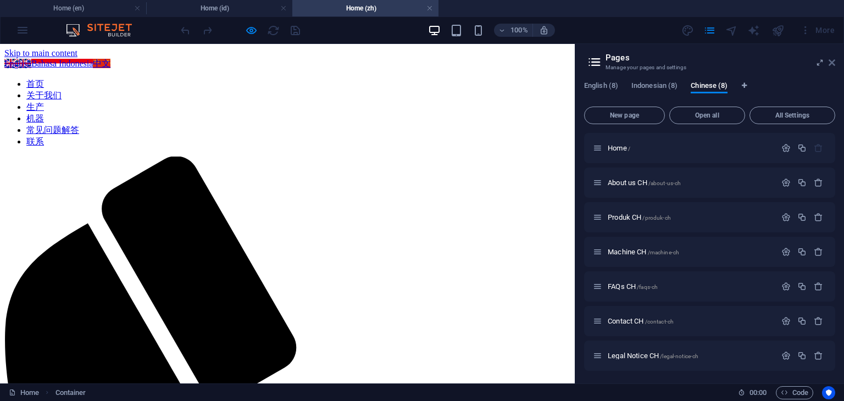
click at [832, 64] on icon at bounding box center [832, 62] width 7 height 9
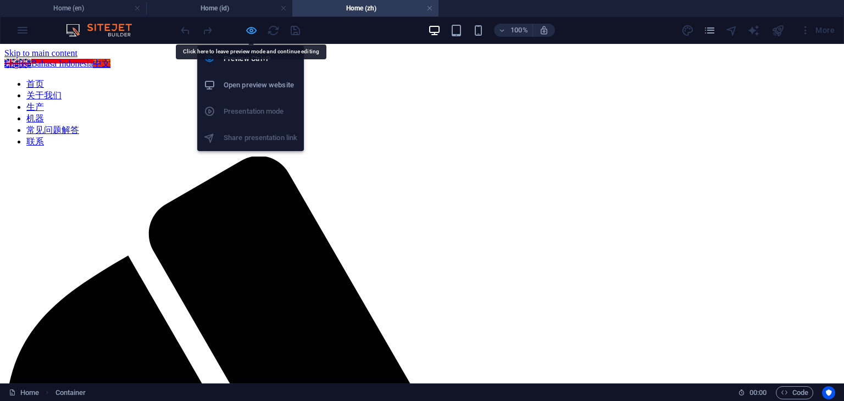
click at [250, 34] on icon "button" at bounding box center [251, 30] width 13 height 13
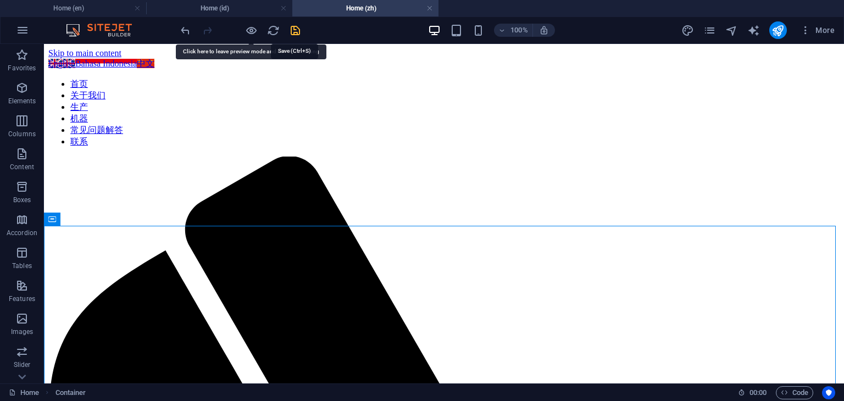
click at [292, 31] on icon "save" at bounding box center [295, 30] width 13 height 13
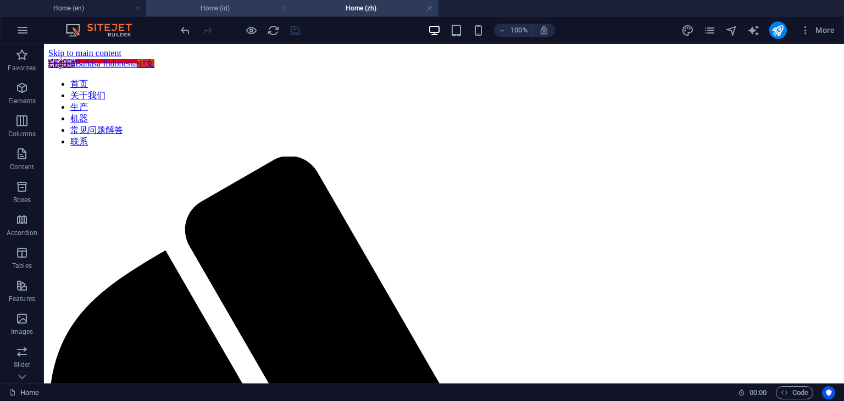
click at [285, 10] on link at bounding box center [283, 8] width 7 height 10
click at [284, 10] on link at bounding box center [283, 8] width 7 height 10
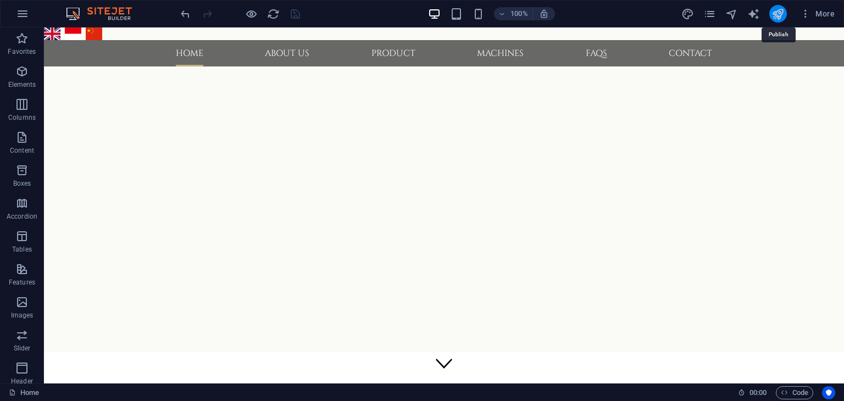
click at [783, 18] on icon "publish" at bounding box center [778, 14] width 13 height 13
